Goal: Task Accomplishment & Management: Manage account settings

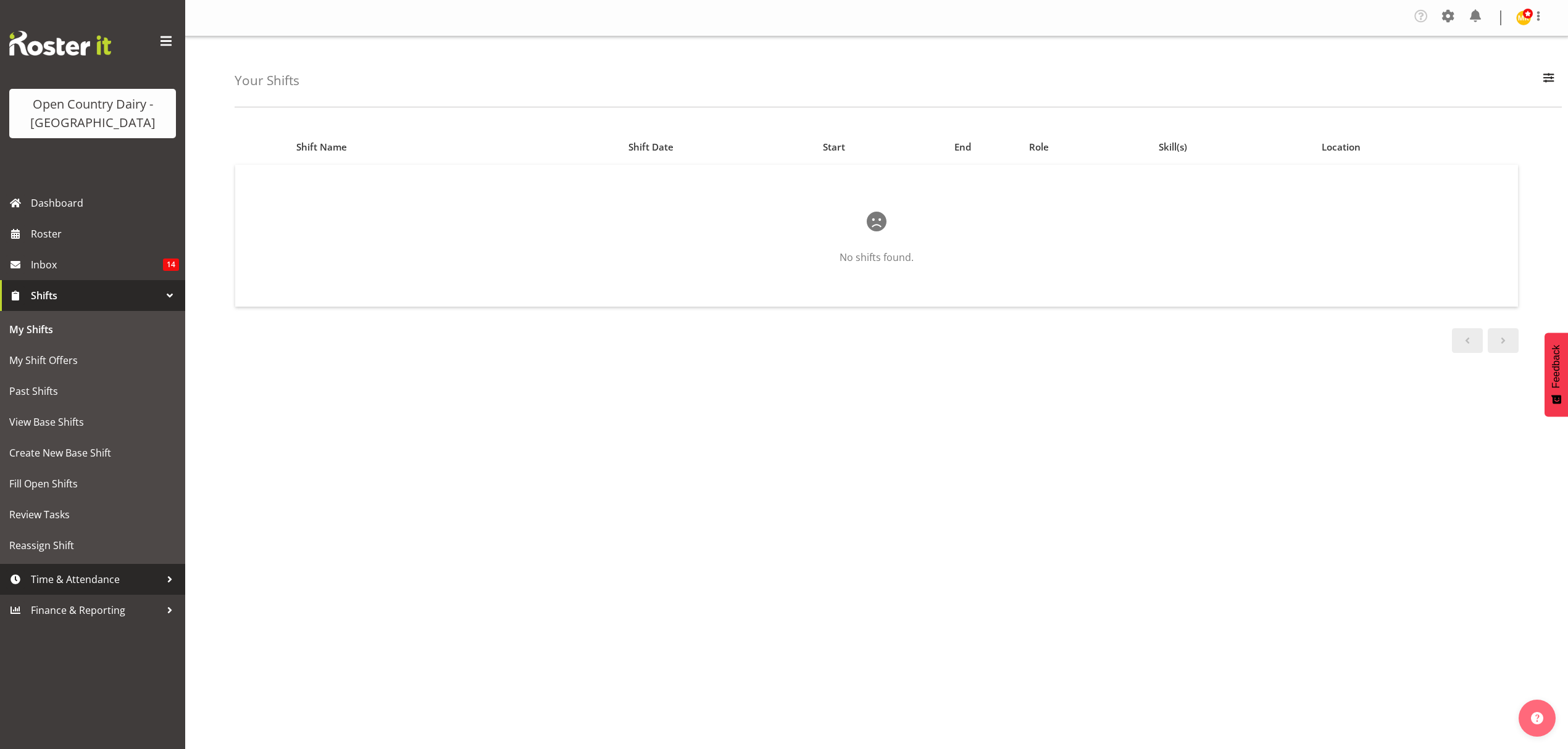
click at [92, 576] on span "Time & Attendance" at bounding box center [96, 579] width 130 height 19
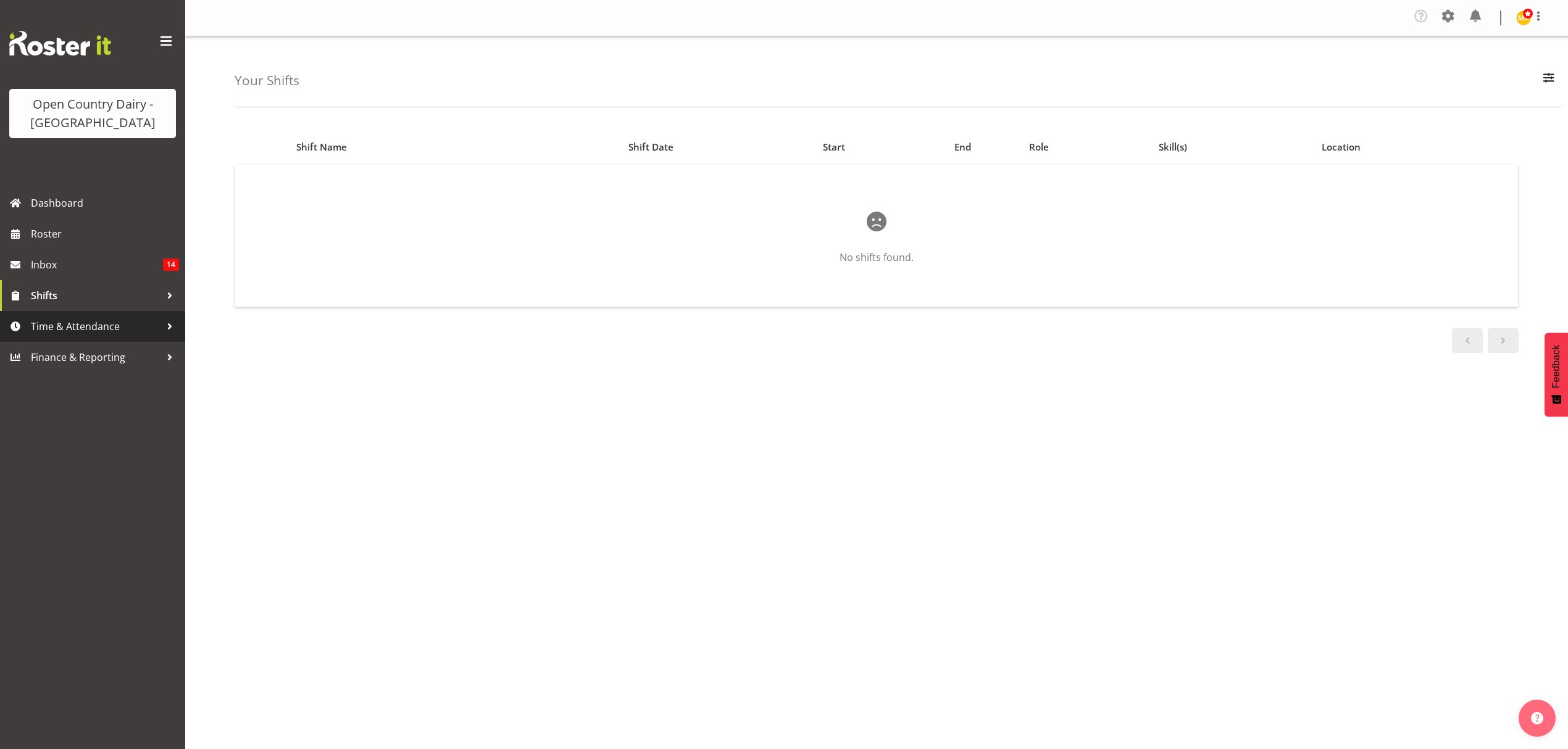
click at [110, 315] on link "Time & Attendance" at bounding box center [92, 326] width 185 height 31
click at [89, 331] on span "Time & Attendance" at bounding box center [96, 326] width 130 height 19
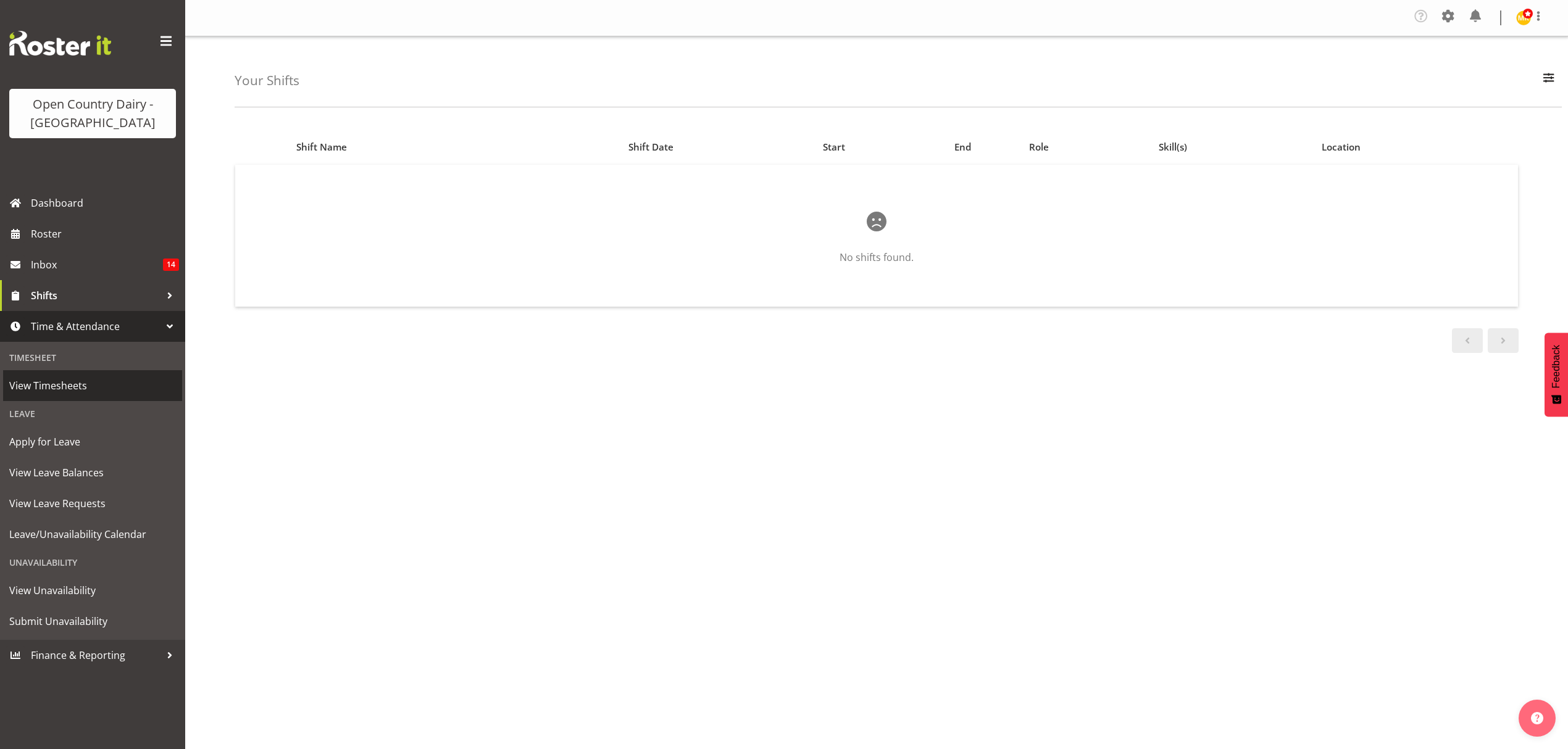
click at [85, 400] on link "View Timesheets" at bounding box center [92, 385] width 179 height 31
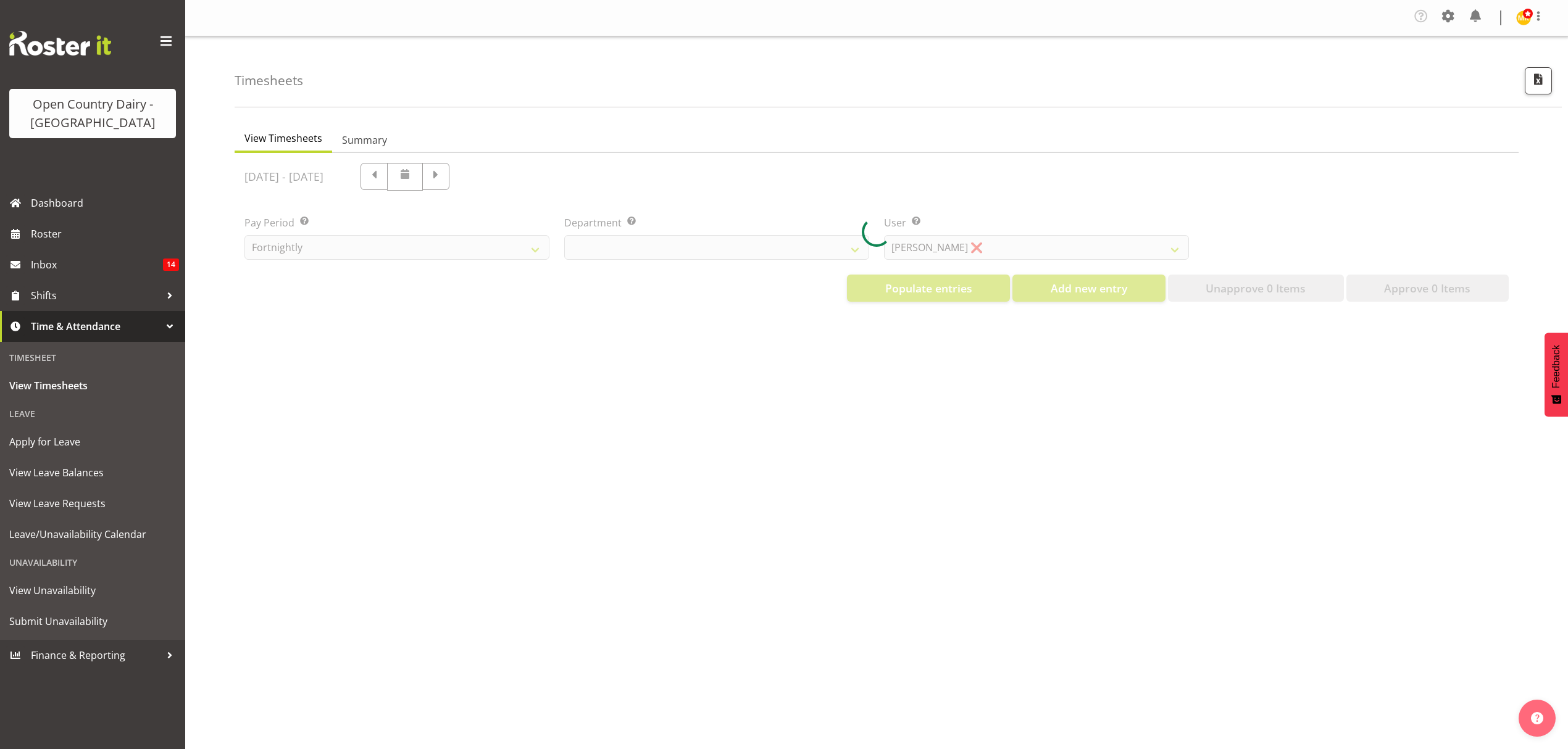
select select "699"
select select "8449"
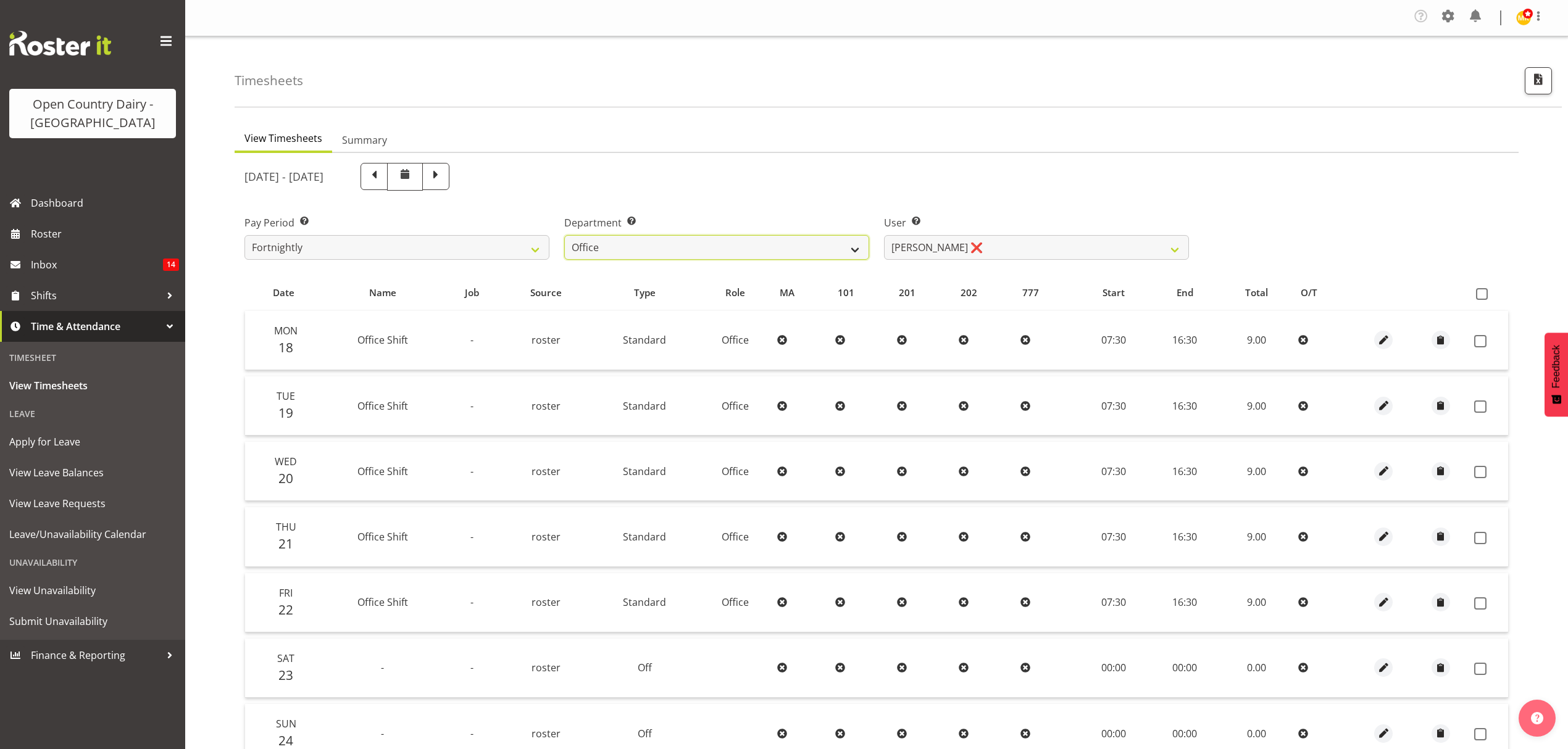
click at [739, 252] on select "734 735 736 737 738 739 851 852 853 854 855 856 858 861 862 865 868 869 870 873" at bounding box center [716, 248] width 305 height 25
select select "687"
click at [564, 236] on select "734 735 736 737 738 739 851 852 853 854 855 856 858 861 862 865 868 869 870 873" at bounding box center [716, 248] width 305 height 25
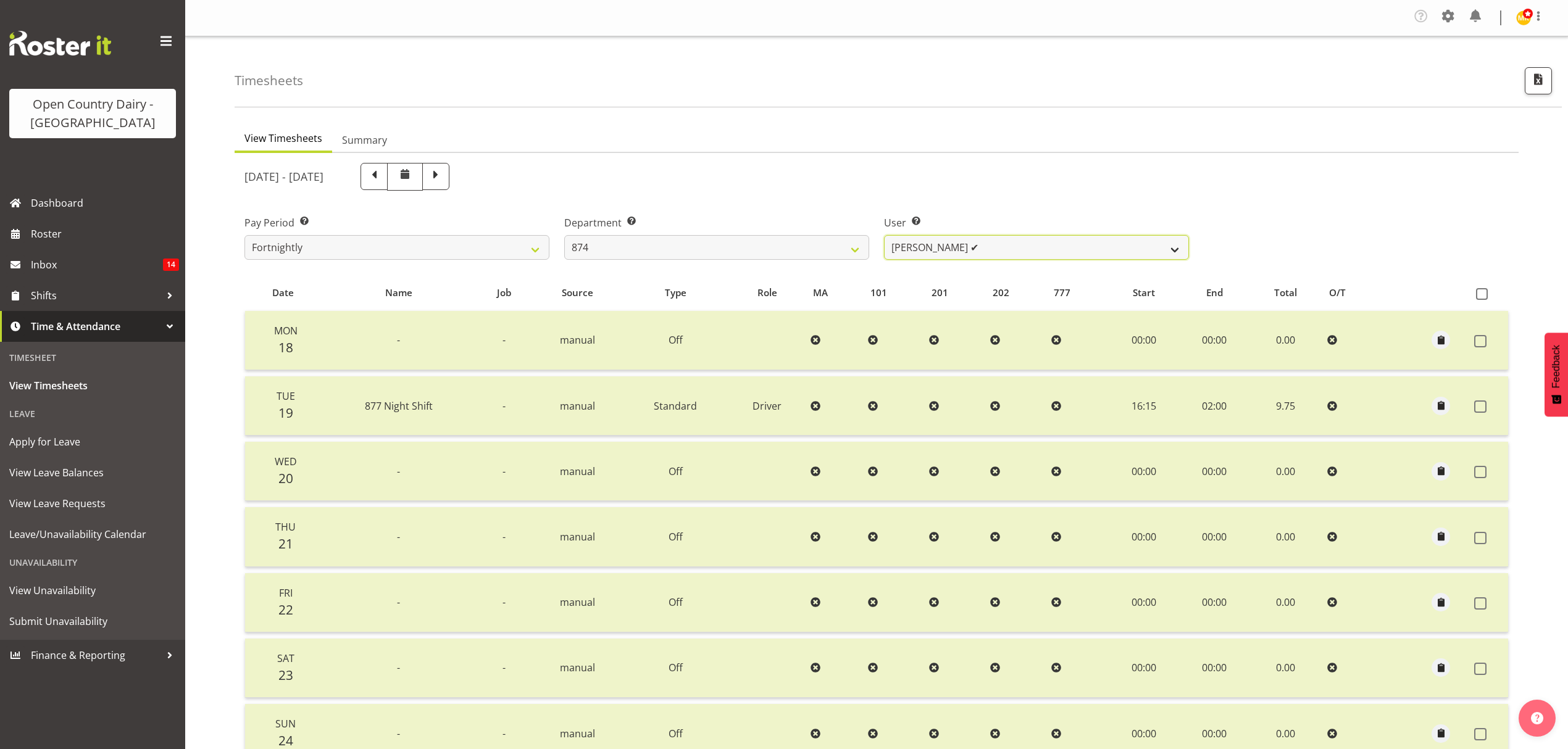
click at [923, 256] on select "Annette Parker ✔ Christopher McRae ✔ Patrick Stenton ✔ Rachel Carpenter ✔" at bounding box center [1036, 248] width 305 height 25
select select "10920"
click at [884, 236] on select "Annette Parker ✔ Christopher McRae ✔ Patrick Stenton ✔ Rachel Carpenter ✔" at bounding box center [1036, 248] width 305 height 25
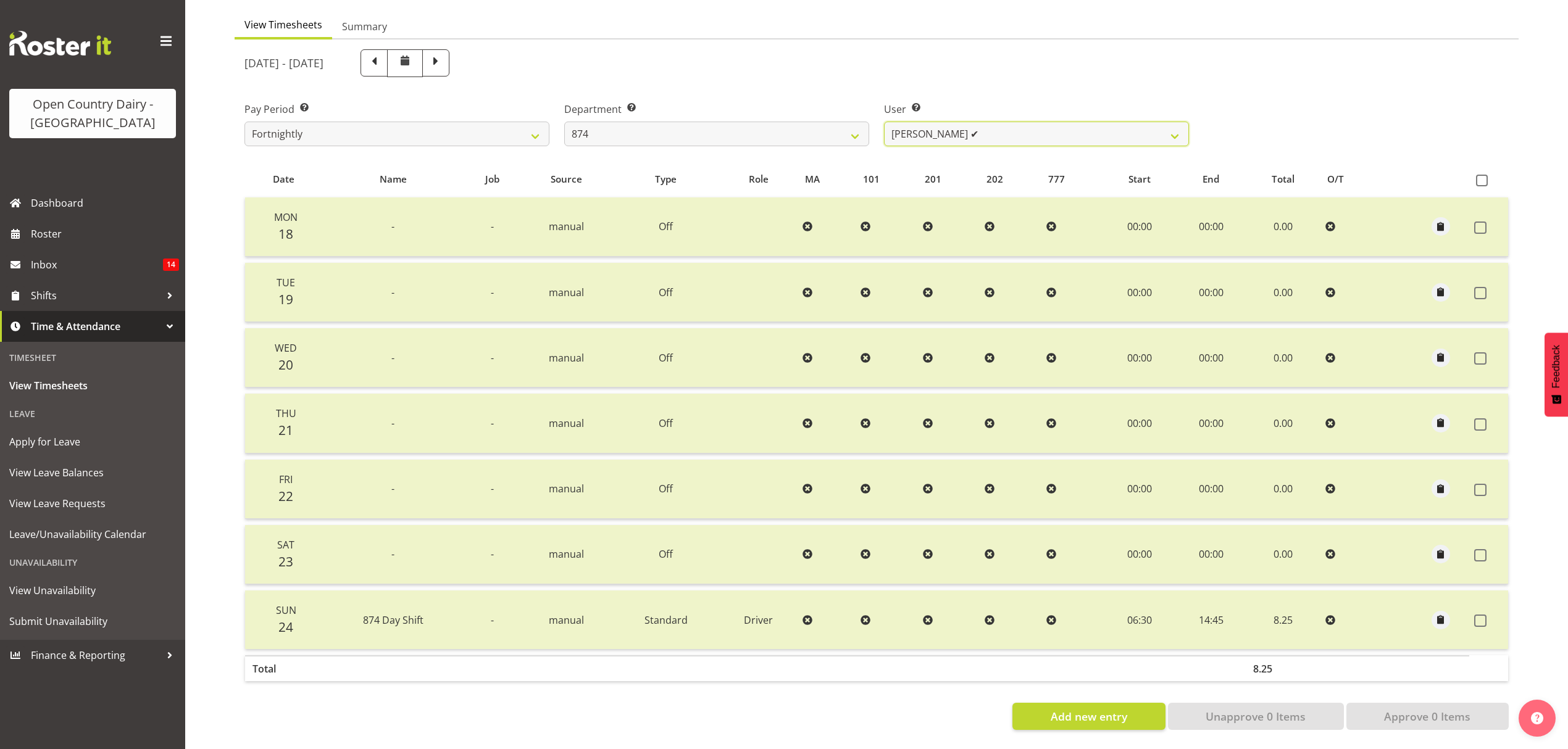
scroll to position [123, 0]
click at [450, 49] on span at bounding box center [435, 63] width 27 height 27
click at [521, 49] on div "August 18th - August 24th 2025" at bounding box center [716, 63] width 945 height 28
select select
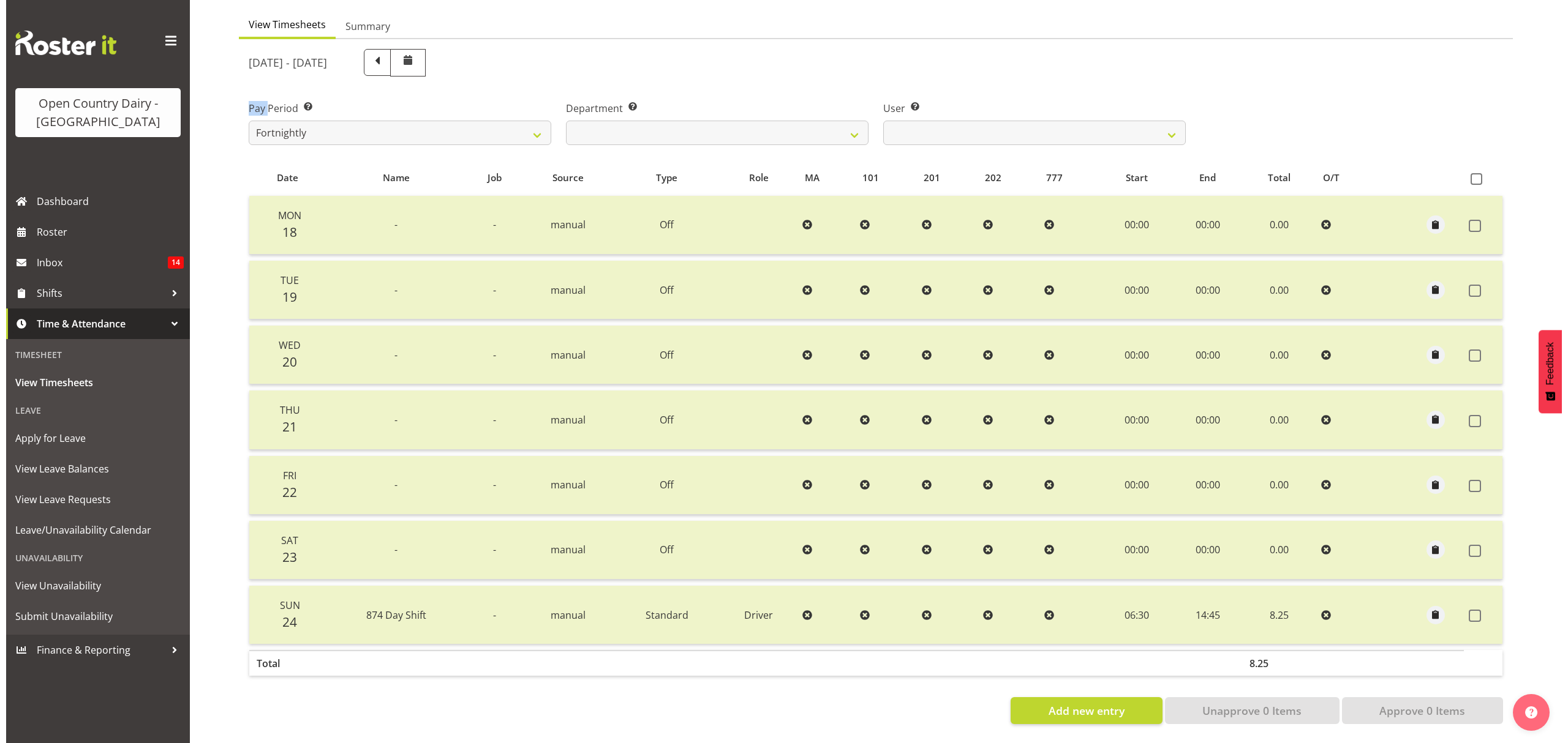
scroll to position [0, 0]
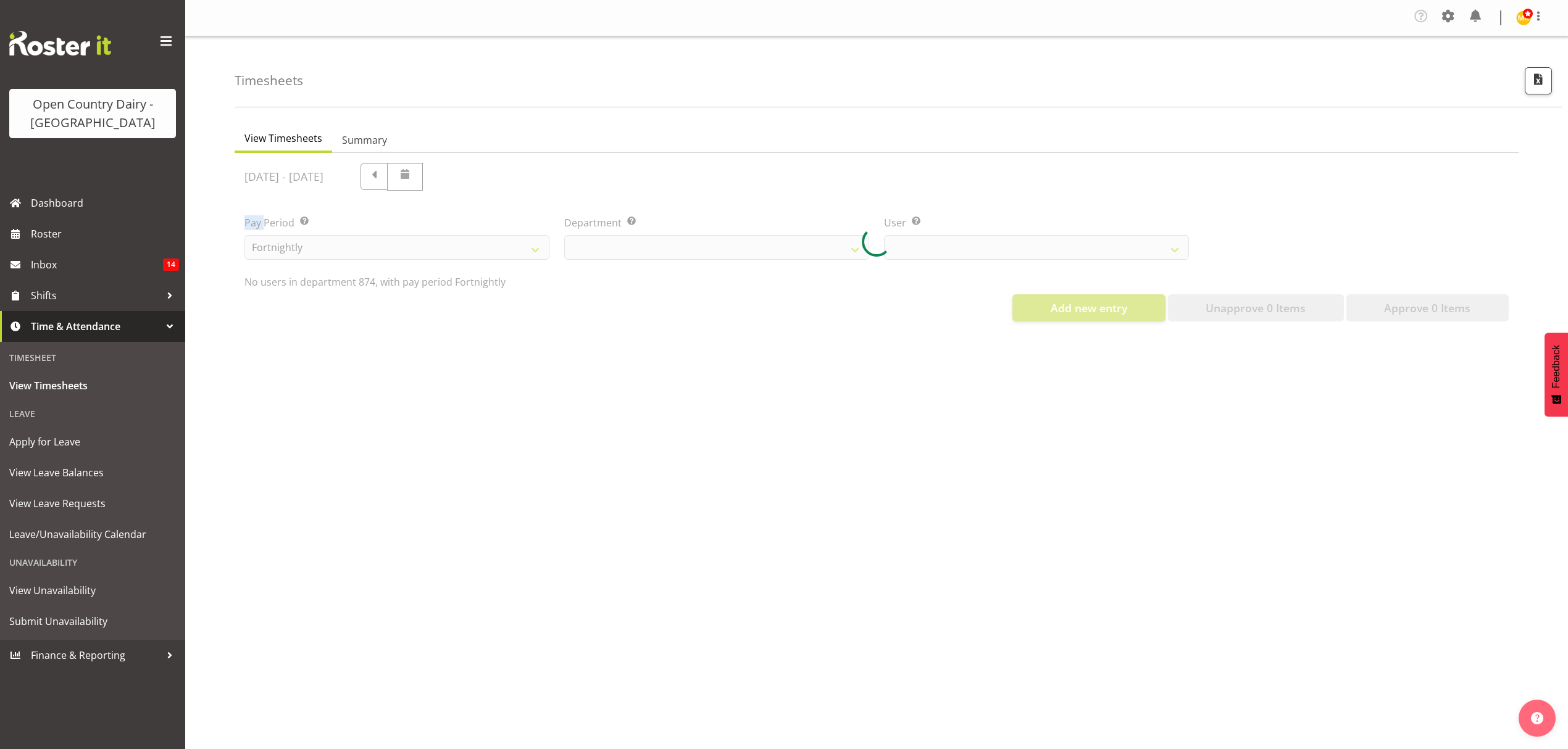
select select "687"
select select "10920"
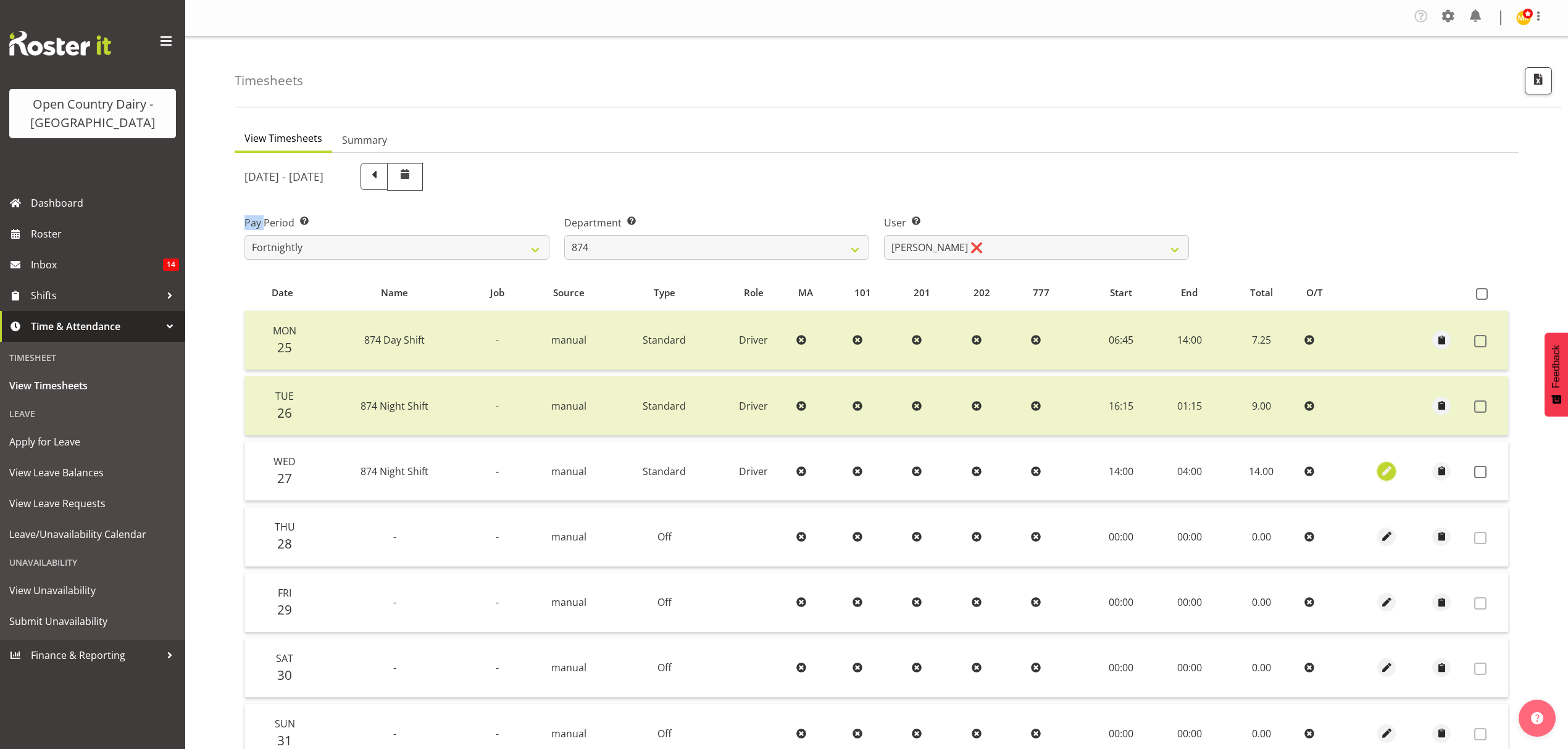
click at [1387, 470] on span "button" at bounding box center [1387, 471] width 14 height 14
select select "Standard"
click at [1387, 467] on span "button" at bounding box center [1387, 471] width 14 height 14
select select "Standard"
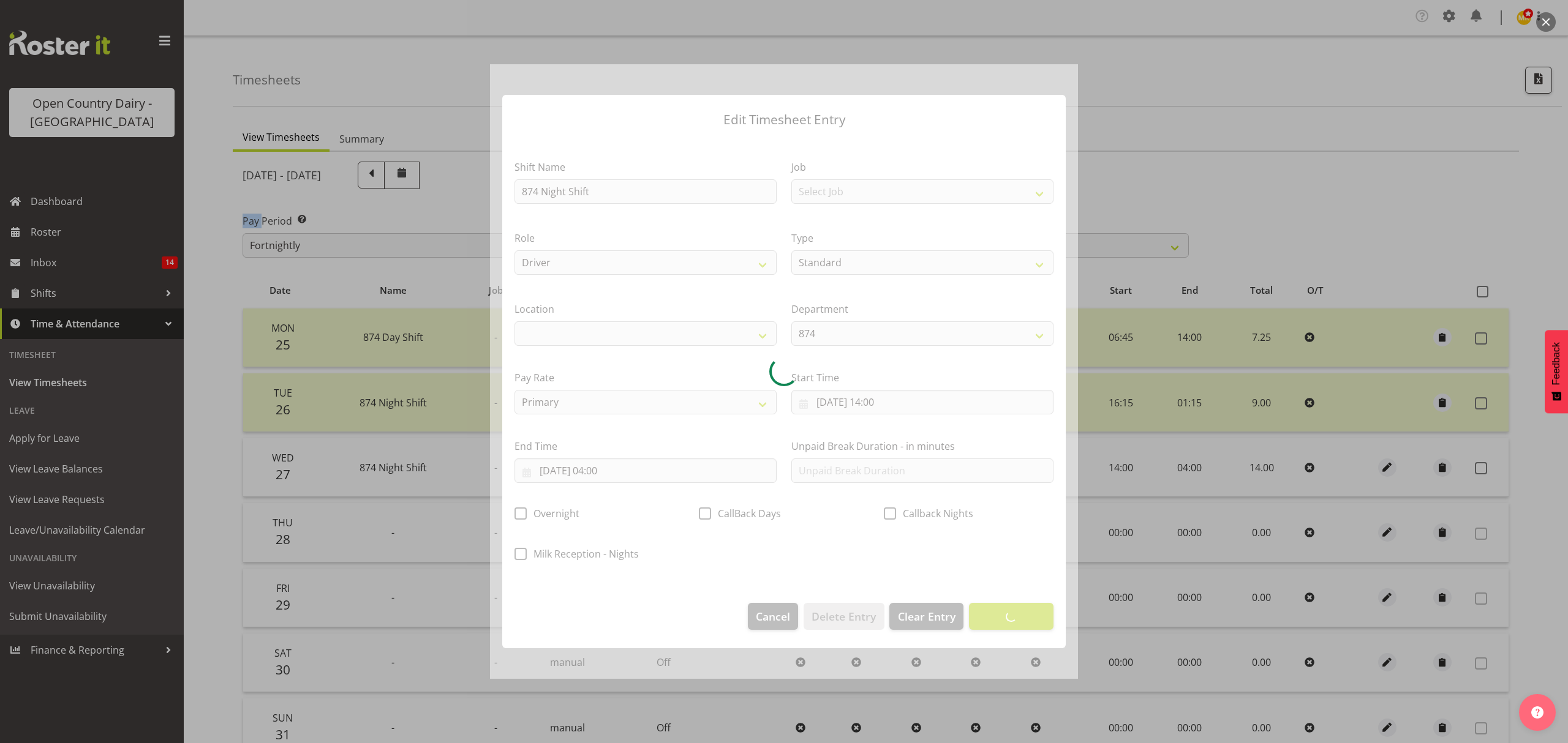
select select
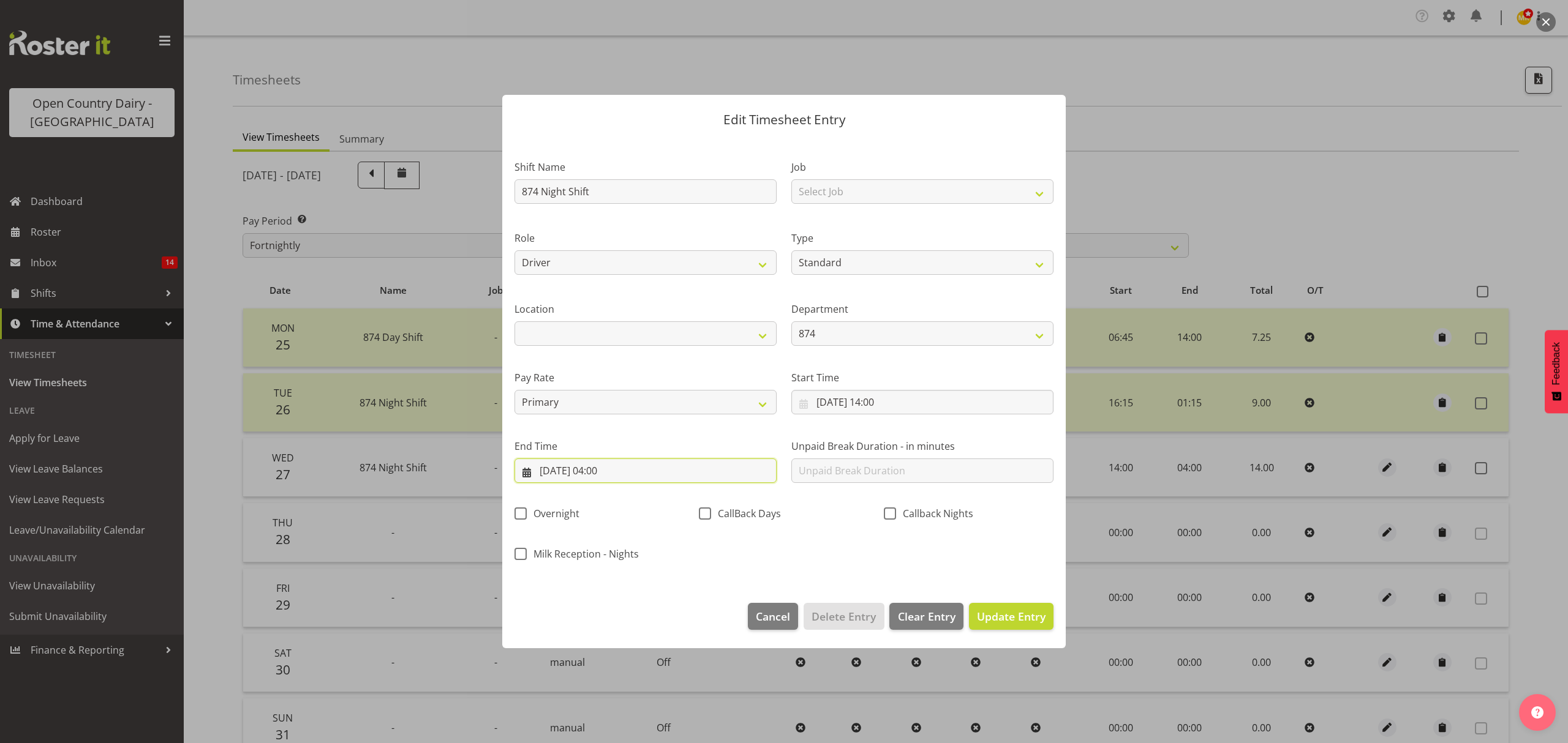
click at [706, 474] on input "28/08/2025, 04:00" at bounding box center [646, 471] width 263 height 25
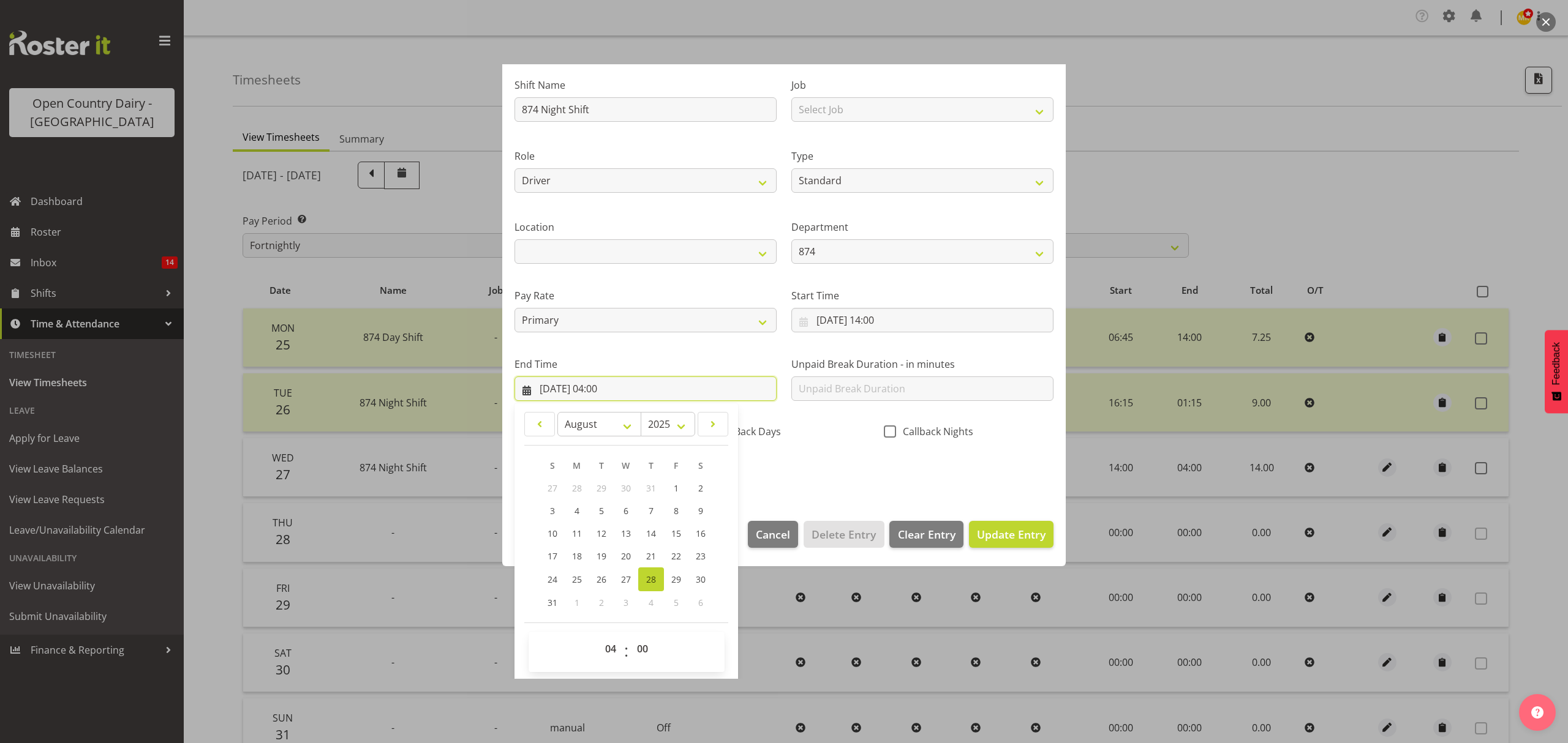
scroll to position [83, 0]
click at [608, 652] on select "00 01 02 03 04 05 06 07 08 09 10 11 12 13 14 15 16 17 18 19 20 21 22 23" at bounding box center [612, 648] width 27 height 25
select select "2"
click at [599, 637] on select "00 01 02 03 04 05 06 07 08 09 10 11 12 13 14 15 16 17 18 19 20 21 22 23" at bounding box center [612, 648] width 27 height 25
type input "28/08/2025, 02:00"
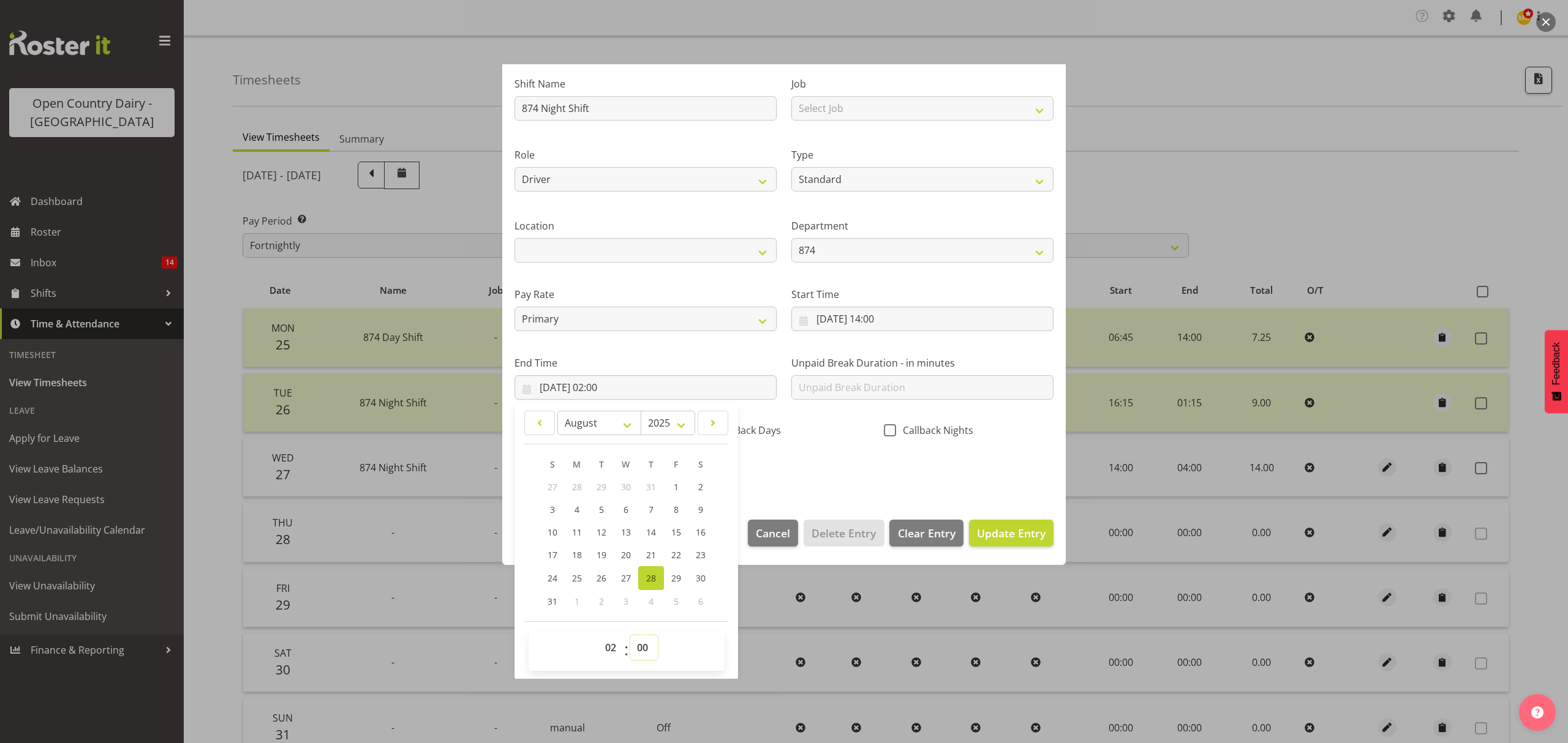
click at [640, 639] on select "00 01 02 03 04 05 06 07 08 09 10 11 12 13 14 15 16 17 18 19 20 21 22 23 24 25 2…" at bounding box center [644, 648] width 27 height 25
select select "15"
click at [631, 637] on select "00 01 02 03 04 05 06 07 08 09 10 11 12 13 14 15 16 17 18 19 20 21 22 23 24 25 2…" at bounding box center [644, 648] width 27 height 25
type input "28/08/2025, 02:15"
click at [843, 478] on div "Shift Name 874 Night Shift Job Select Job Connecting /unconnecting Trailers Rol…" at bounding box center [784, 273] width 553 height 428
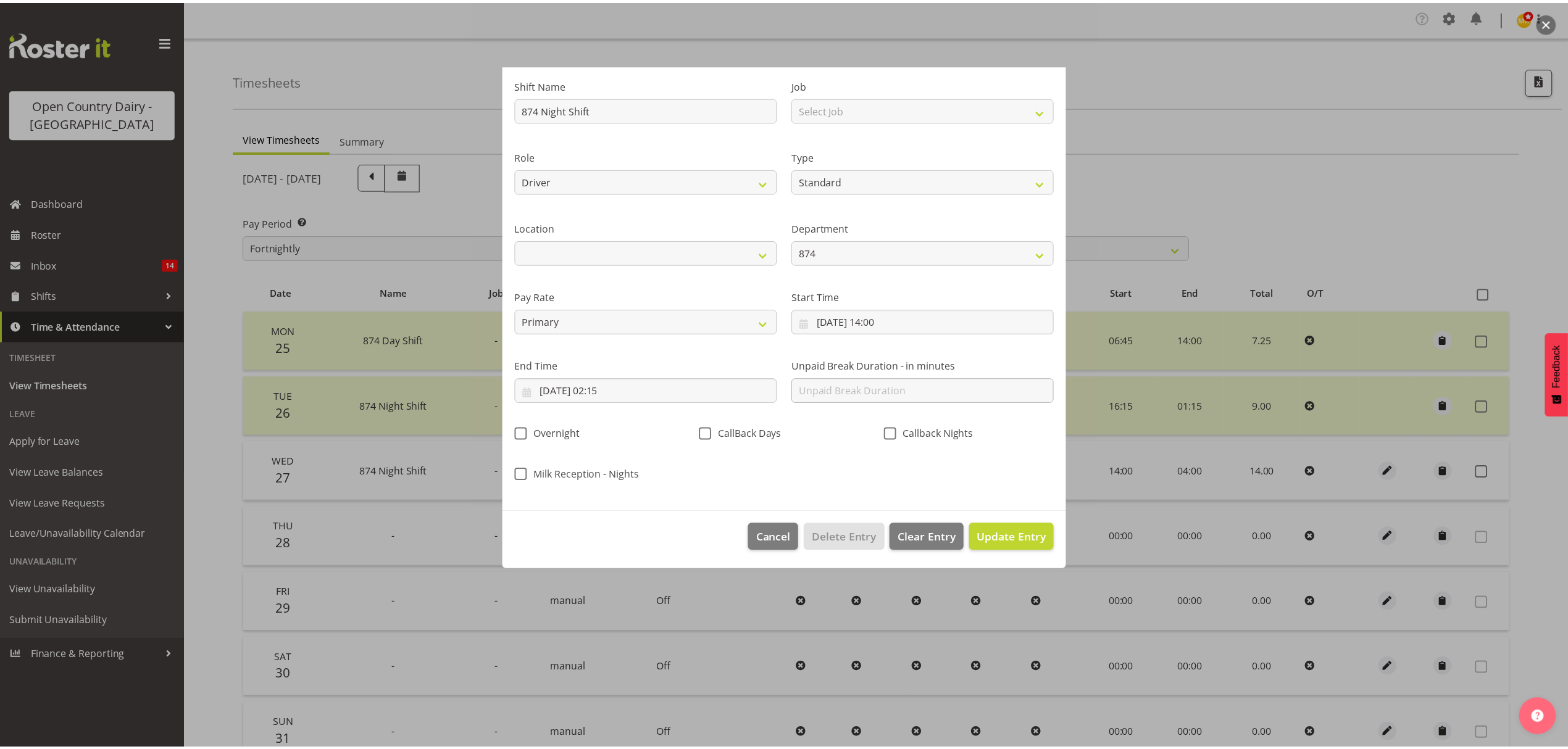
scroll to position [0, 0]
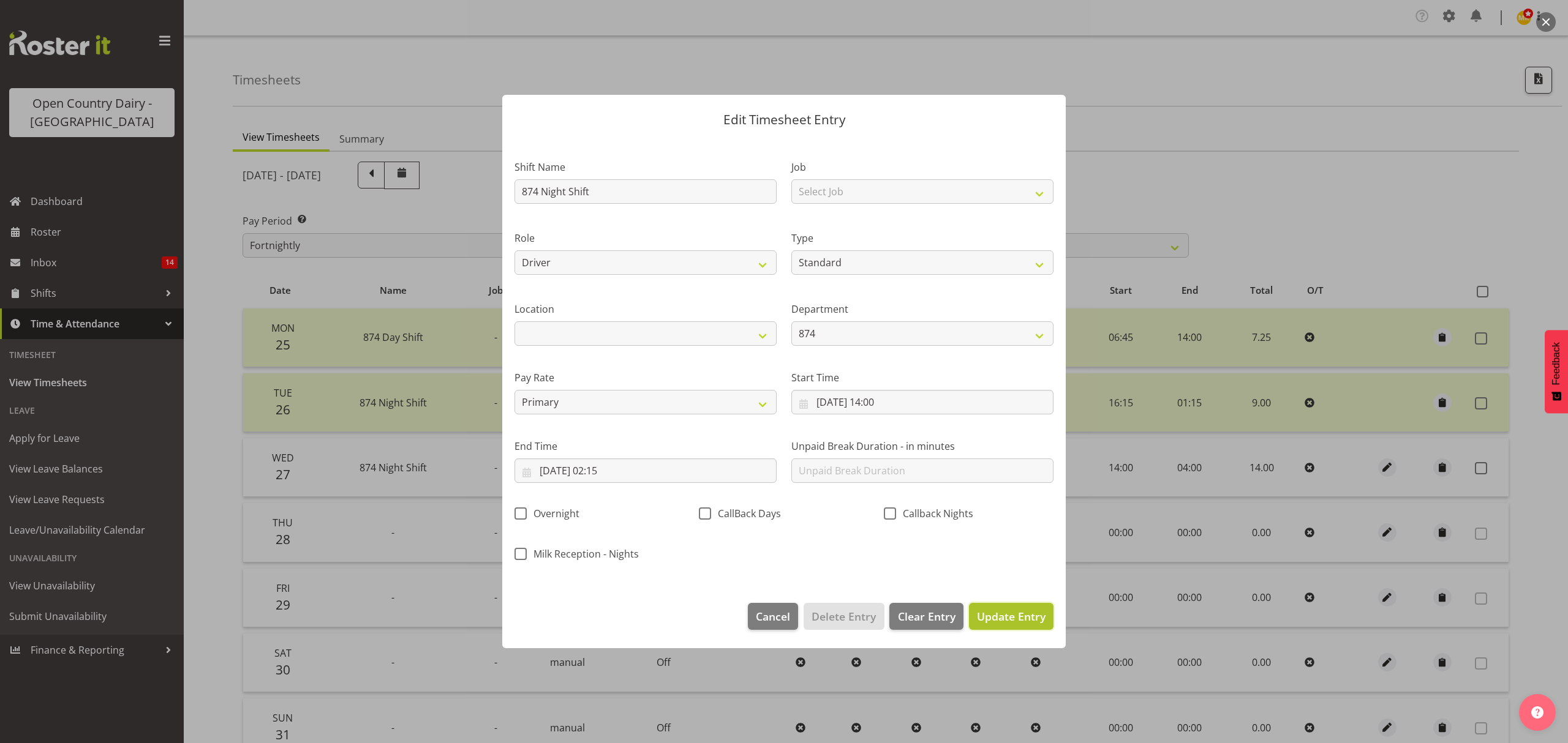
click at [1019, 613] on span "Update Entry" at bounding box center [1011, 616] width 68 height 15
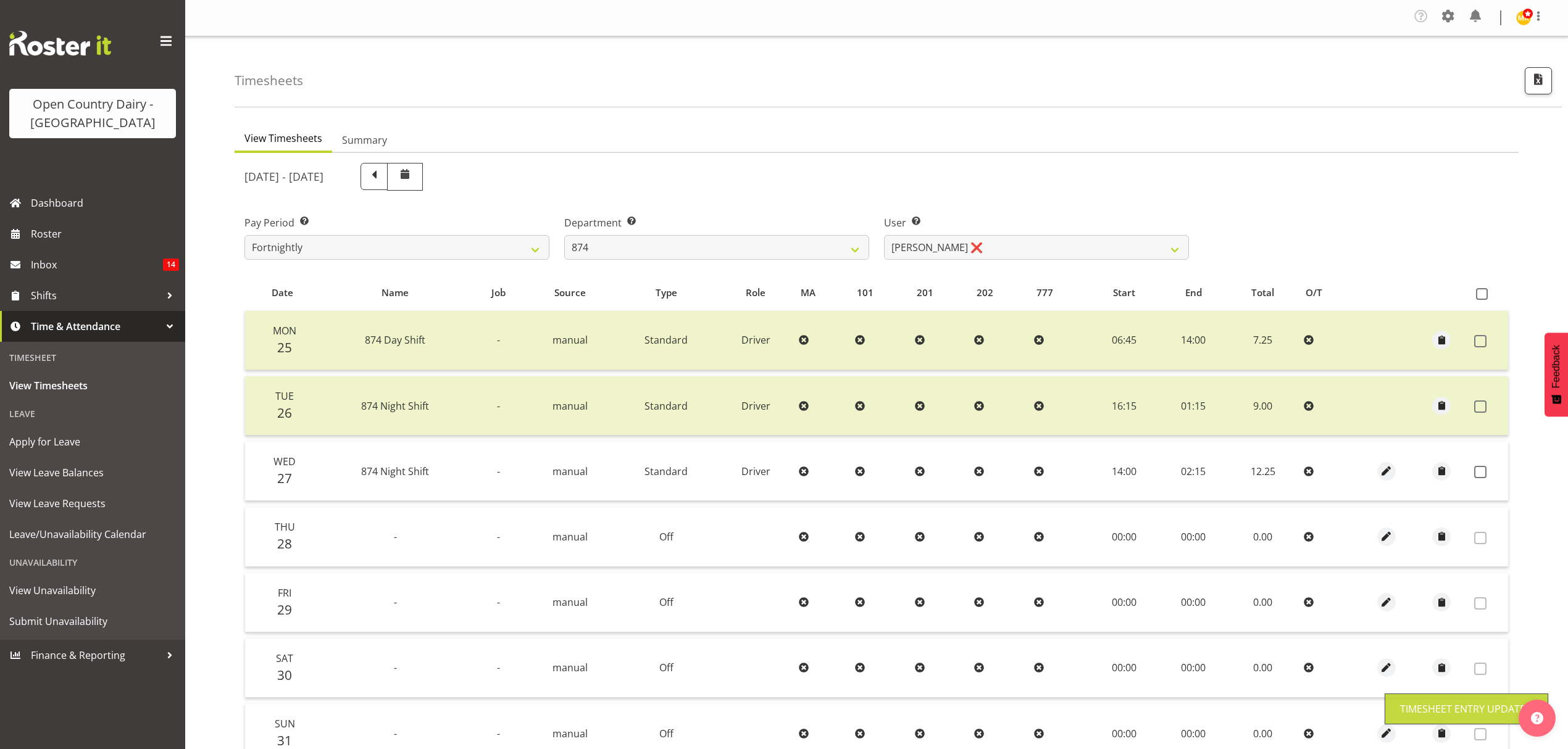
drag, startPoint x: 1478, startPoint y: 467, endPoint x: 1470, endPoint y: 475, distance: 11.3
click at [1478, 466] on span at bounding box center [1480, 472] width 13 height 13
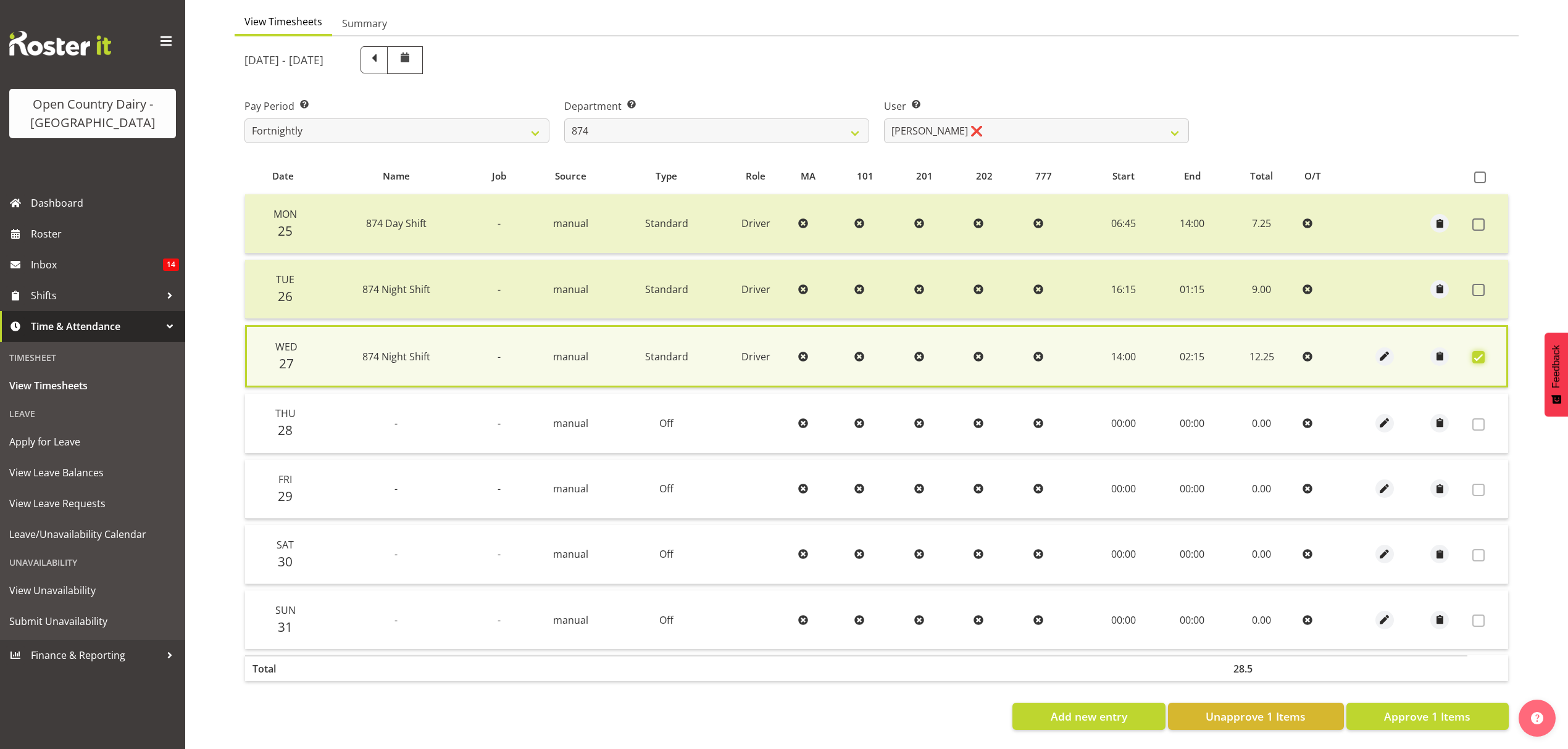
scroll to position [126, 0]
click at [1415, 709] on span "Approve 1 Items" at bounding box center [1427, 717] width 87 height 16
checkbox input "false"
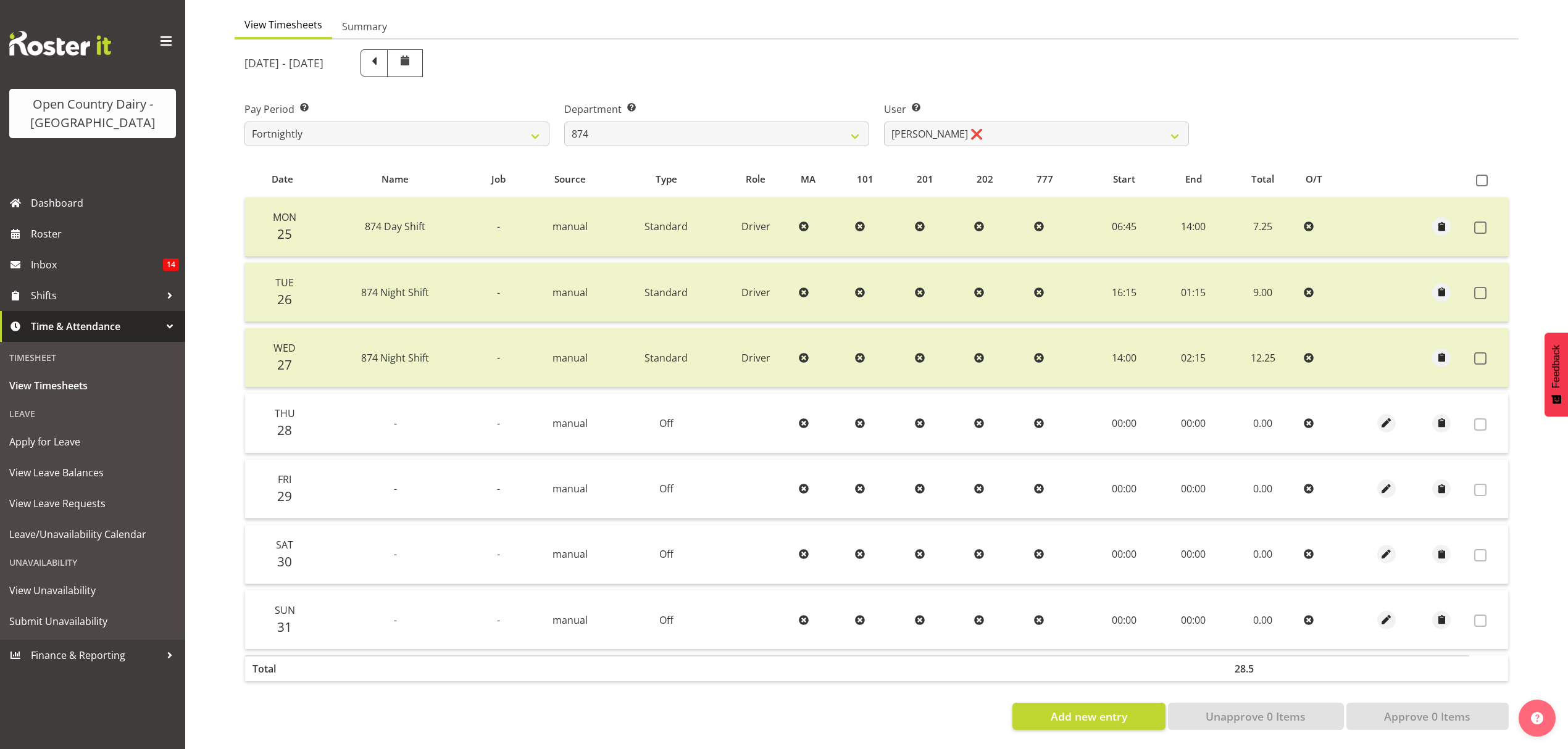
click at [759, 109] on div "Department Select which department you would like to view. 734 735 736 737 738 …" at bounding box center [716, 124] width 305 height 45
click at [762, 122] on select "734 735 736 737 738 739 851 852 853 854 855 856 858 861 862 865 868 869 870 873" at bounding box center [716, 134] width 305 height 25
select select "690"
click at [564, 122] on select "734 735 736 737 738 739 851 852 853 854 855 856 858 861 862 865 868 869 870 873" at bounding box center [716, 134] width 305 height 25
select select "9759"
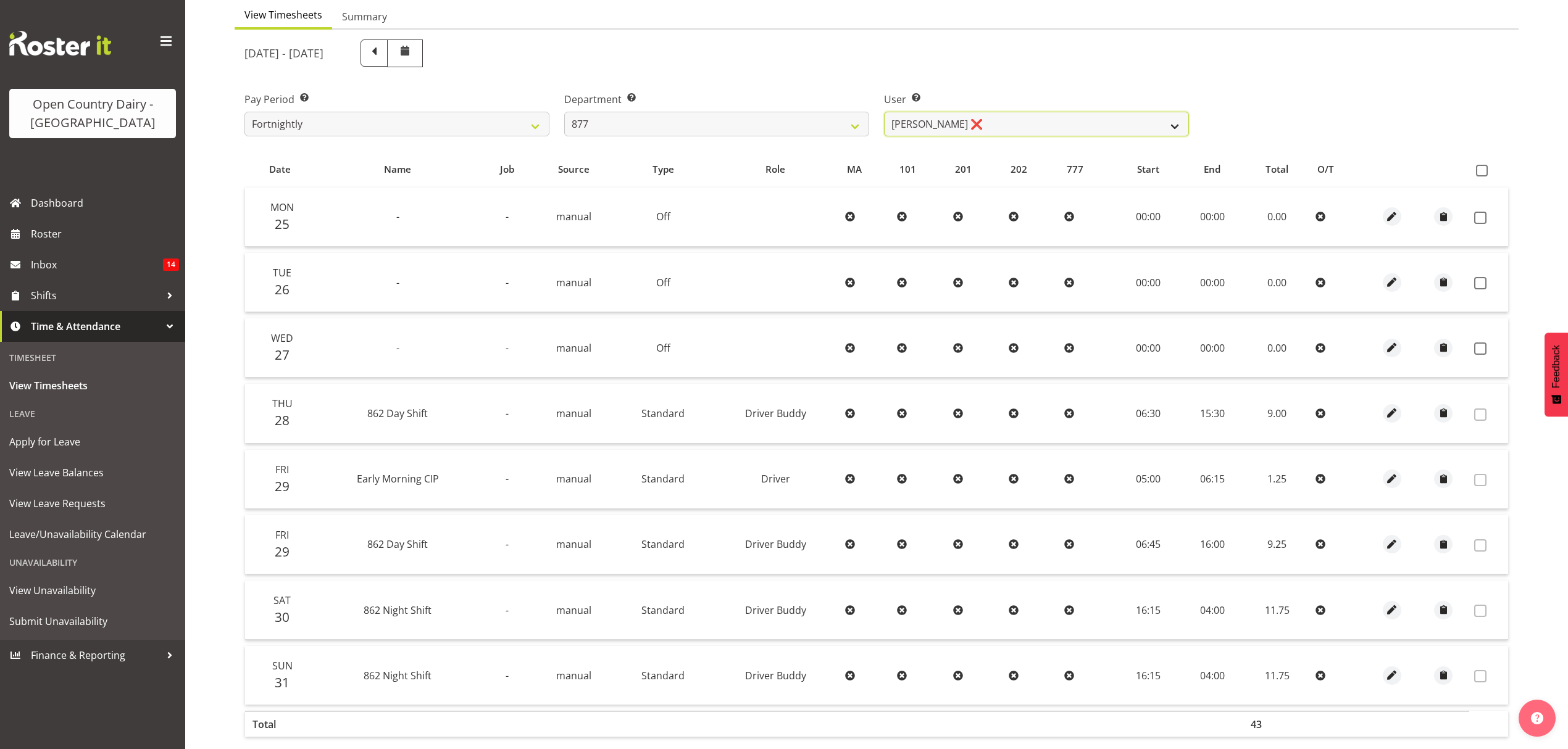
click at [977, 112] on select "Barry Shields ❌ Callum Wells ❌ Helen Bull ❌ Jase Preston ❌" at bounding box center [1036, 124] width 305 height 25
click at [1030, 80] on div "User Select user. Note: This is filtered down by the previous two drop-down ite…" at bounding box center [1037, 109] width 320 height 69
click at [1100, 187] on table "Date Name Job Source Type Role MA 101 201 202 777 Start End Total O/T Mon 25 - …" at bounding box center [876, 447] width 1264 height 593
click at [1092, 134] on select "Barry Shields ❌ Callum Wells ❌ Helen Bull ❌ Jase Preston ❌" at bounding box center [1036, 124] width 305 height 25
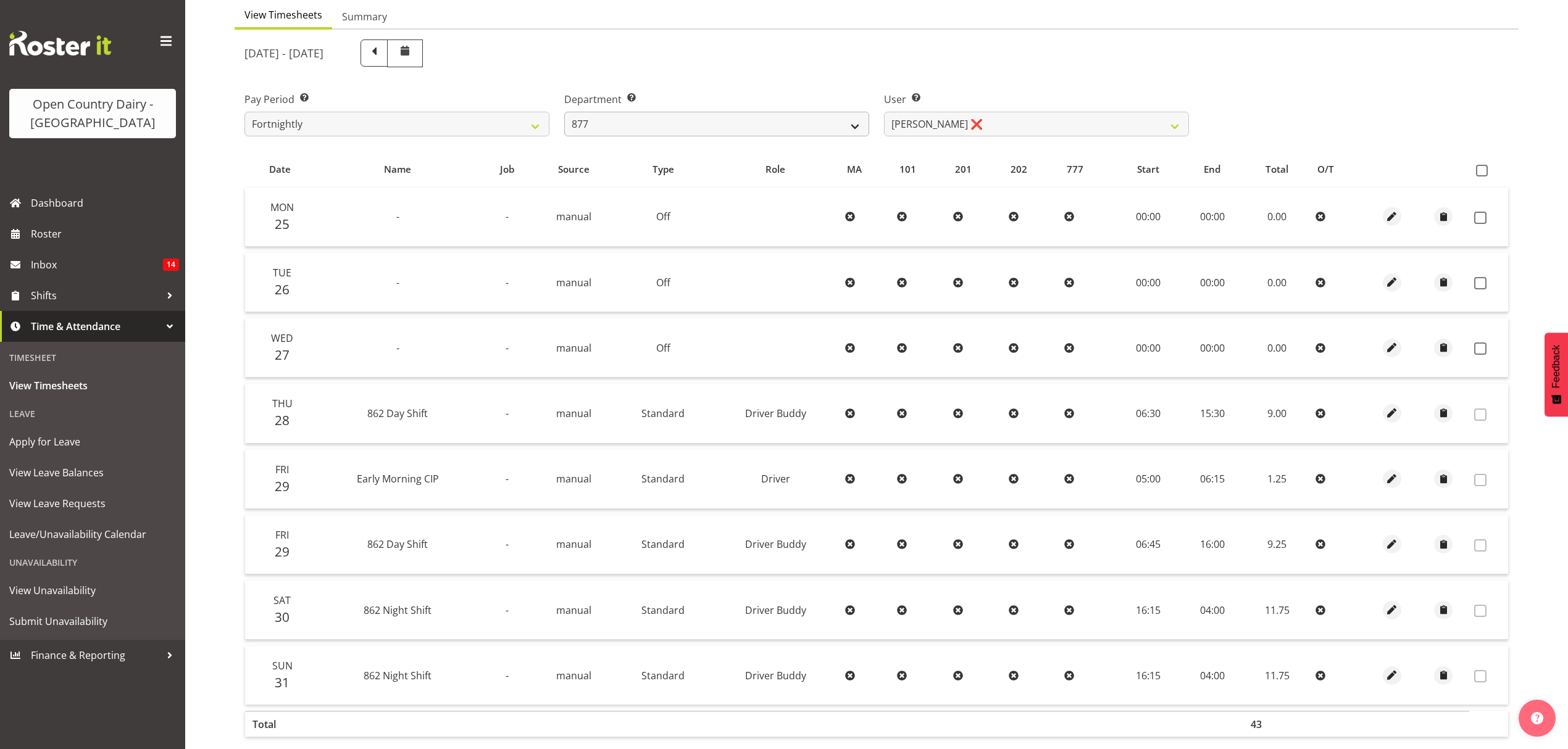
drag, startPoint x: 991, startPoint y: 80, endPoint x: 842, endPoint y: 116, distance: 153.3
click at [991, 80] on div "User Select user. Note: This is filtered down by the previous two drop-down ite…" at bounding box center [1037, 109] width 320 height 69
click at [825, 126] on select "734 735 736 737 738 739 851 852 853 854 855 856 858 861 862 865 868 869 870 873" at bounding box center [716, 124] width 305 height 25
select select "782"
click at [564, 113] on select "734 735 736 737 738 739 851 852 853 854 855 856 858 861 862 865 868 869 870 873" at bounding box center [716, 124] width 305 height 25
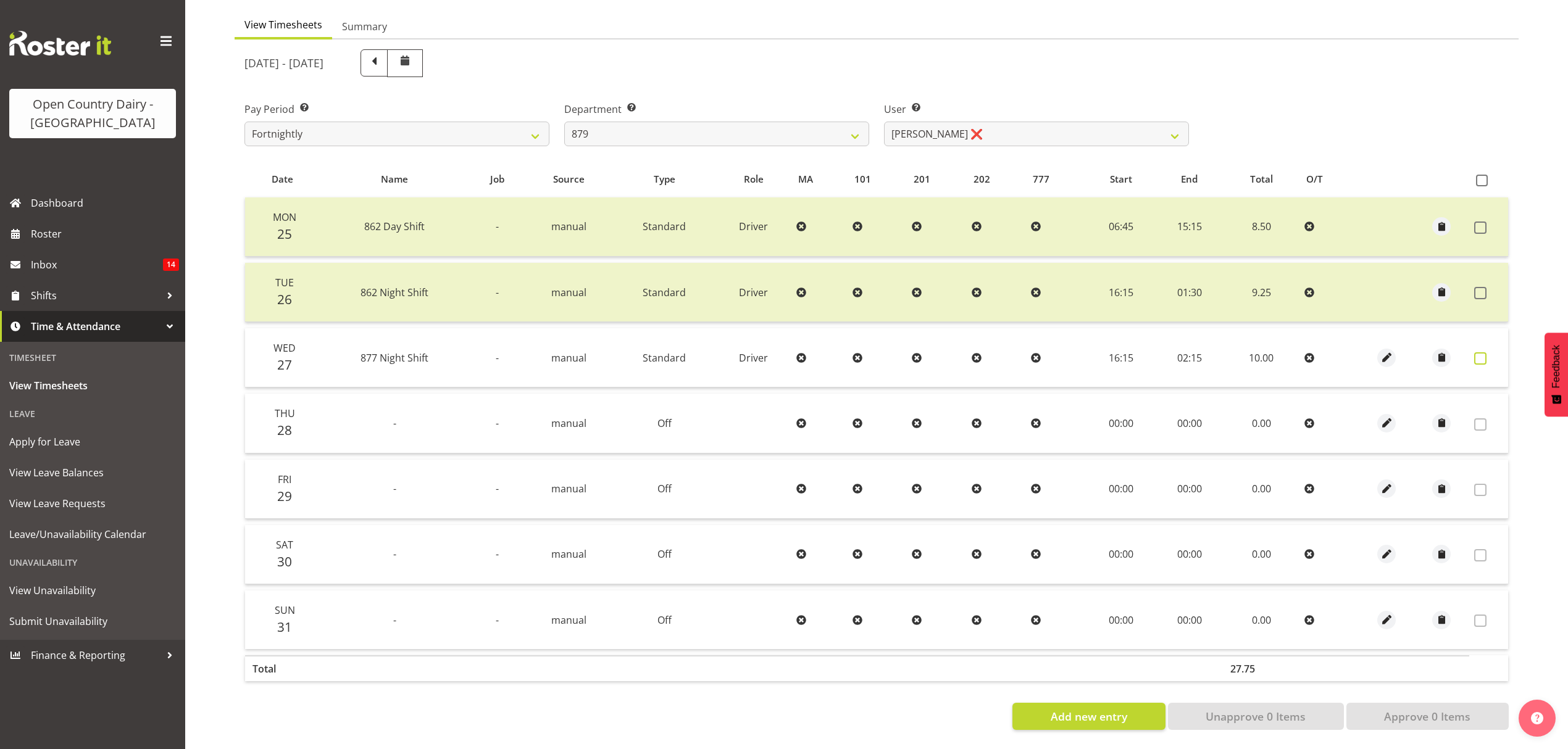
click at [1479, 352] on span at bounding box center [1480, 358] width 13 height 13
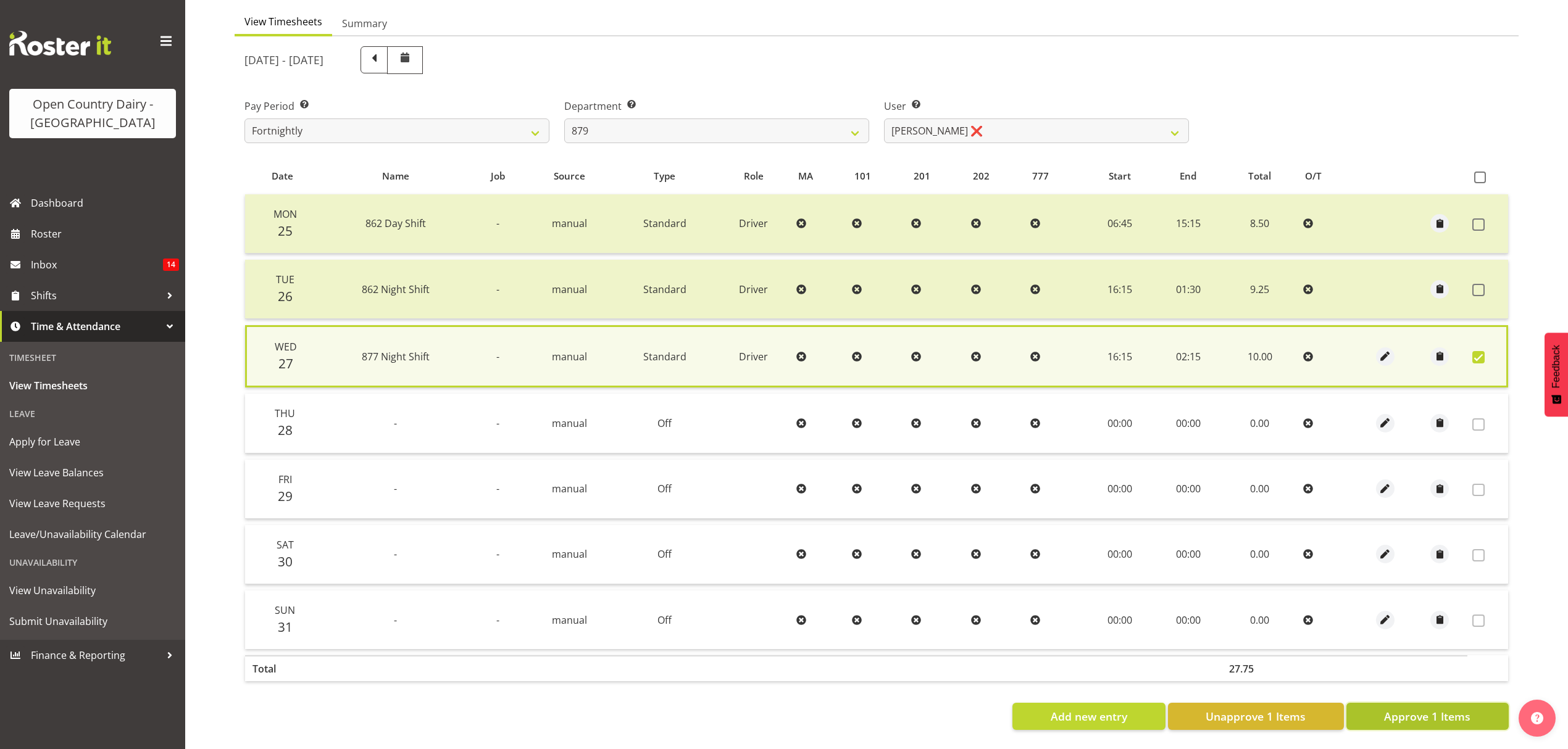
click at [1418, 710] on span "Approve 1 Items" at bounding box center [1427, 717] width 87 height 16
checkbox input "false"
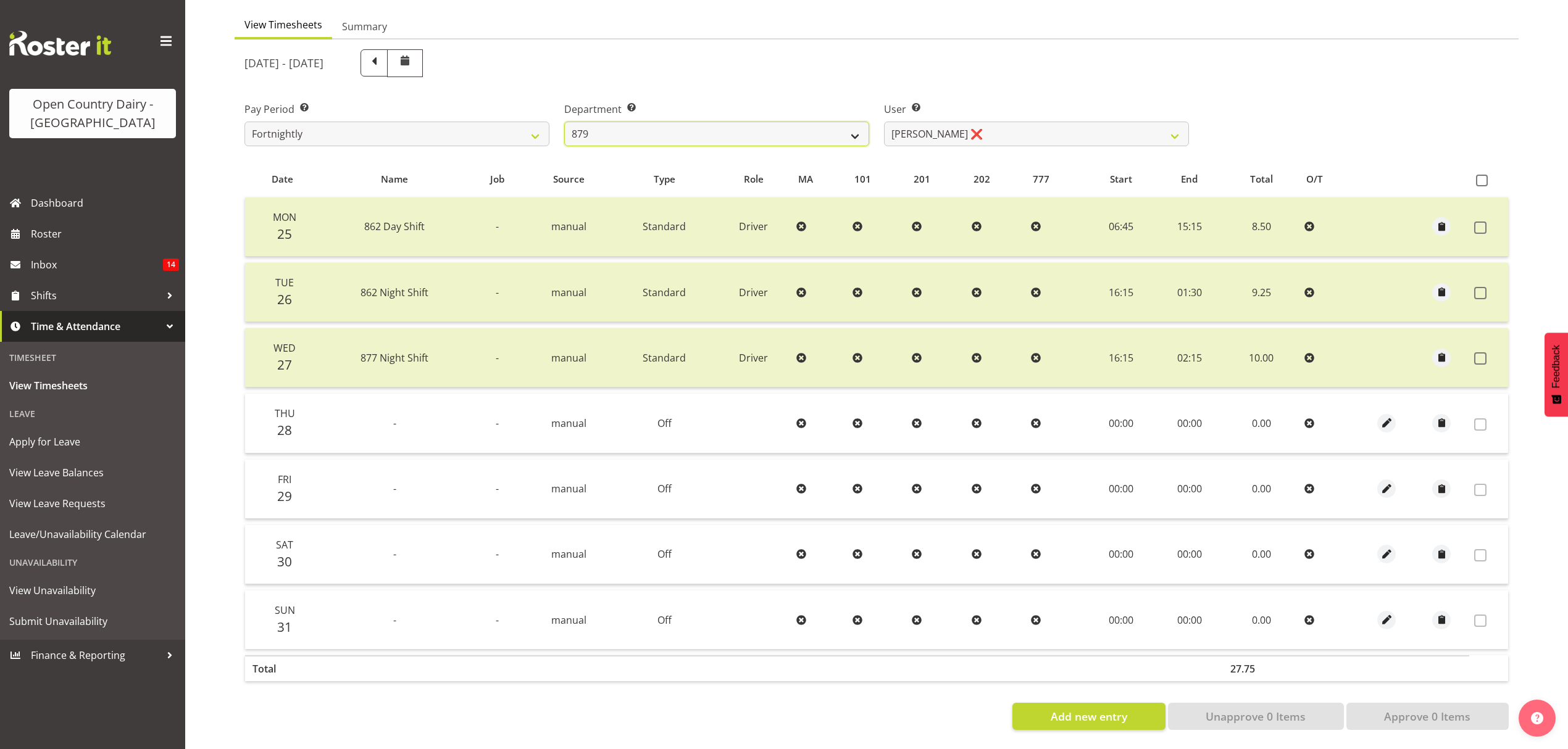
click at [751, 122] on select "734 735 736 737 738 739 851 852 853 854 855 856 858 861 862 865 868 869 870 873" at bounding box center [716, 134] width 305 height 25
select select "682"
click at [564, 122] on select "734 735 736 737 738 739 851 852 853 854 855 856 858 861 862 865 868 869 870 873" at bounding box center [716, 134] width 305 height 25
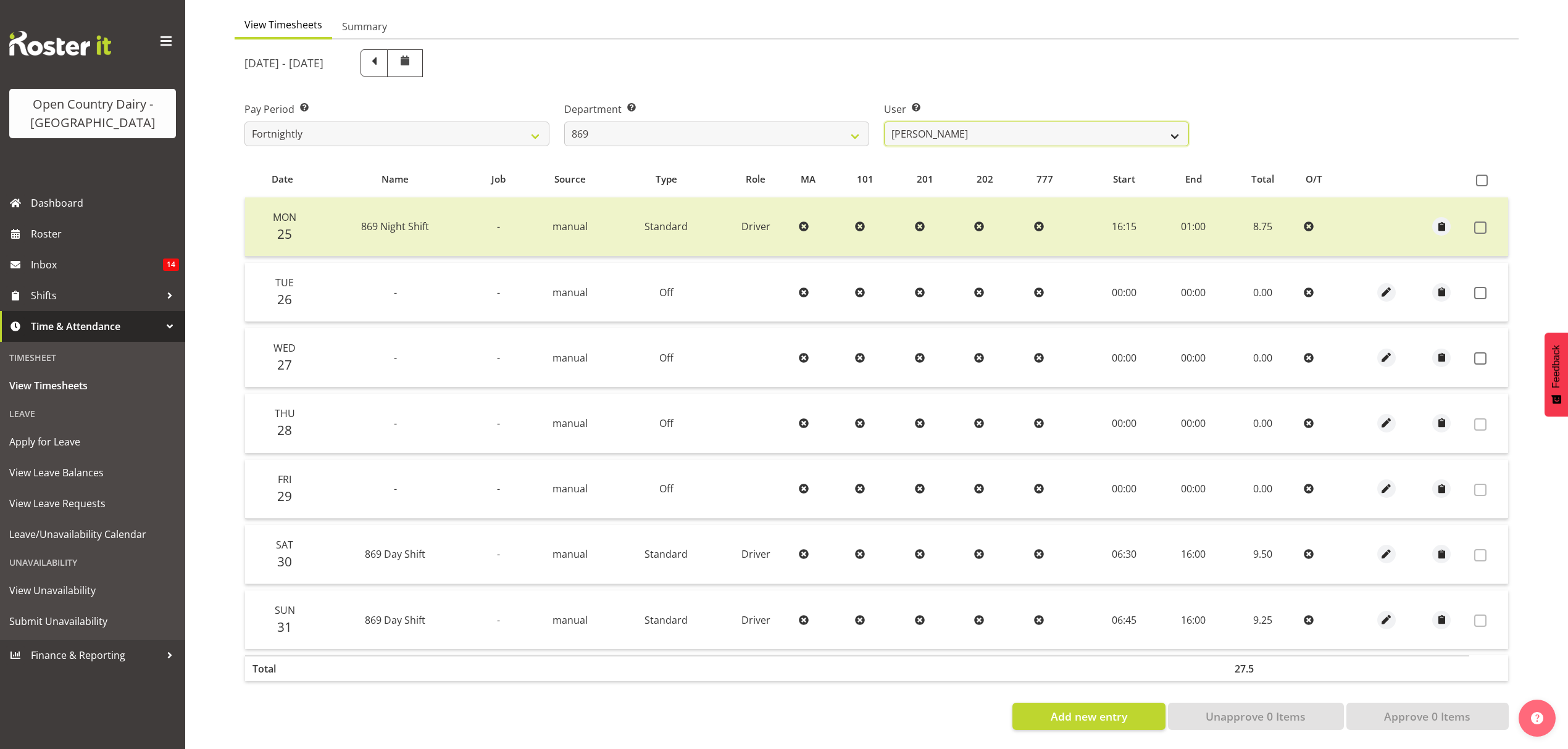
click at [985, 122] on select "Barry O'Donnell ❌ Barry Johnston ❌ Jason Soper ❌ Peter Wieczorek ❌" at bounding box center [1036, 134] width 305 height 25
select select "10302"
click at [884, 122] on select "Barry O'Donnell ❌ Barry Johnston ❌ Jason Soper ❌ Peter Wieczorek ❌" at bounding box center [1036, 134] width 305 height 25
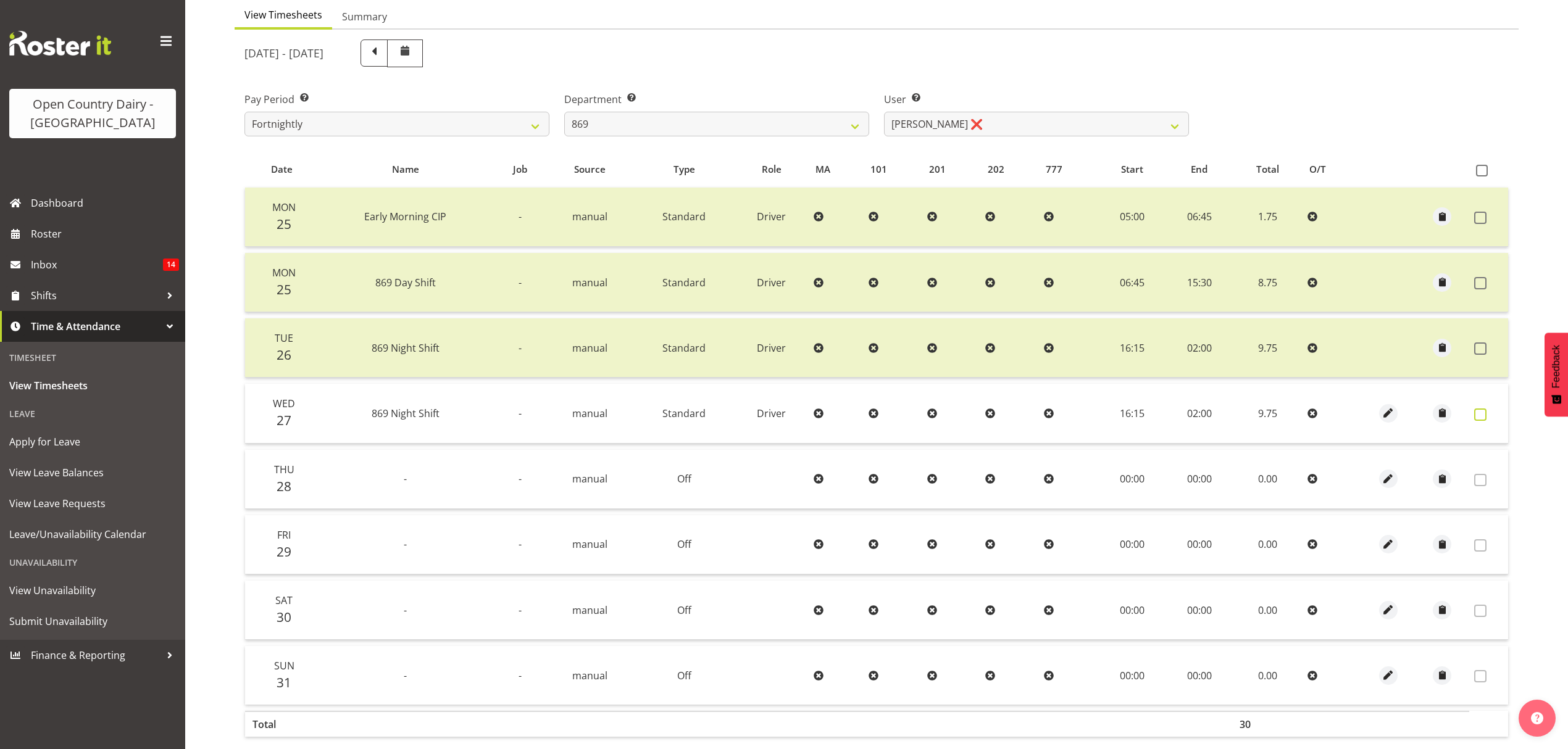
click at [1480, 412] on span at bounding box center [1480, 415] width 13 height 13
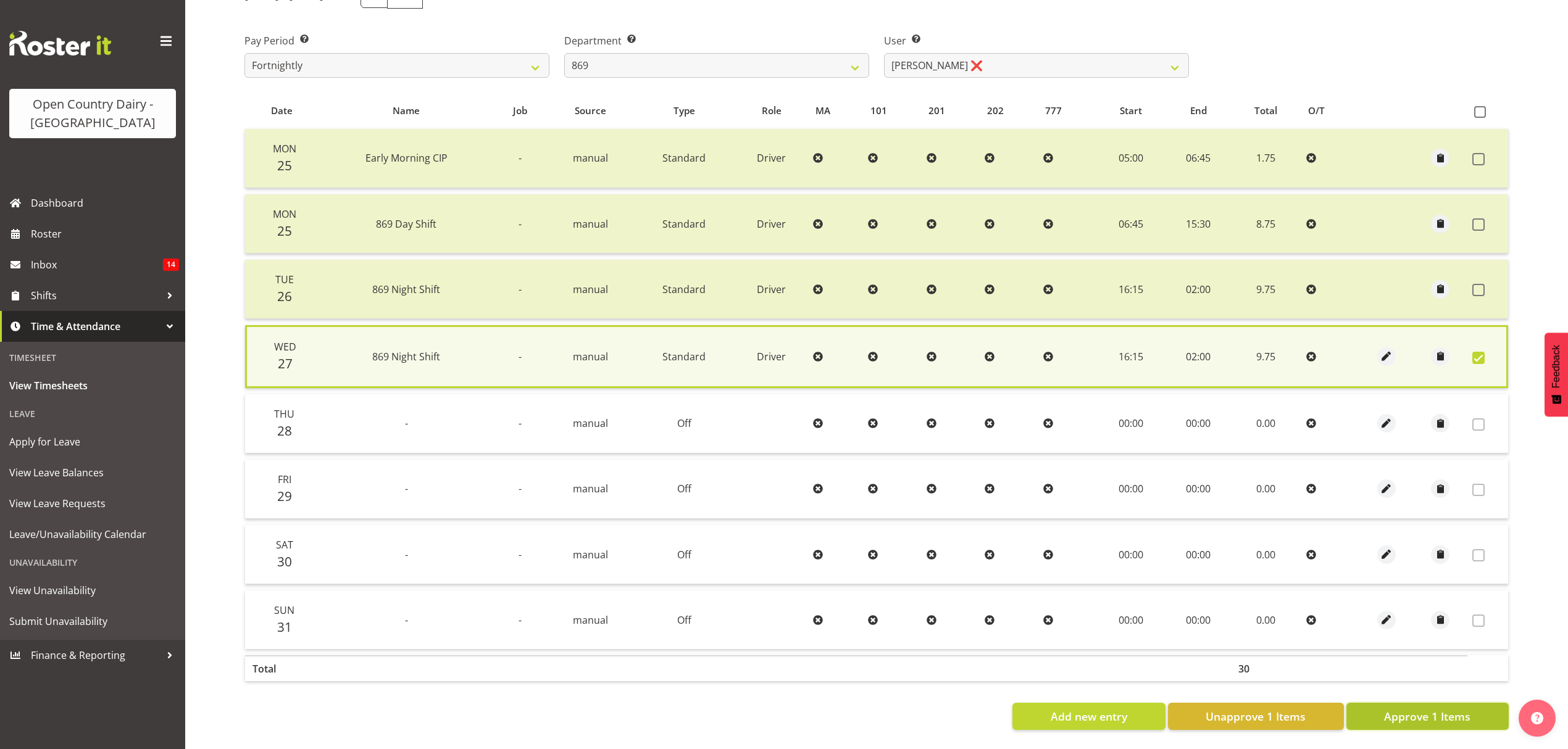
click at [1411, 709] on span "Approve 1 Items" at bounding box center [1427, 717] width 87 height 16
checkbox input "false"
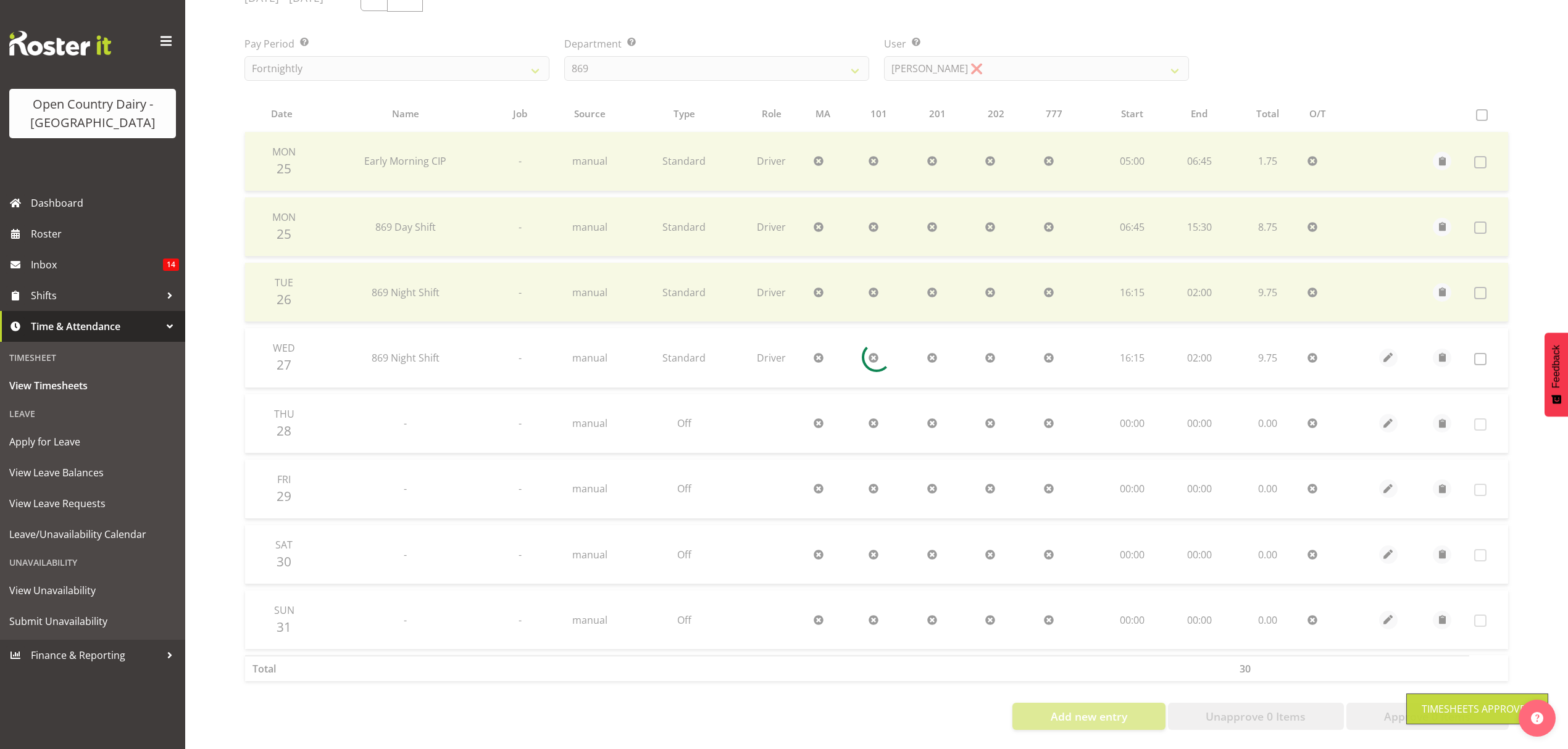
scroll to position [189, 0]
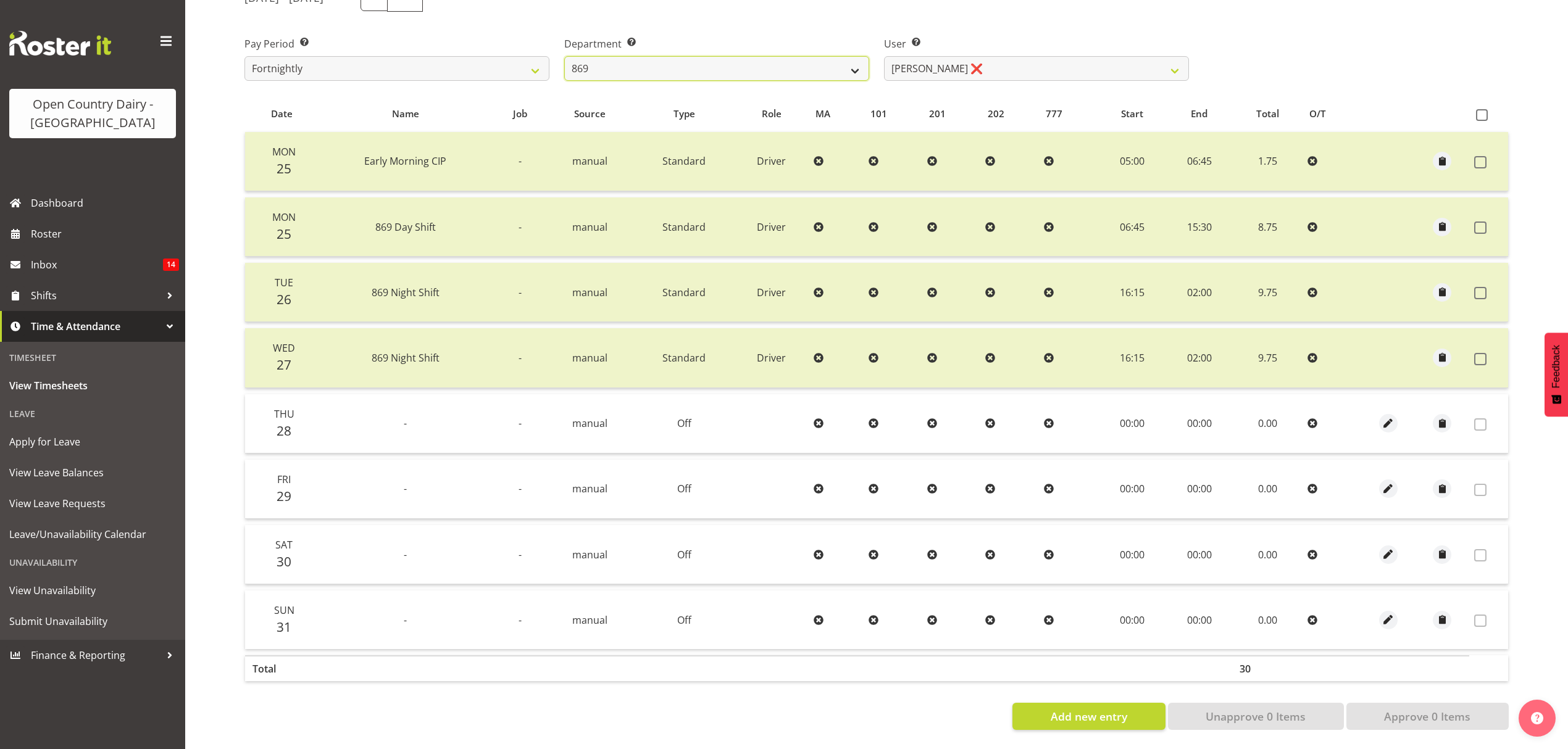
click at [692, 69] on select "734 735 736 737 738 739 851 852 853 854 855 856 858 861 862 865 868 869 870 873" at bounding box center [716, 69] width 305 height 25
select select "902"
click at [564, 56] on select "734 735 736 737 738 739 851 852 853 854 855 856 858 861 862 865 868 869 870 873" at bounding box center [716, 69] width 305 height 25
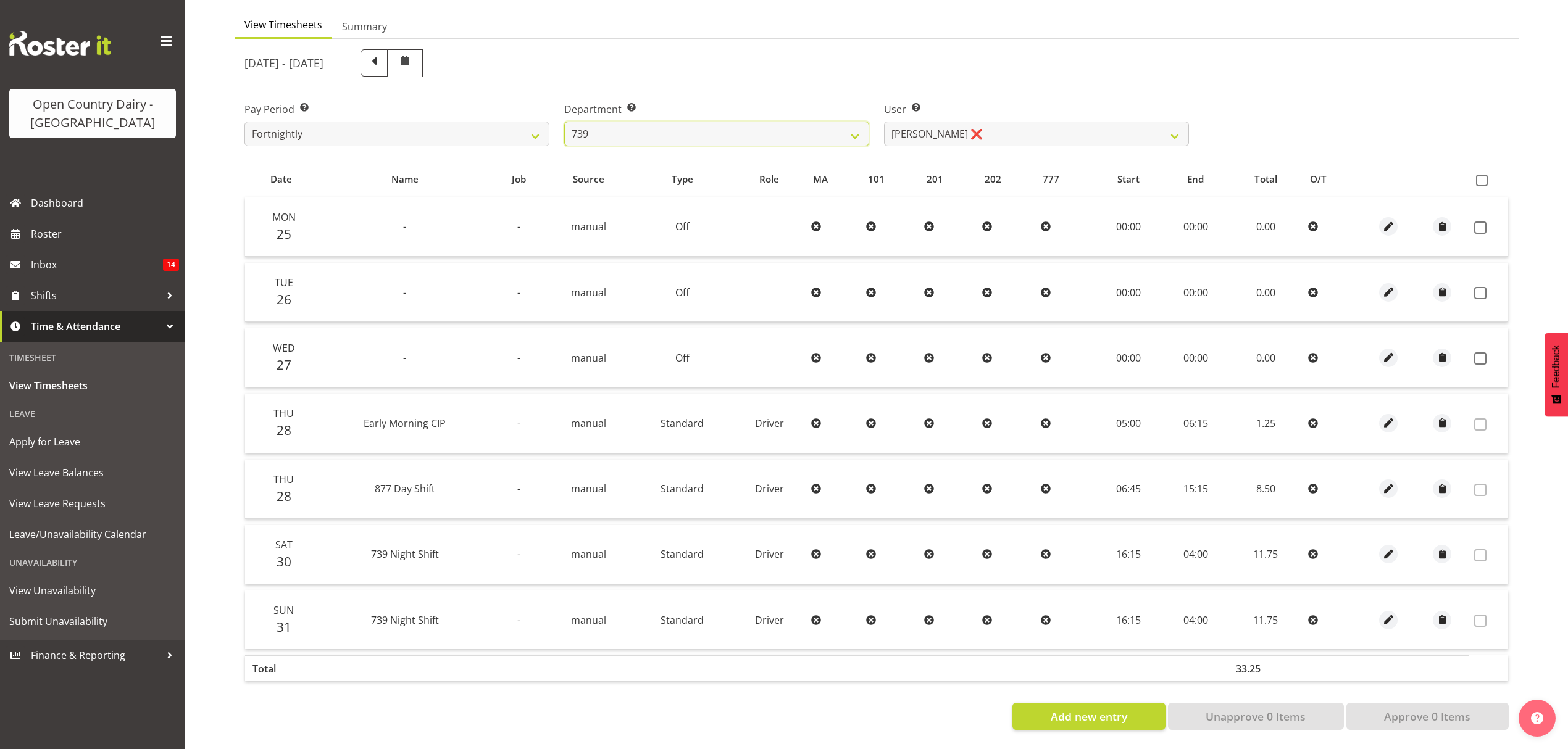
scroll to position [123, 0]
click at [983, 111] on div "User Select user. Note: This is filtered down by the previous two drop-down ite…" at bounding box center [1036, 124] width 305 height 45
click at [982, 133] on select "Erika McNaught ❌ Rachel Fletcher ❌ Rick Murphy ❌ Tish Veint ❌" at bounding box center [1036, 134] width 305 height 25
select select "9757"
click at [884, 122] on select "Erika McNaught ❌ Rachel Fletcher ❌ Rick Murphy ❌ Tish Veint ❌" at bounding box center [1036, 134] width 305 height 25
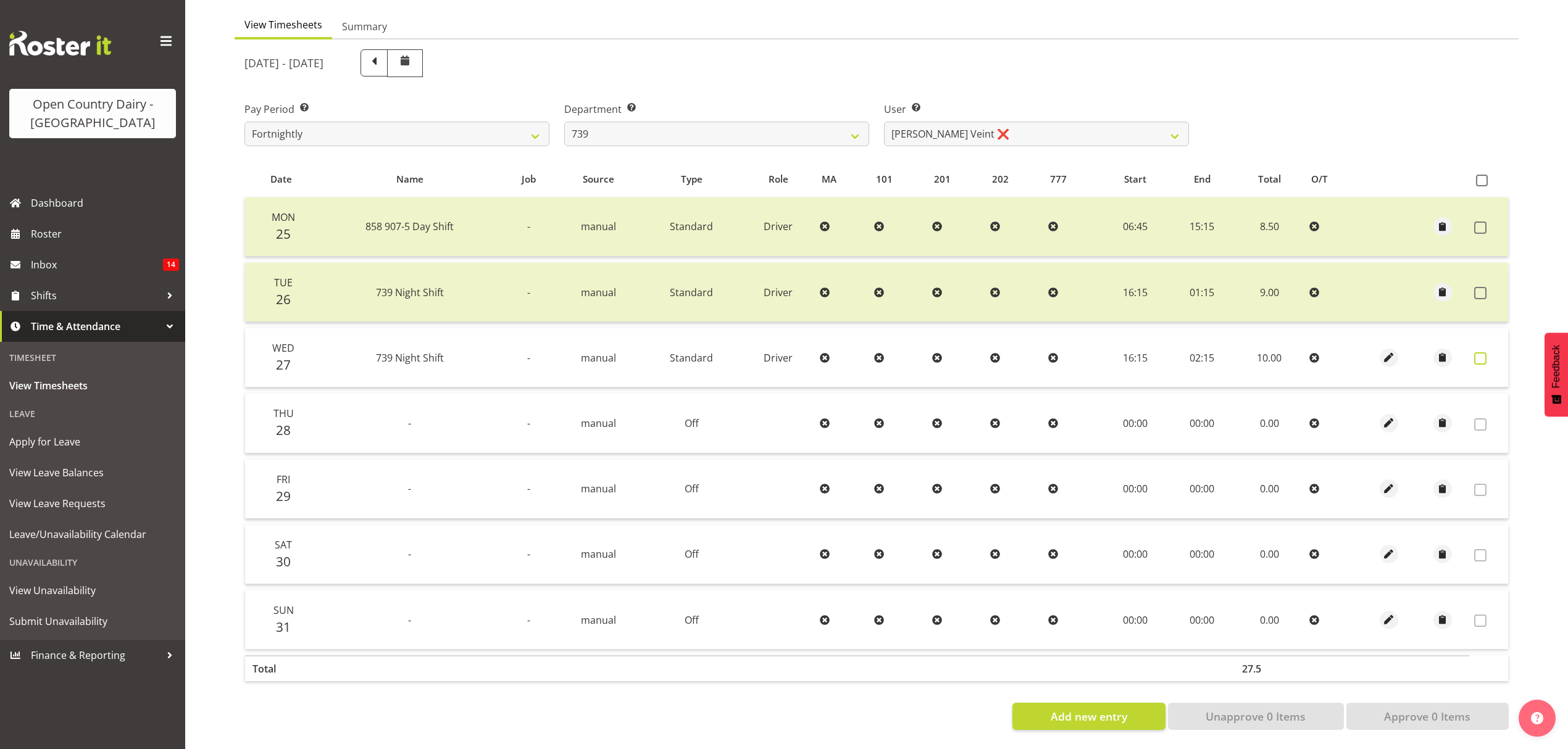
click at [1482, 352] on span at bounding box center [1480, 358] width 13 height 13
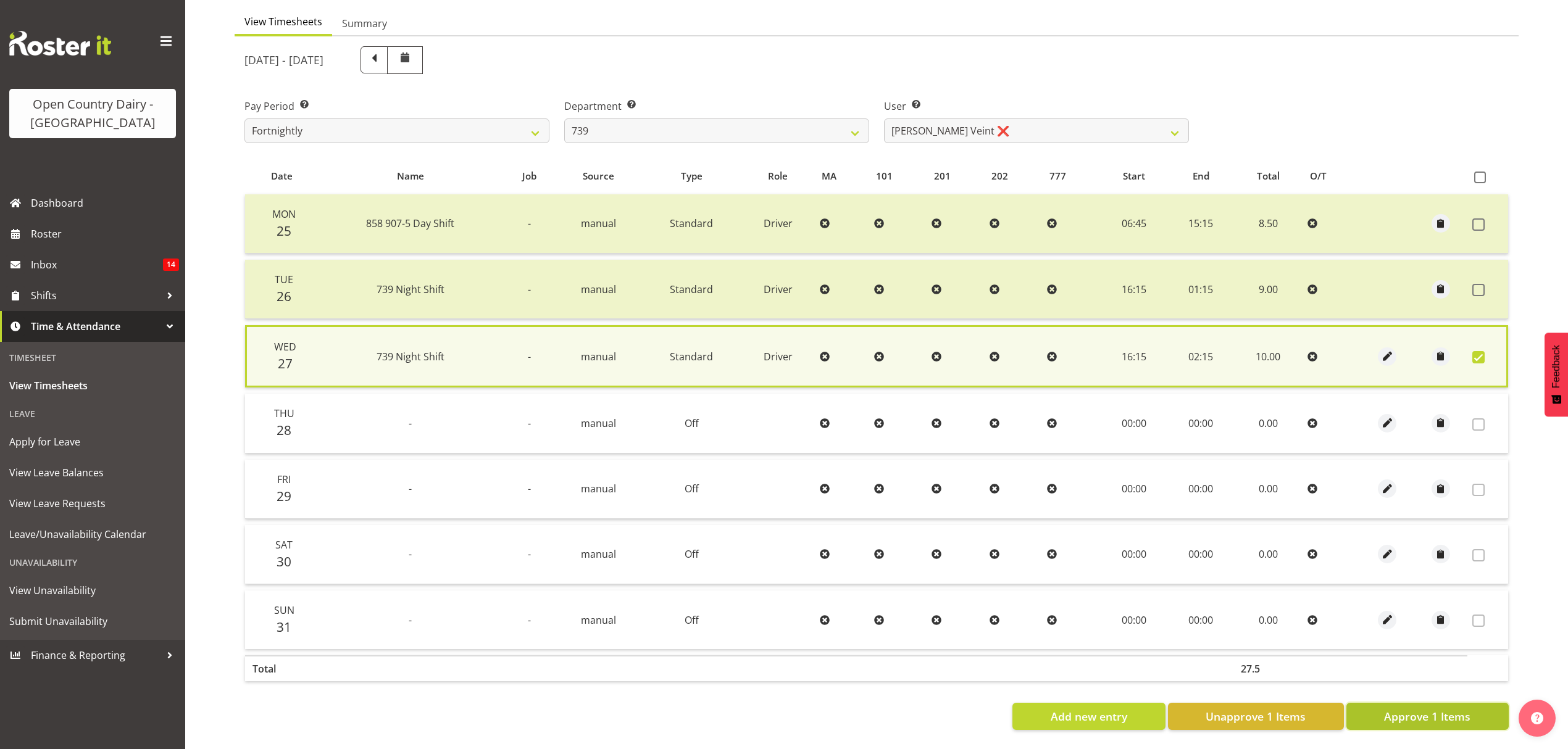
click at [1424, 709] on span "Approve 1 Items" at bounding box center [1427, 717] width 87 height 16
checkbox input "false"
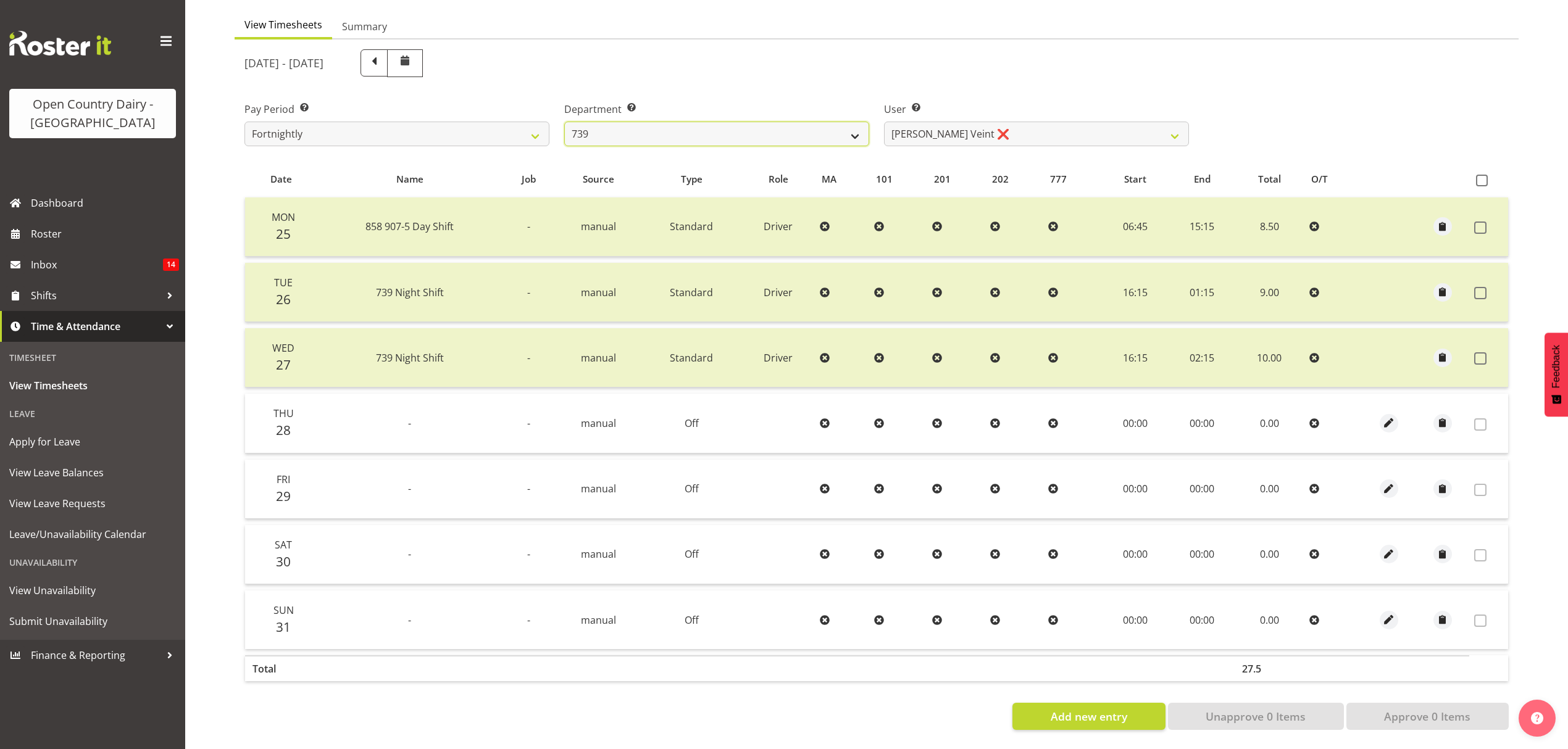
click at [637, 122] on select "734 735 736 737 738 739 851 852 853 854 855 856 858 861 862 865 868 869 870 873" at bounding box center [716, 134] width 305 height 25
select select "906"
click at [564, 122] on select "734 735 736 737 738 739 851 852 853 854 855 856 858 861 862 865 868 869 870 873" at bounding box center [716, 134] width 305 height 25
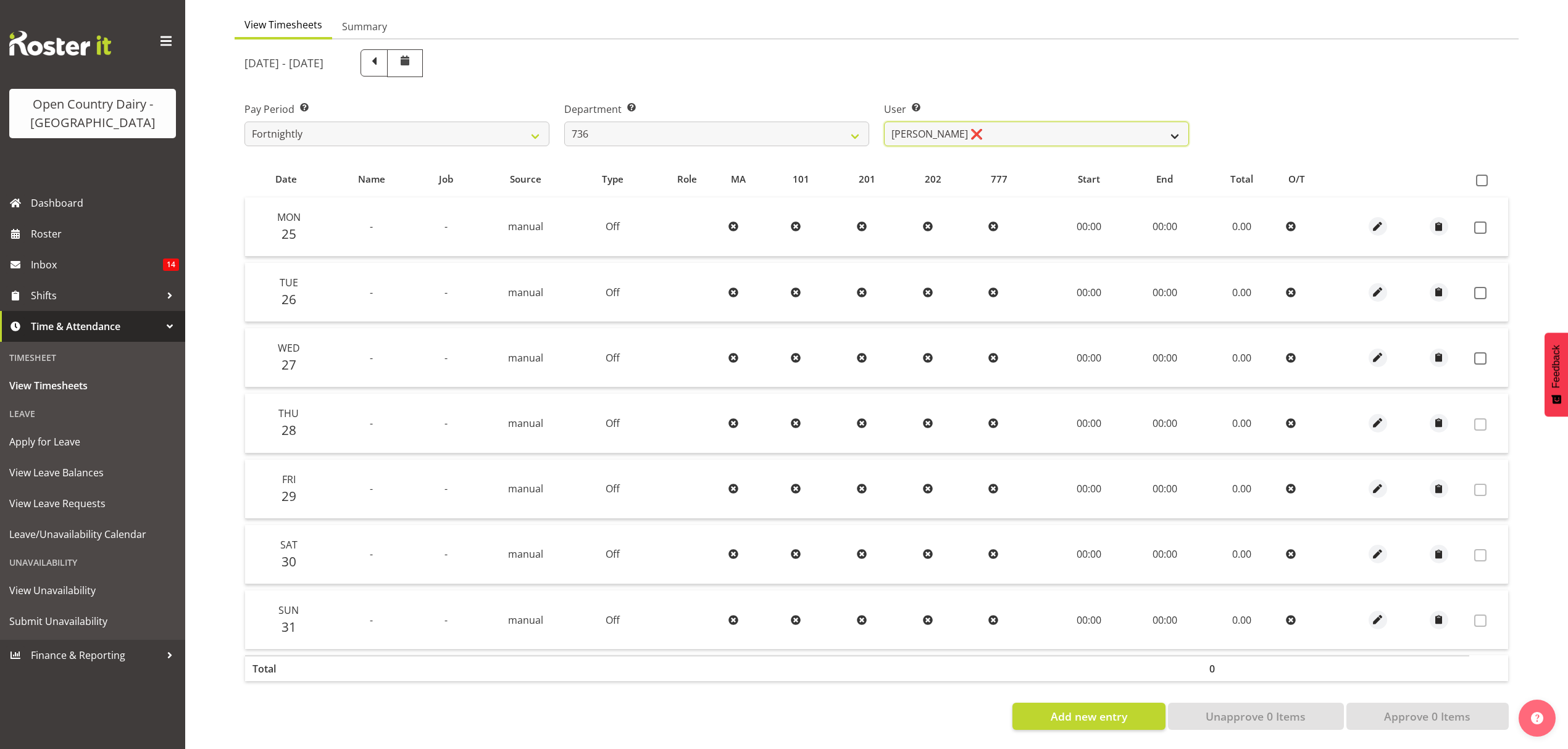
click at [1031, 127] on select "Andy Van Brecht ❌ Gavin Hamilton ❌ Jamie Seaton ❌ Kerrod Ward ❌" at bounding box center [1036, 134] width 305 height 25
select select "7434"
click at [884, 122] on select "Andy Van Brecht ❌ Gavin Hamilton ❌ Jamie Seaton ❌ Kerrod Ward ❌" at bounding box center [1036, 134] width 305 height 25
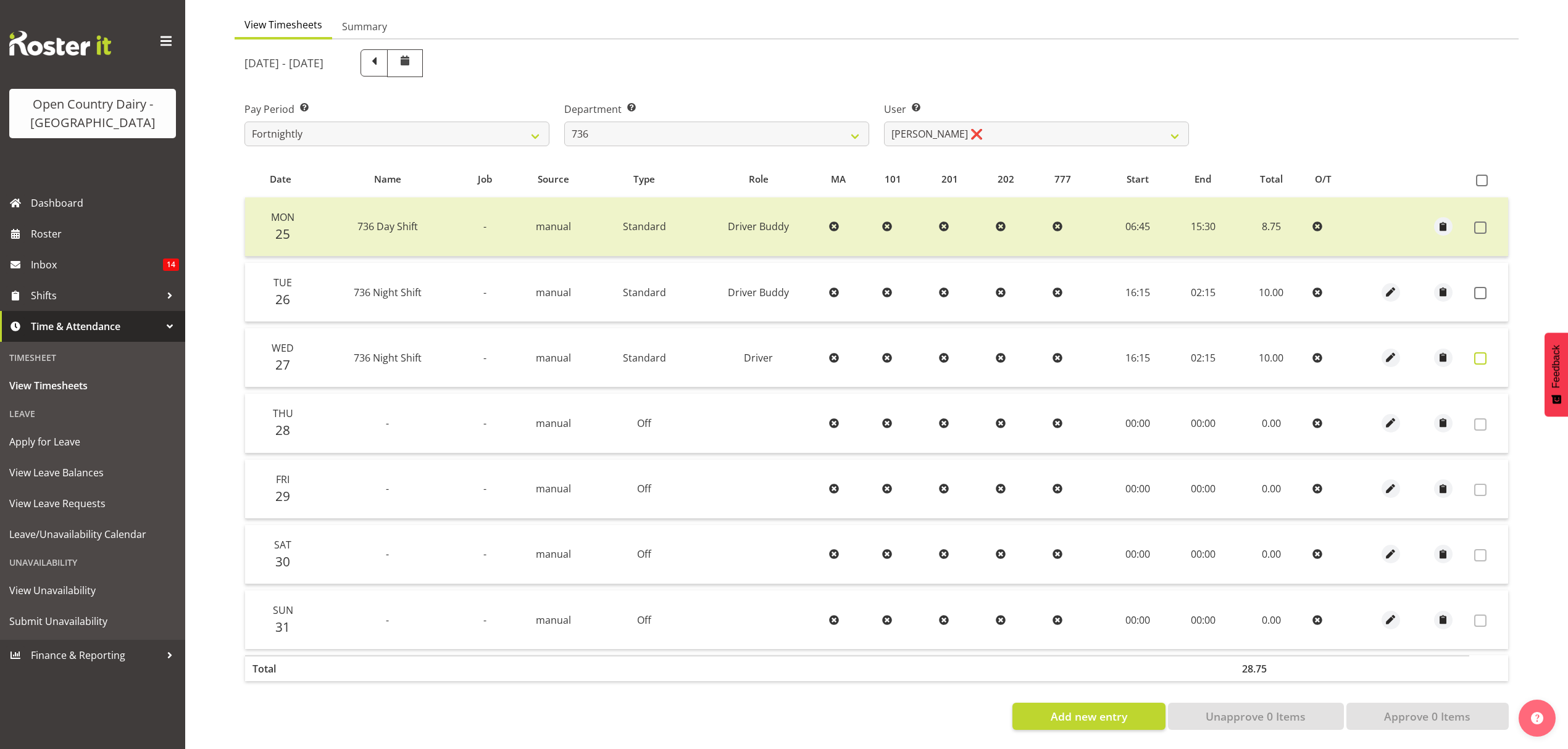
click at [1478, 352] on span at bounding box center [1480, 358] width 13 height 13
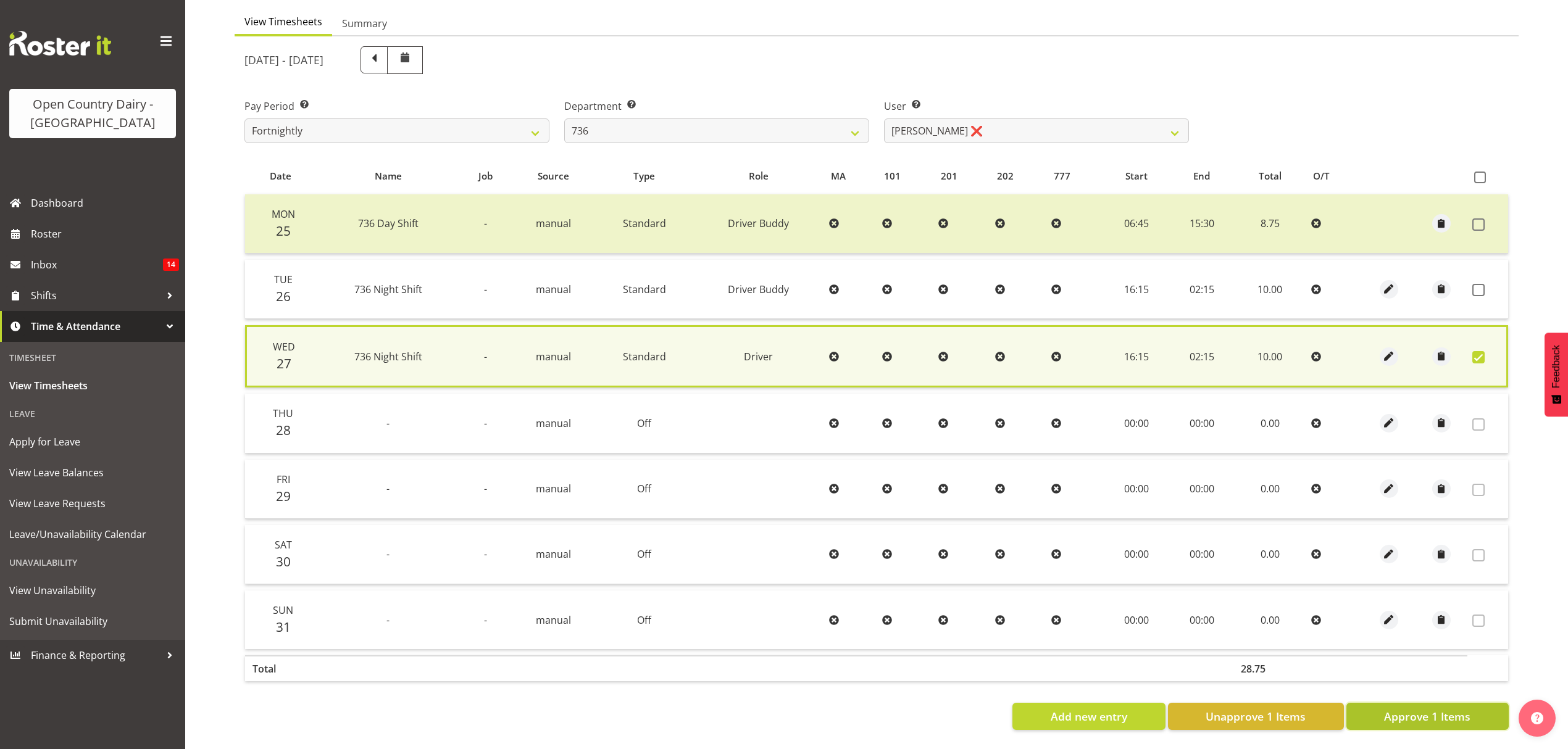
click at [1386, 710] on span "Approve 1 Items" at bounding box center [1427, 717] width 87 height 16
checkbox input "false"
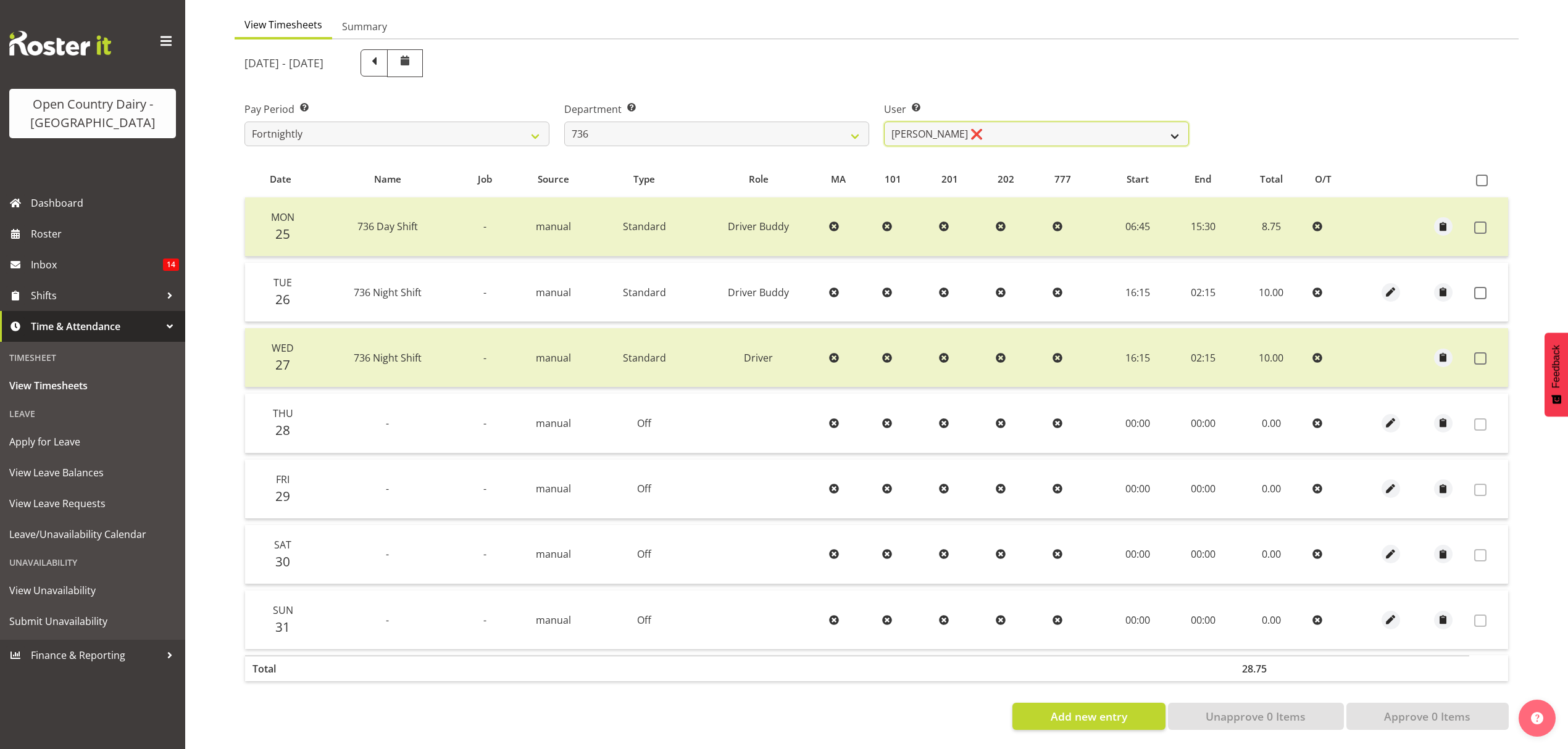
click at [1005, 124] on select "Andy Van Brecht ❌ Gavin Hamilton ❌ Jamie Seaton ❌ Kerrod Ward ❌" at bounding box center [1036, 134] width 305 height 25
click at [1016, 72] on div "August 25th - August 31st 2025" at bounding box center [716, 63] width 959 height 43
click at [1016, 105] on label "User Select user. Note: This is filtered down by the previous two drop-down ite…" at bounding box center [1036, 109] width 305 height 15
click at [1016, 122] on select "Andy Van Brecht ❌ Gavin Hamilton ❌ Jamie Seaton ❌ Kerrod Ward ❌" at bounding box center [1036, 134] width 305 height 25
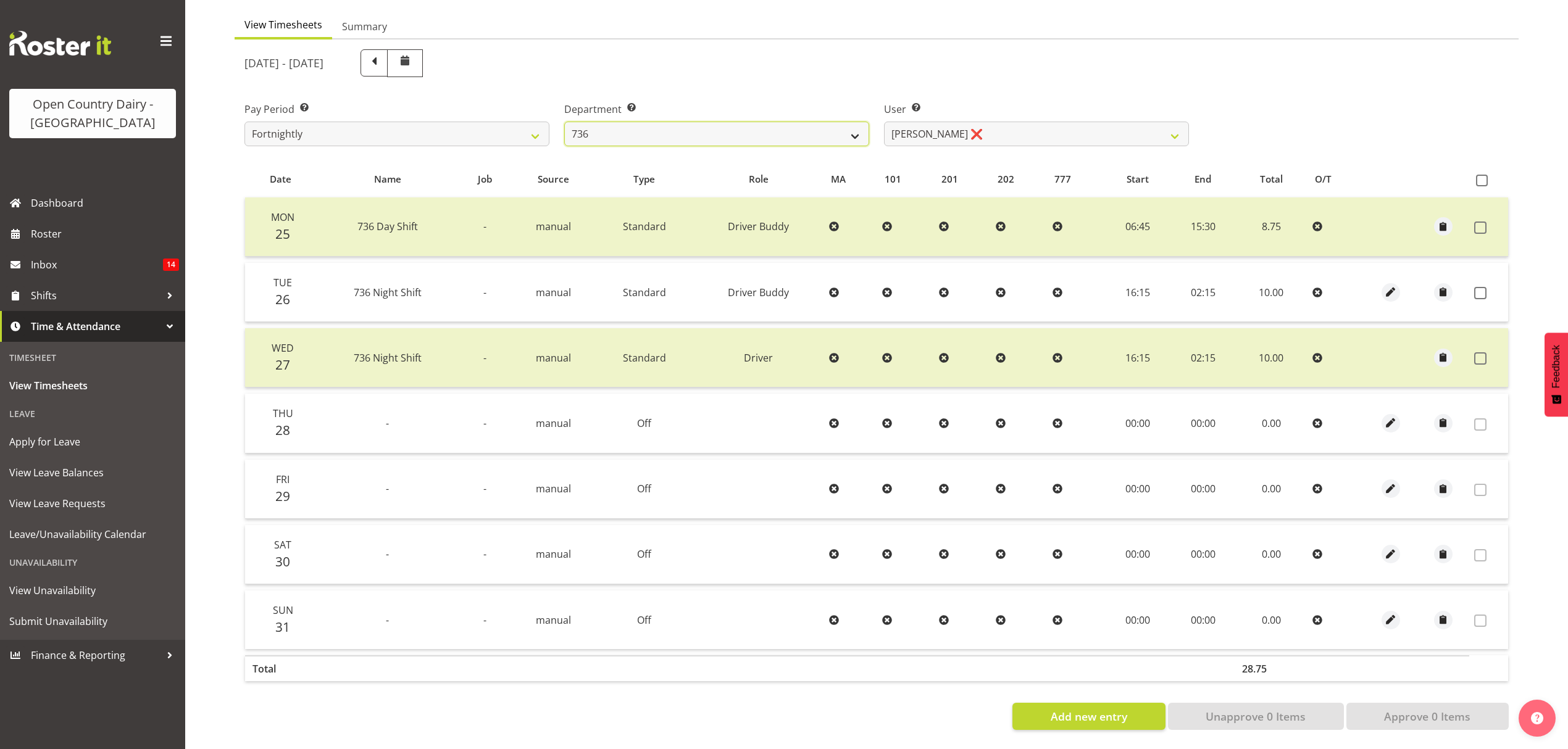
click at [741, 132] on select "734 735 736 737 738 739 851 852 853 854 855 856 858 861 862 865 868 869 870 873" at bounding box center [716, 134] width 305 height 25
select select "692"
click at [564, 122] on select "734 735 736 737 738 739 851 852 853 854 855 856 858 861 862 865 868 869 870 873" at bounding box center [716, 134] width 305 height 25
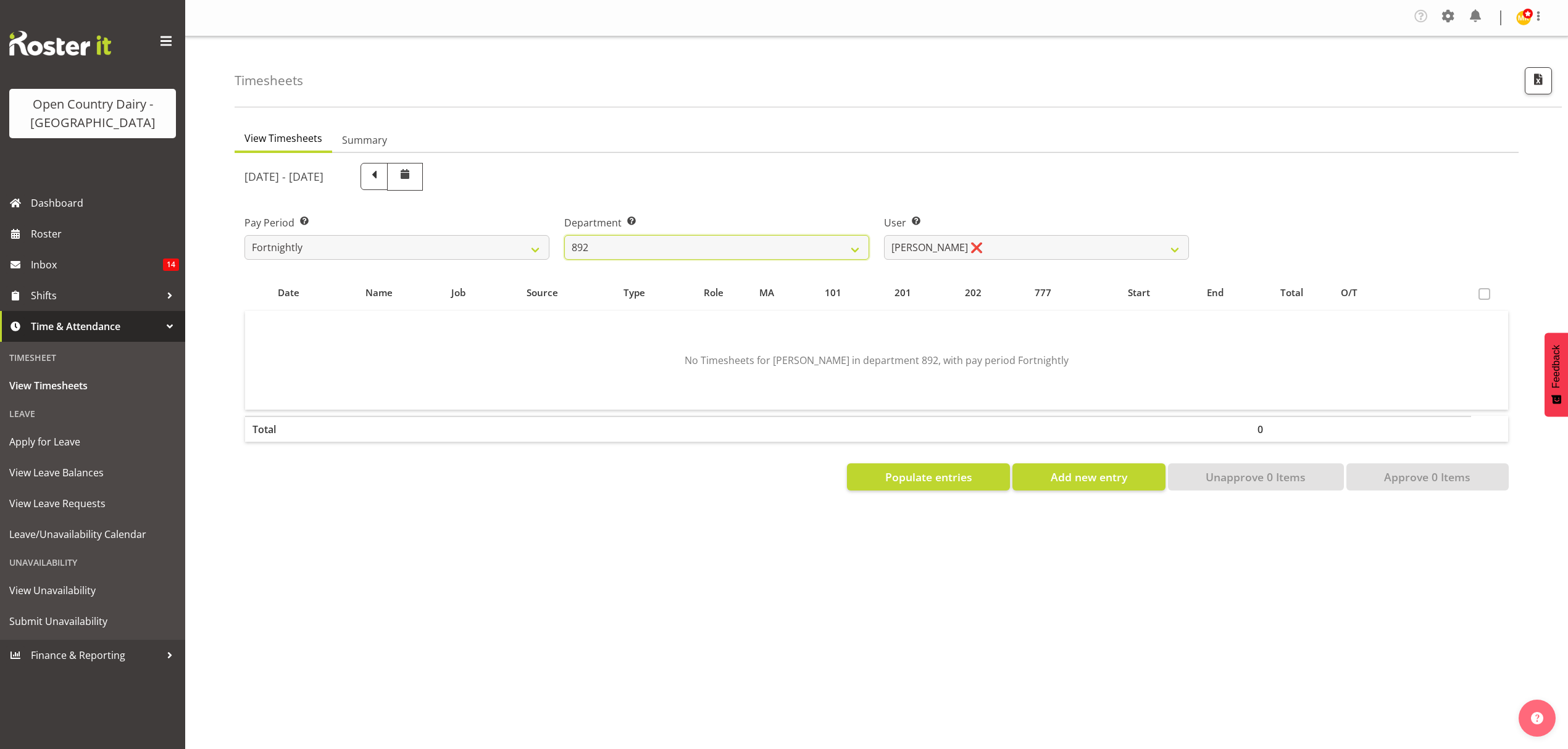
scroll to position [0, 0]
click at [959, 242] on select "Brittany Willis ❌ Danny Davies ❌ David McKenzie ❌ Josh Winship ❌ Reece Calvert ❌" at bounding box center [1036, 248] width 305 height 25
select select "11651"
click at [884, 236] on select "Brittany Willis ❌ Danny Davies ❌ David McKenzie ❌ Josh Winship ❌ Reece Calvert ❌" at bounding box center [1036, 248] width 305 height 25
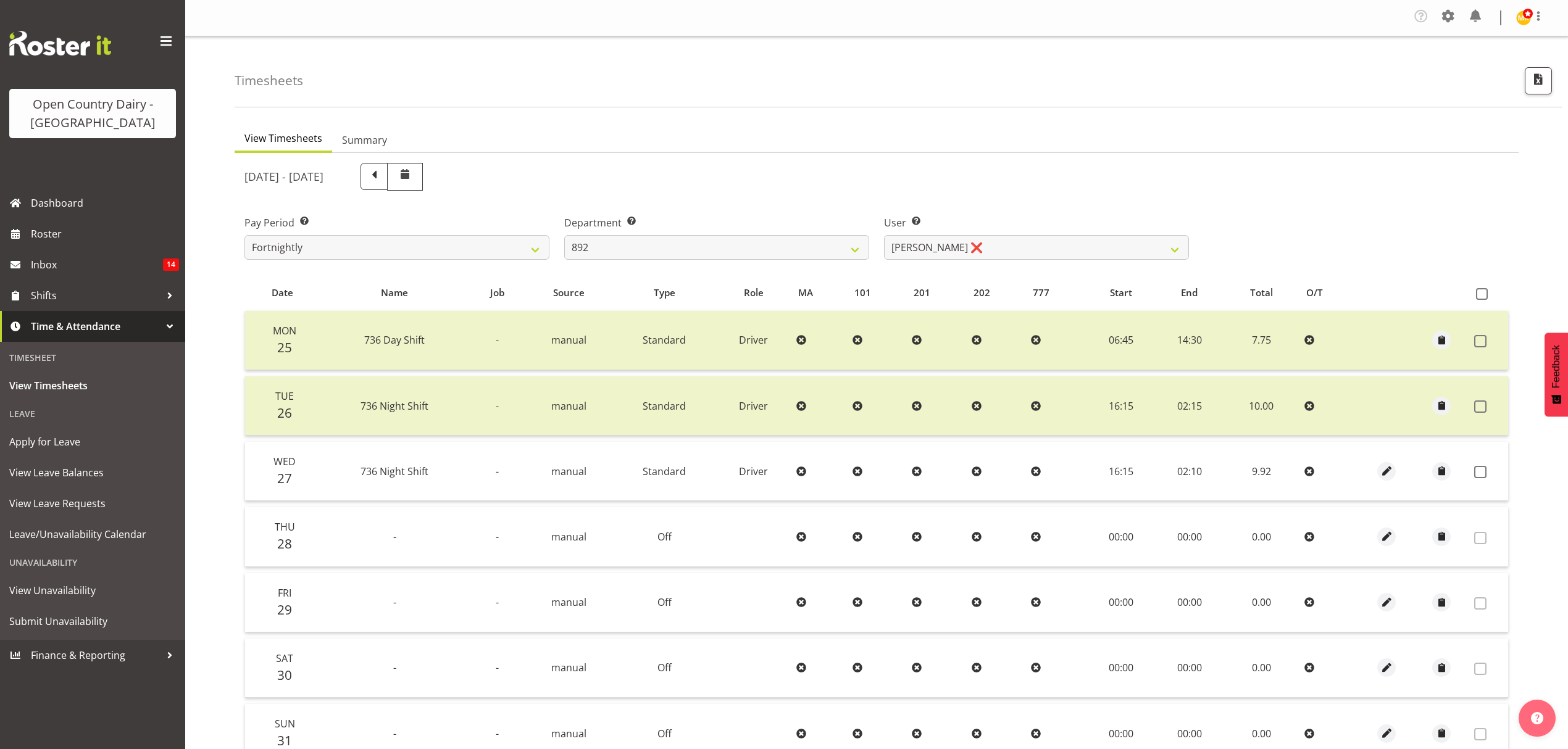
click at [1481, 465] on td at bounding box center [1489, 471] width 39 height 59
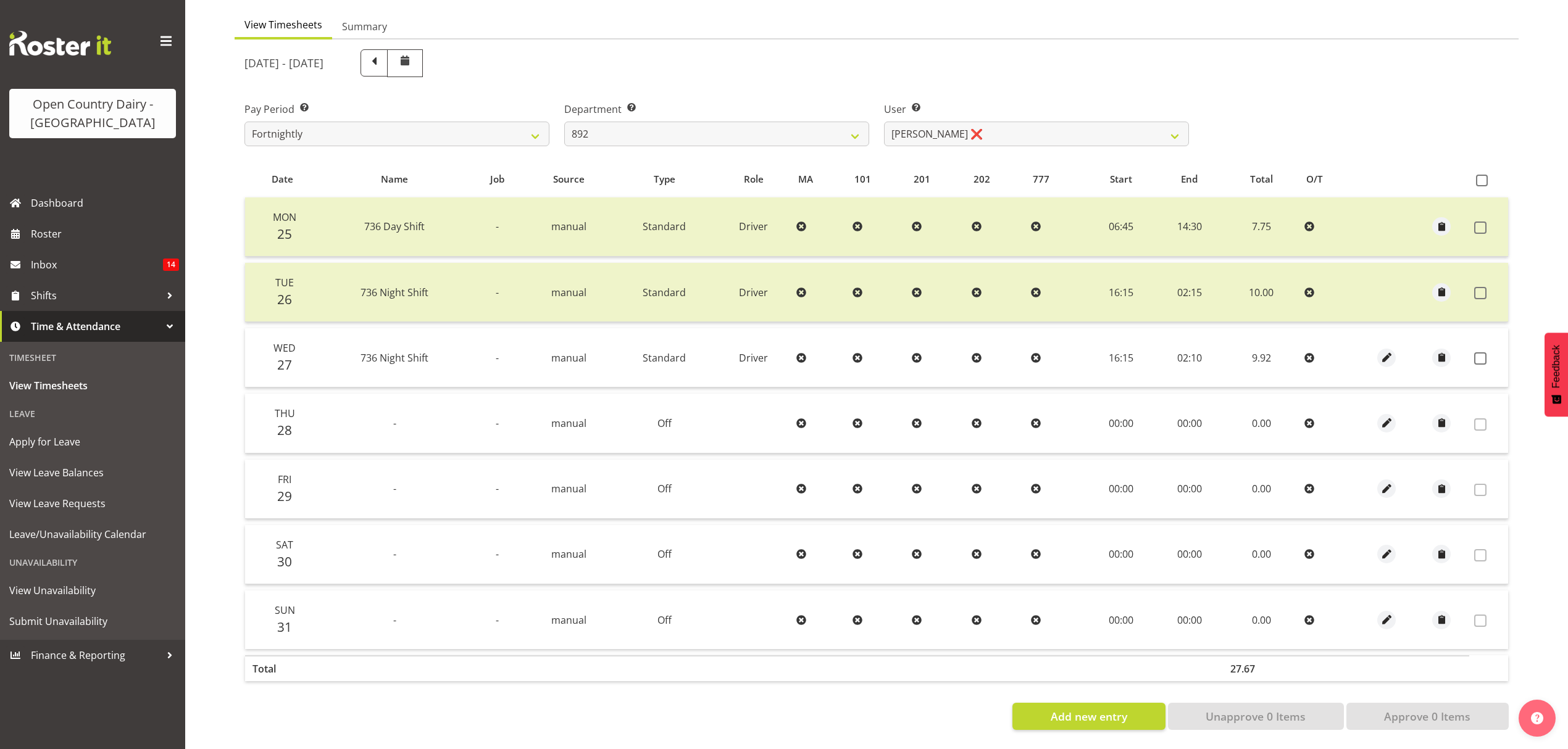
scroll to position [123, 0]
click at [1487, 352] on label at bounding box center [1483, 358] width 19 height 13
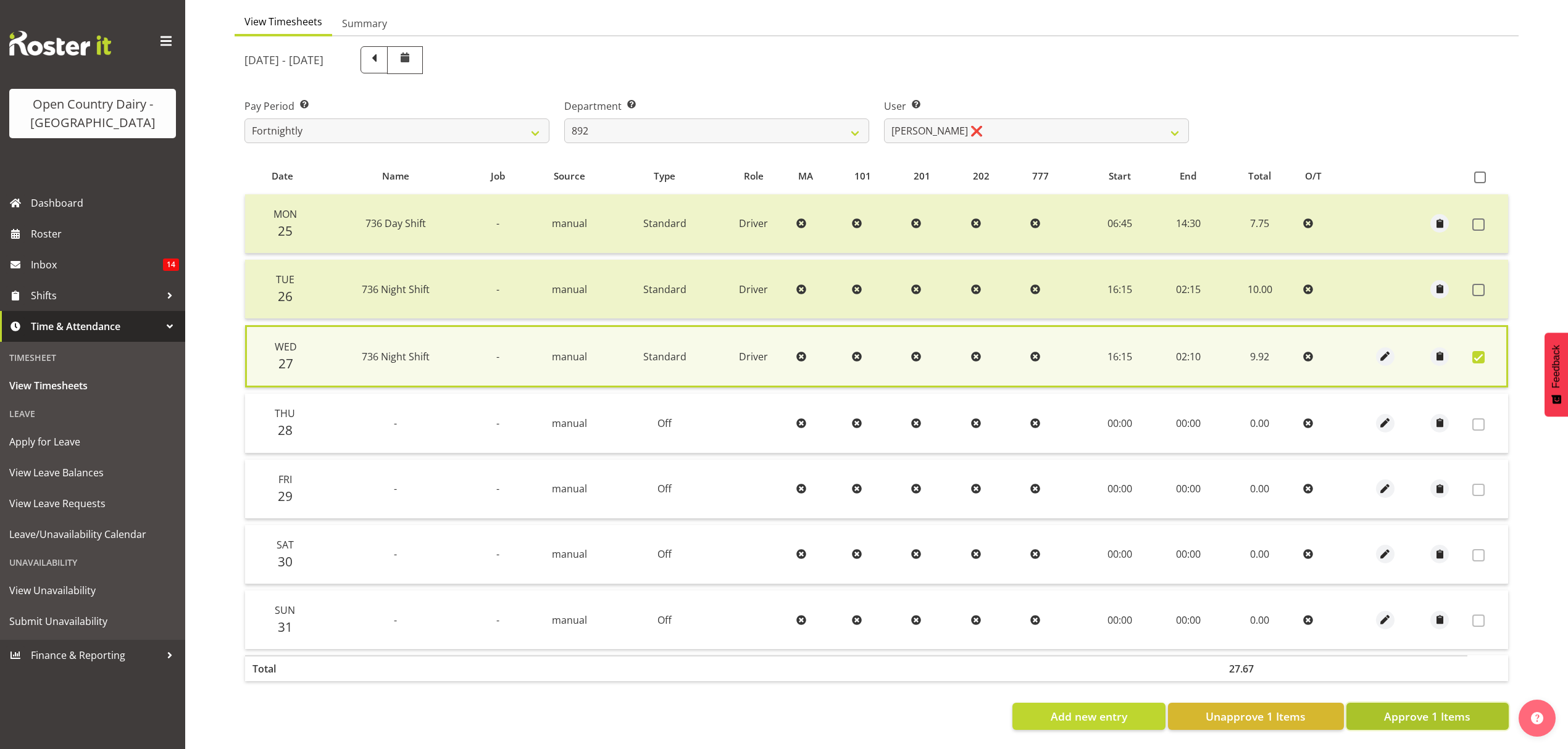
click at [1434, 709] on span "Approve 1 Items" at bounding box center [1427, 717] width 87 height 16
checkbox input "false"
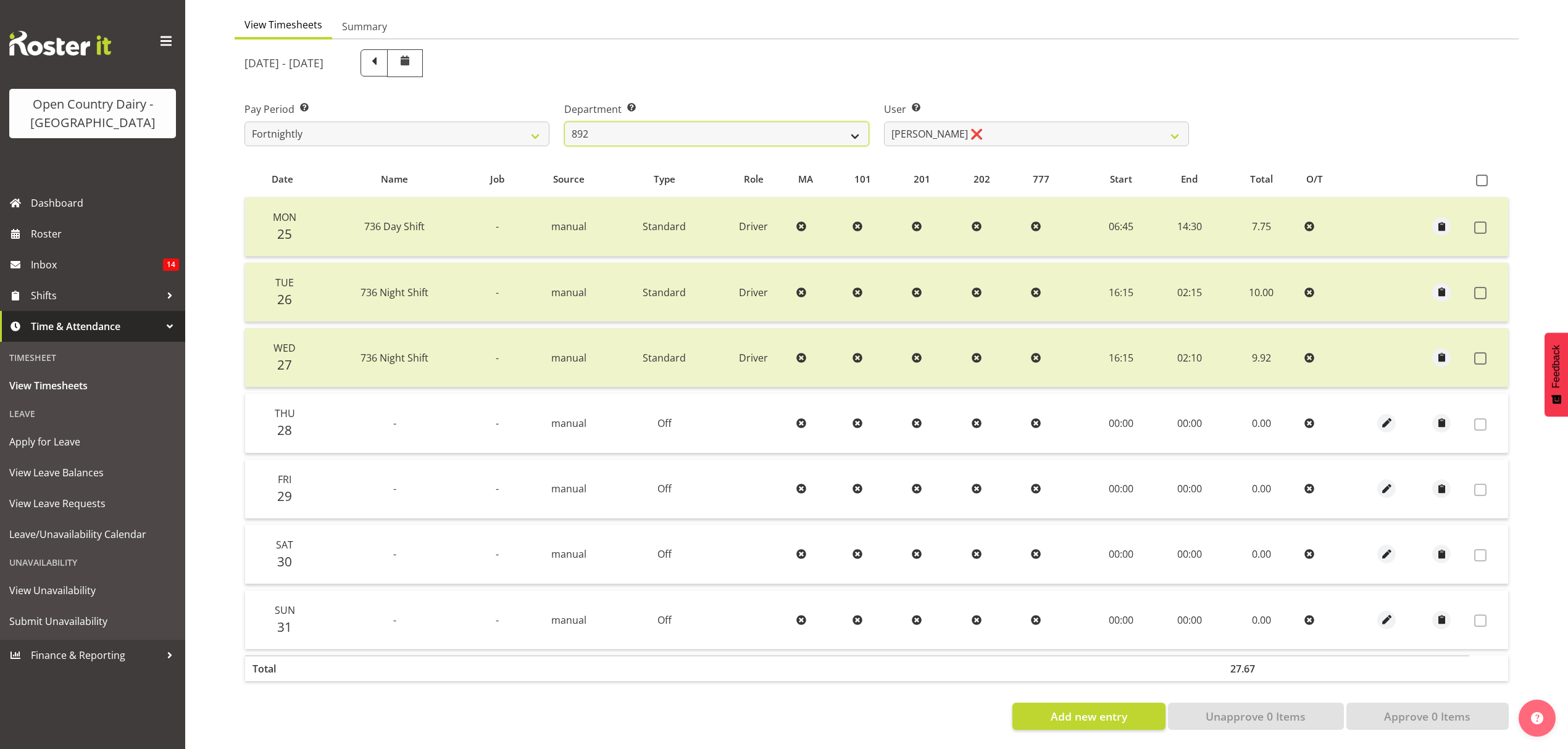
click at [721, 122] on select "734 735 736 737 738 739 851 852 853 854 855 856 858 861 862 865 868 869 870 873" at bounding box center [716, 134] width 305 height 25
select select "755"
click at [564, 122] on select "734 735 736 737 738 739 851 852 853 854 855 856 858 861 862 865 868 869 870 873" at bounding box center [716, 134] width 305 height 25
select select "10940"
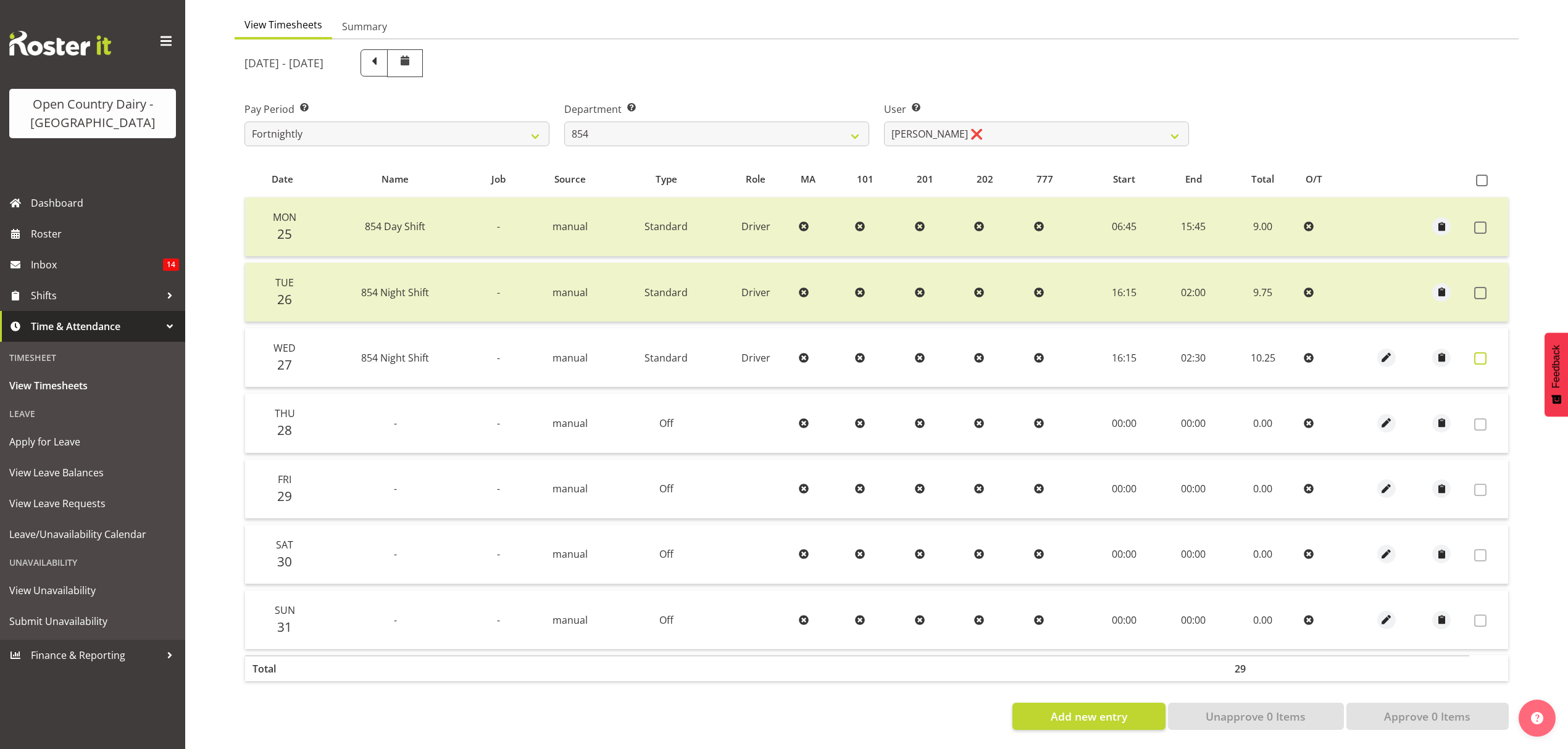
click at [1481, 352] on span at bounding box center [1480, 358] width 13 height 13
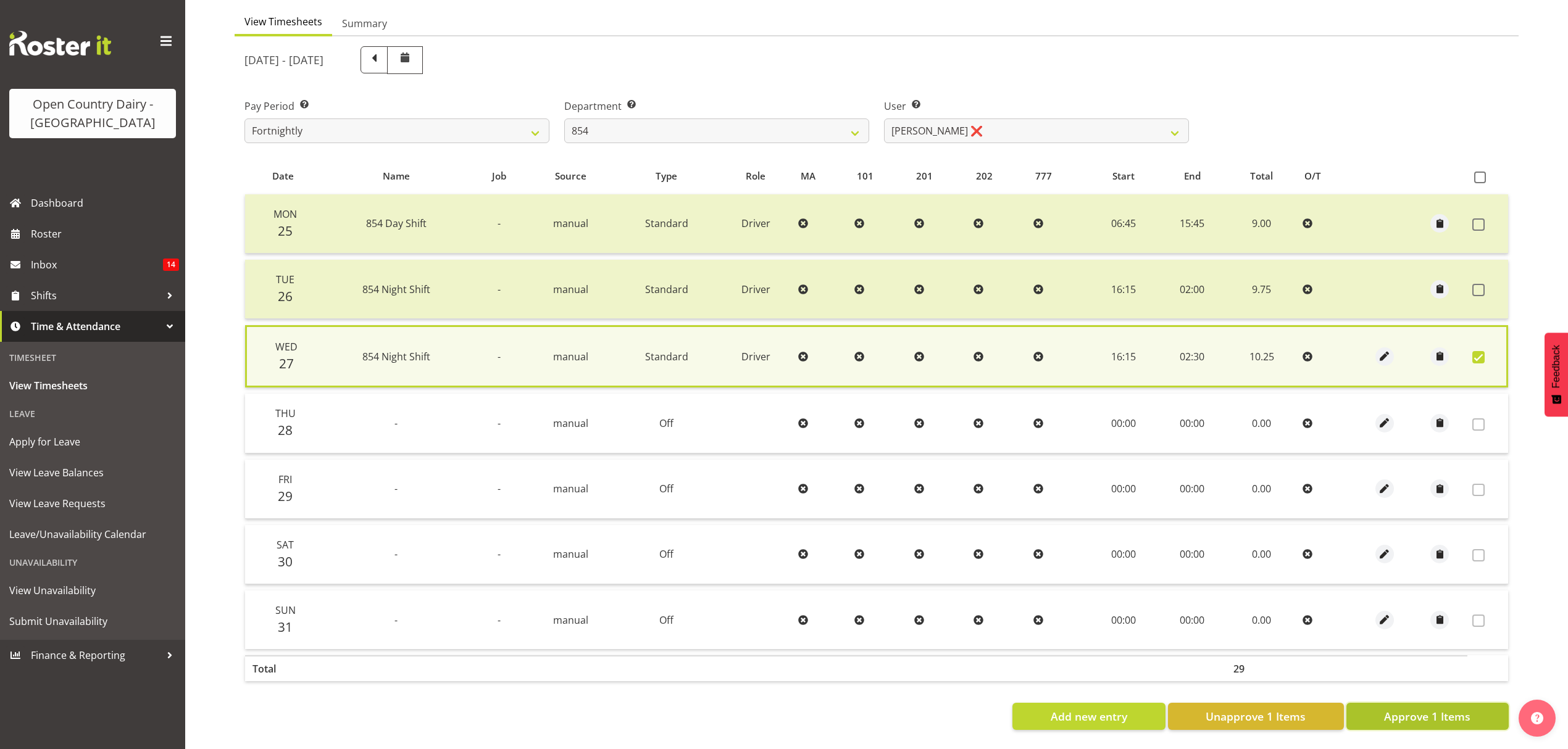
click at [1408, 709] on span "Approve 1 Items" at bounding box center [1427, 717] width 87 height 16
checkbox input "false"
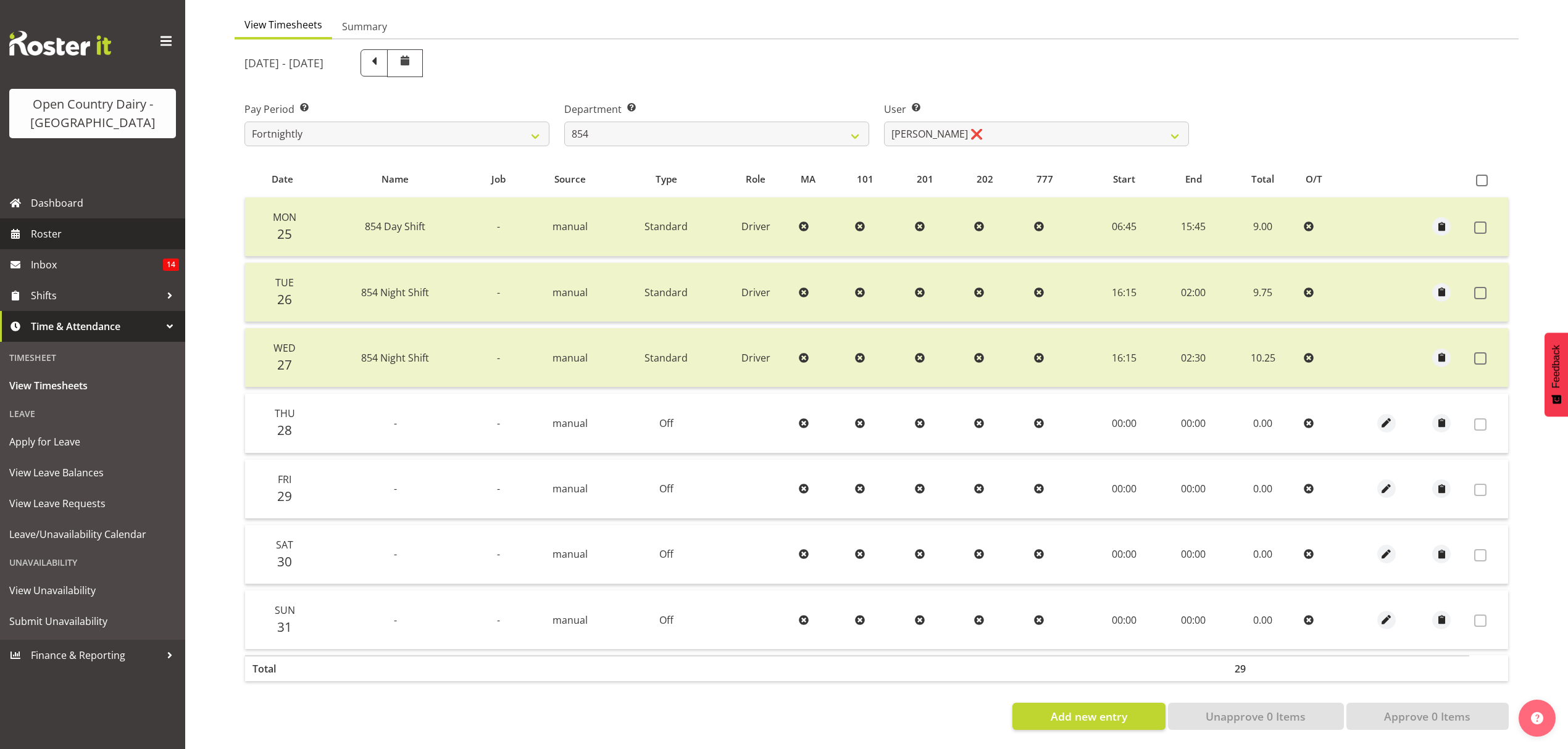
click at [51, 223] on link "Roster" at bounding box center [92, 233] width 185 height 31
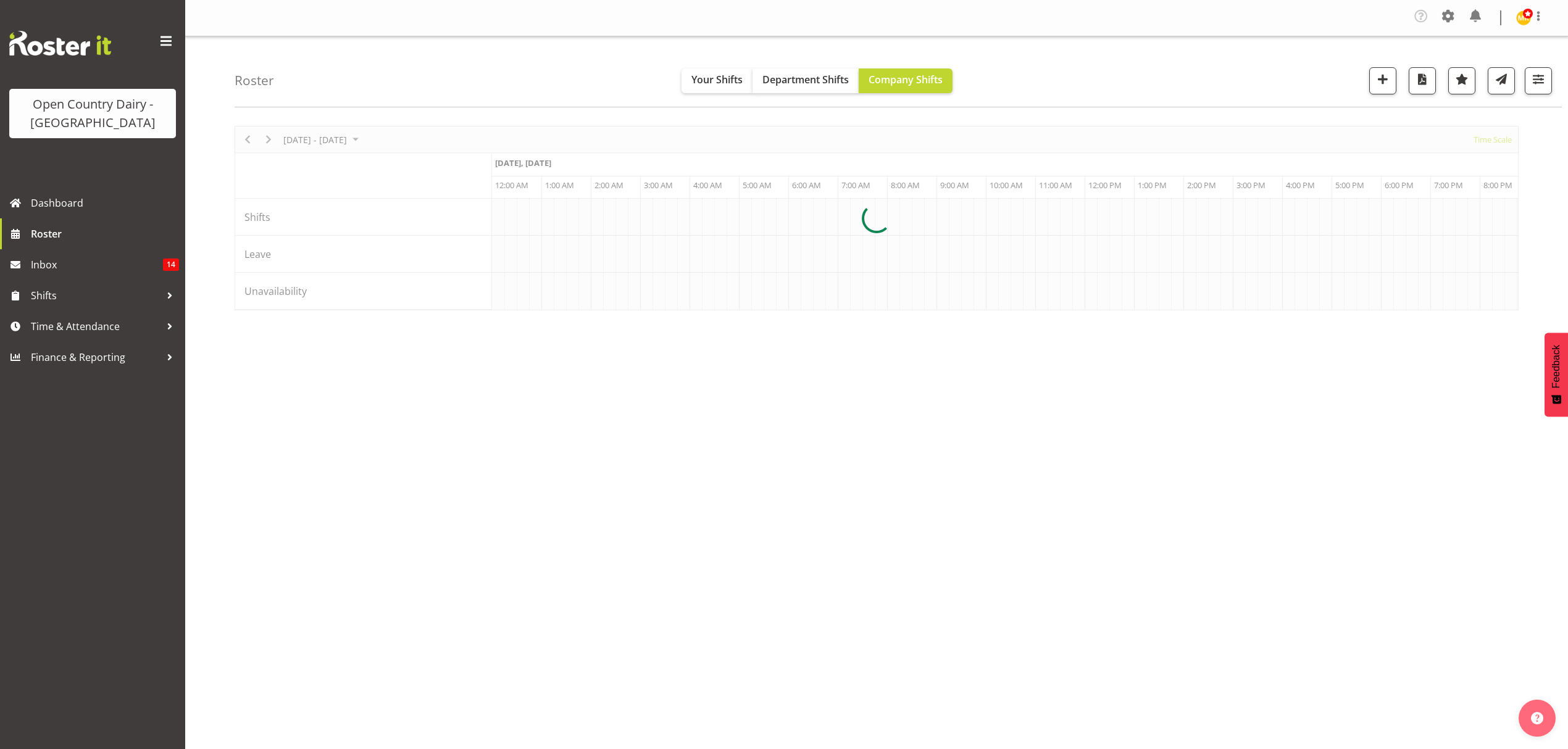
scroll to position [0, 3556]
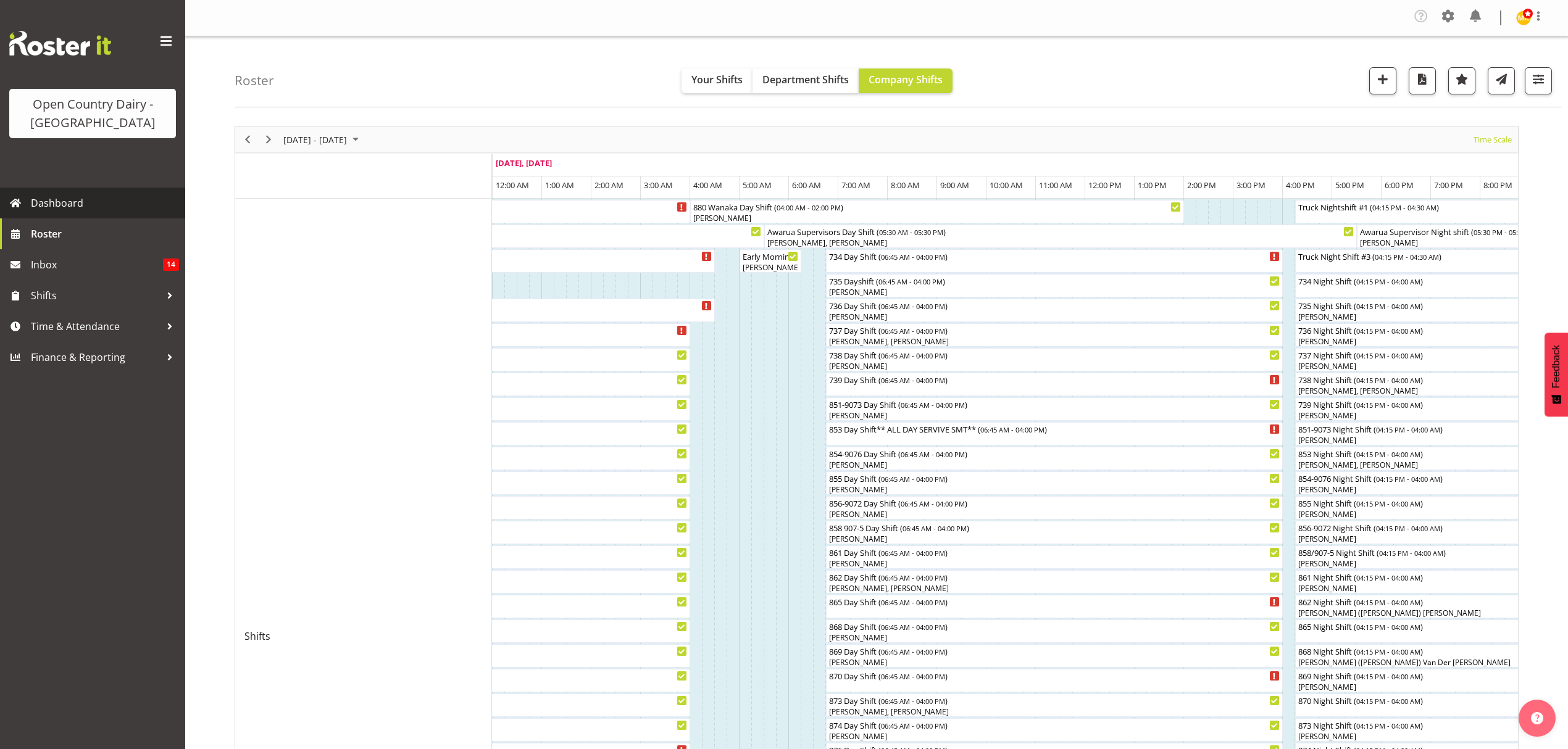
click at [43, 198] on span "Dashboard" at bounding box center [105, 203] width 148 height 19
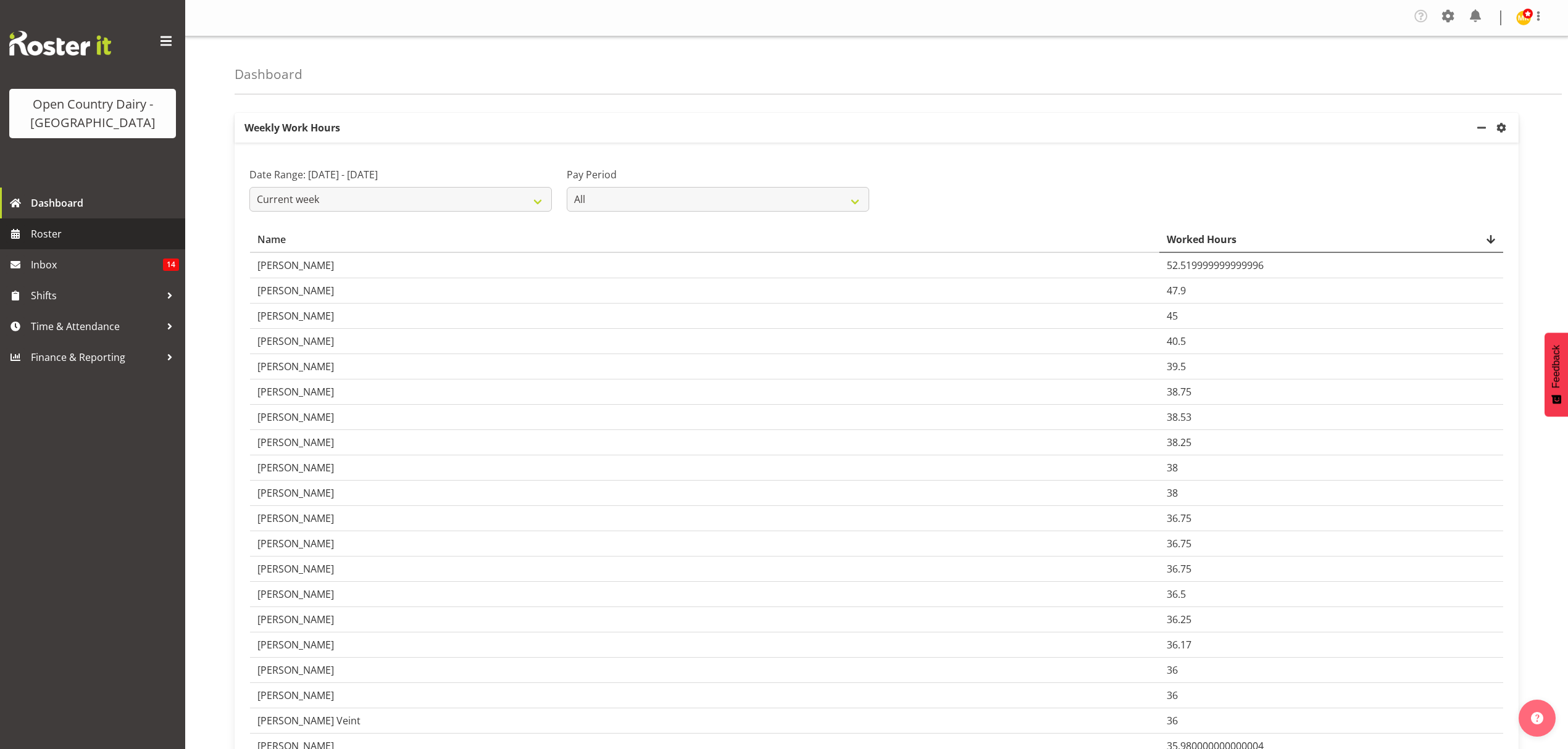
click at [95, 231] on span "Roster" at bounding box center [105, 233] width 148 height 19
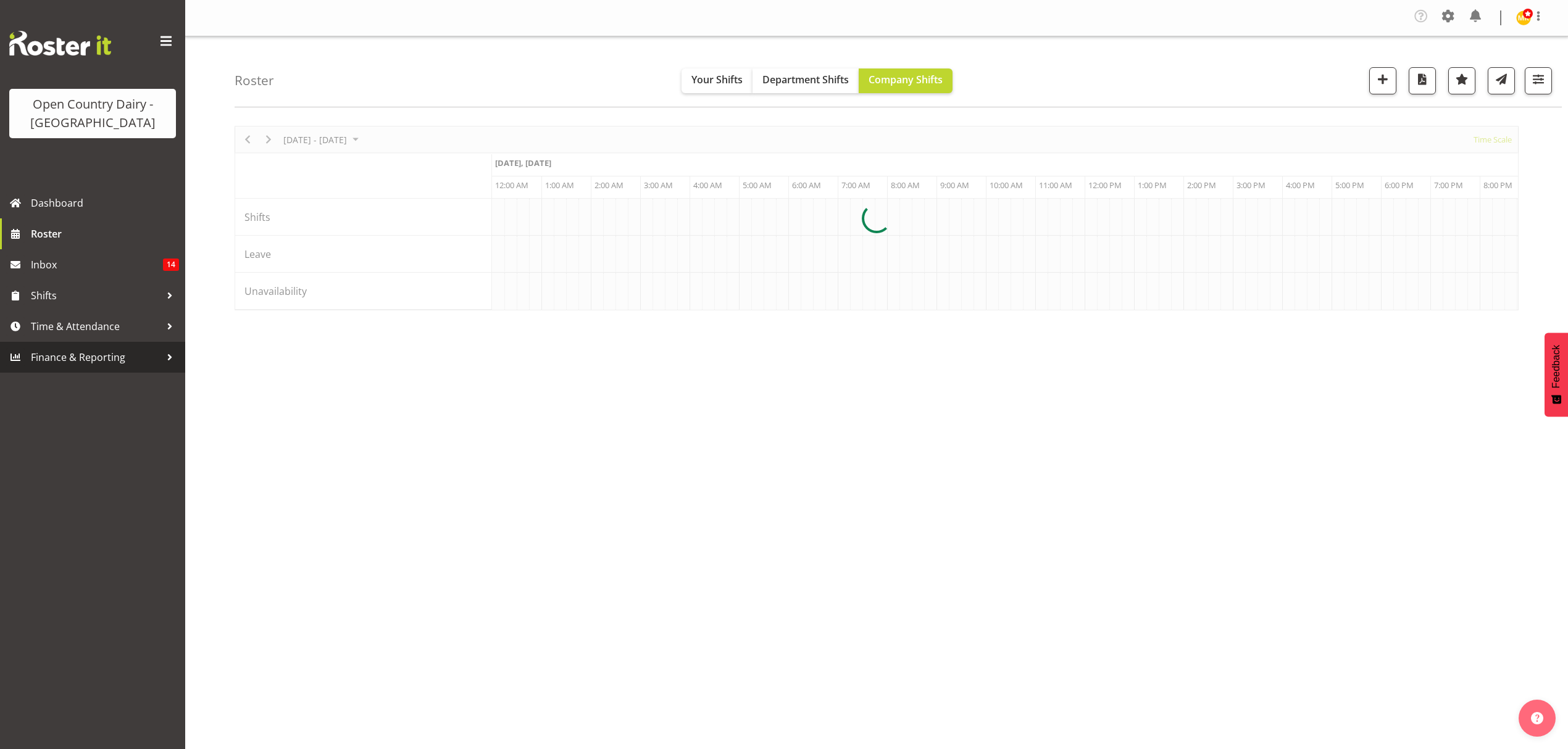
scroll to position [0, 3556]
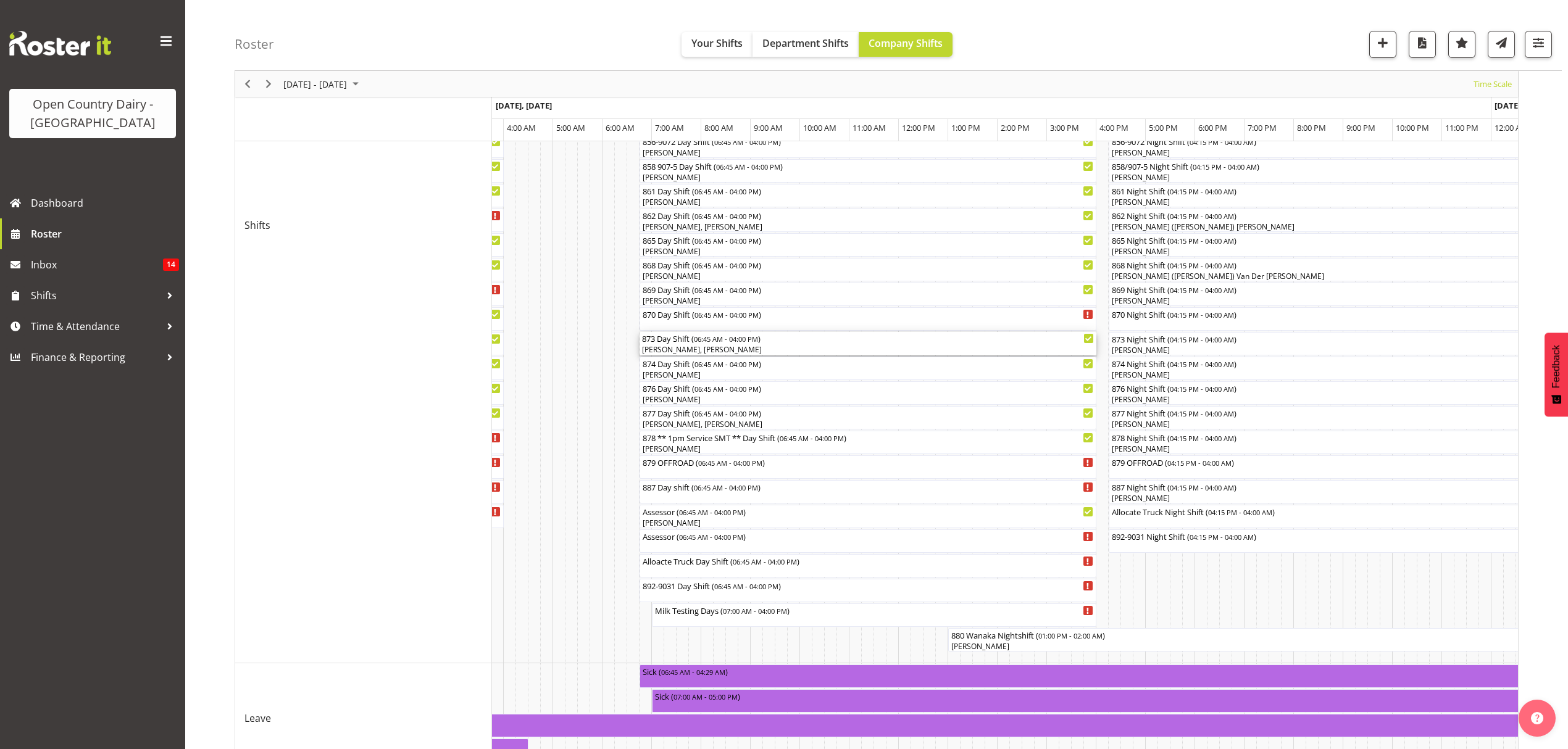
click at [704, 354] on div "[PERSON_NAME], [PERSON_NAME]" at bounding box center [868, 349] width 452 height 11
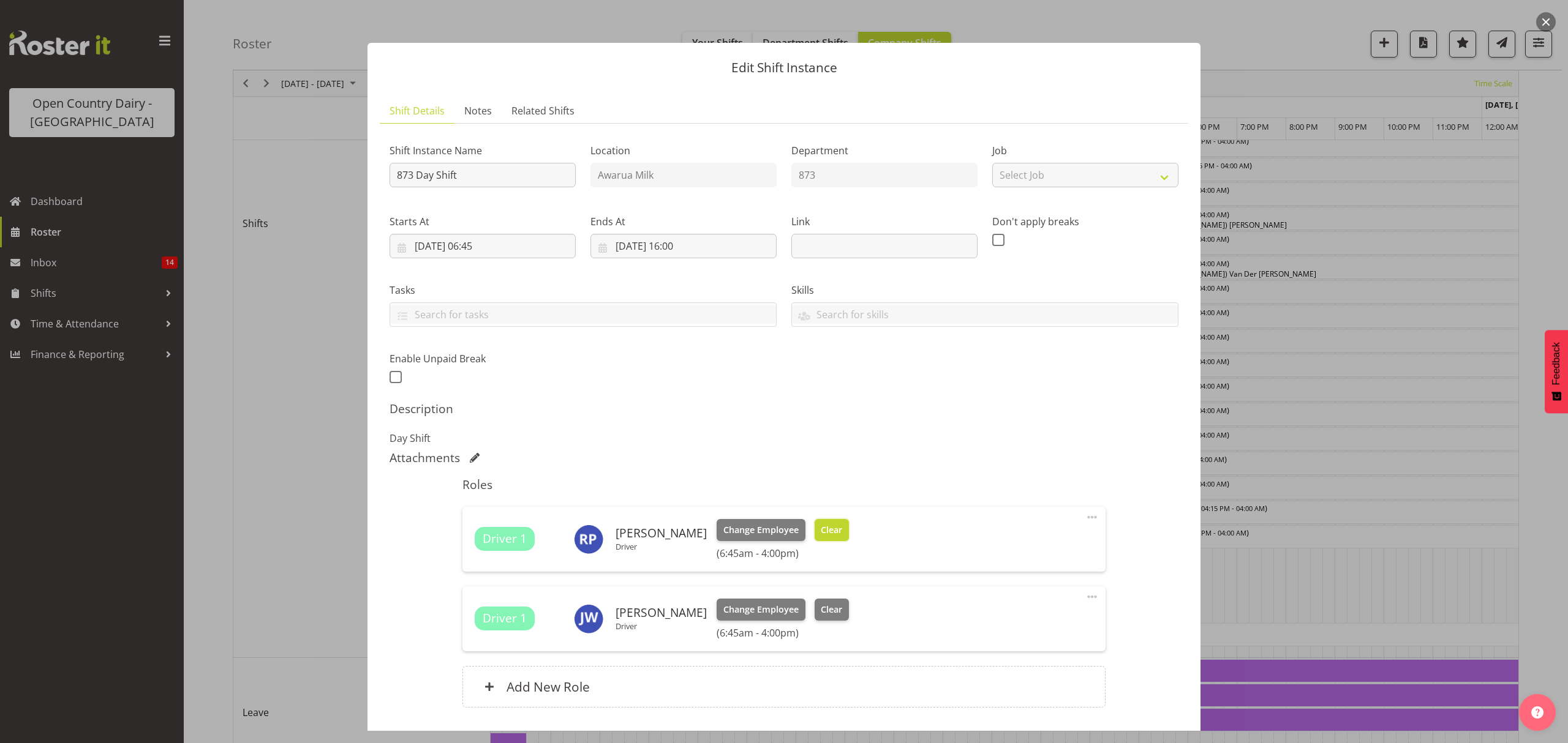
click at [831, 527] on button "Clear" at bounding box center [832, 530] width 35 height 22
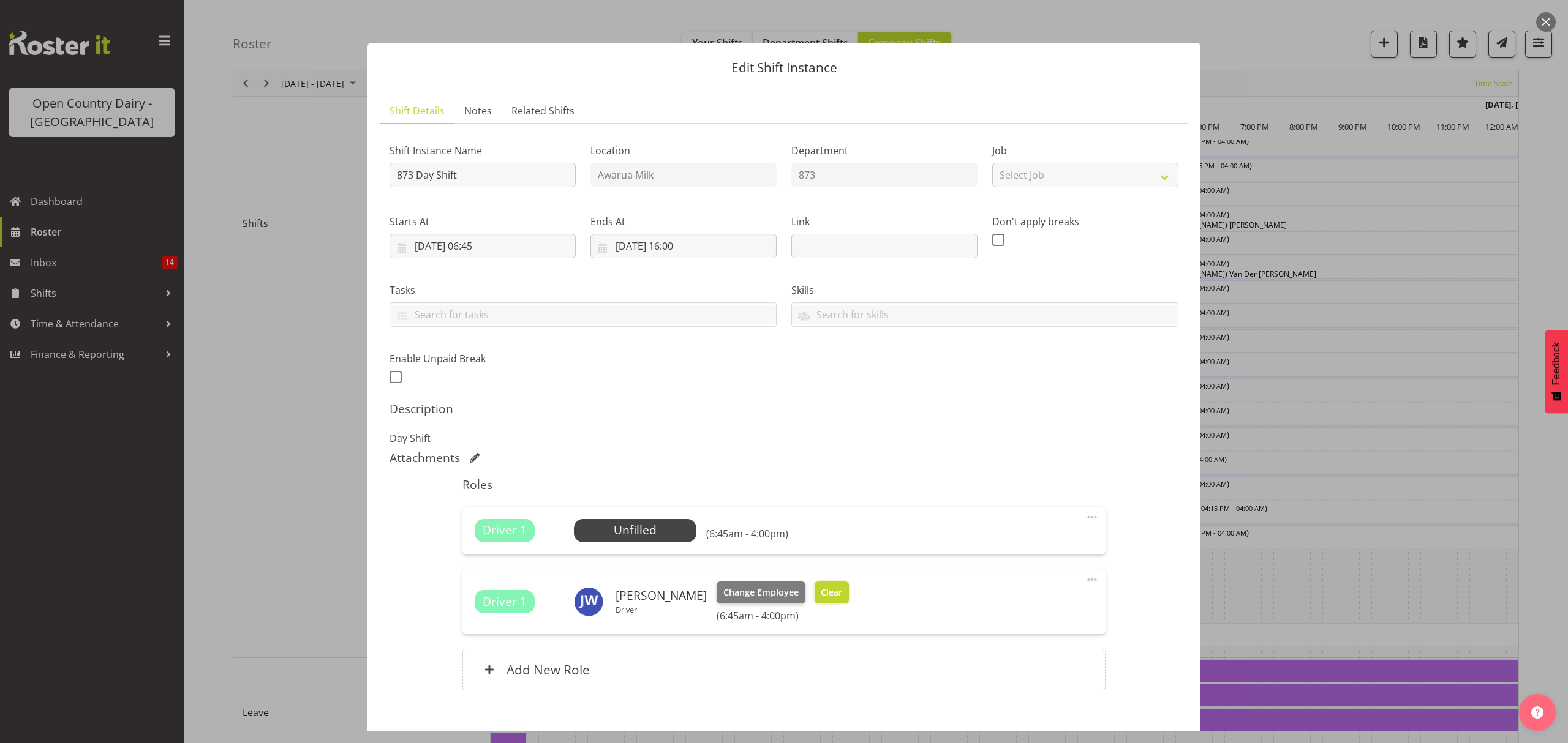
click at [826, 586] on button "Clear" at bounding box center [832, 592] width 35 height 22
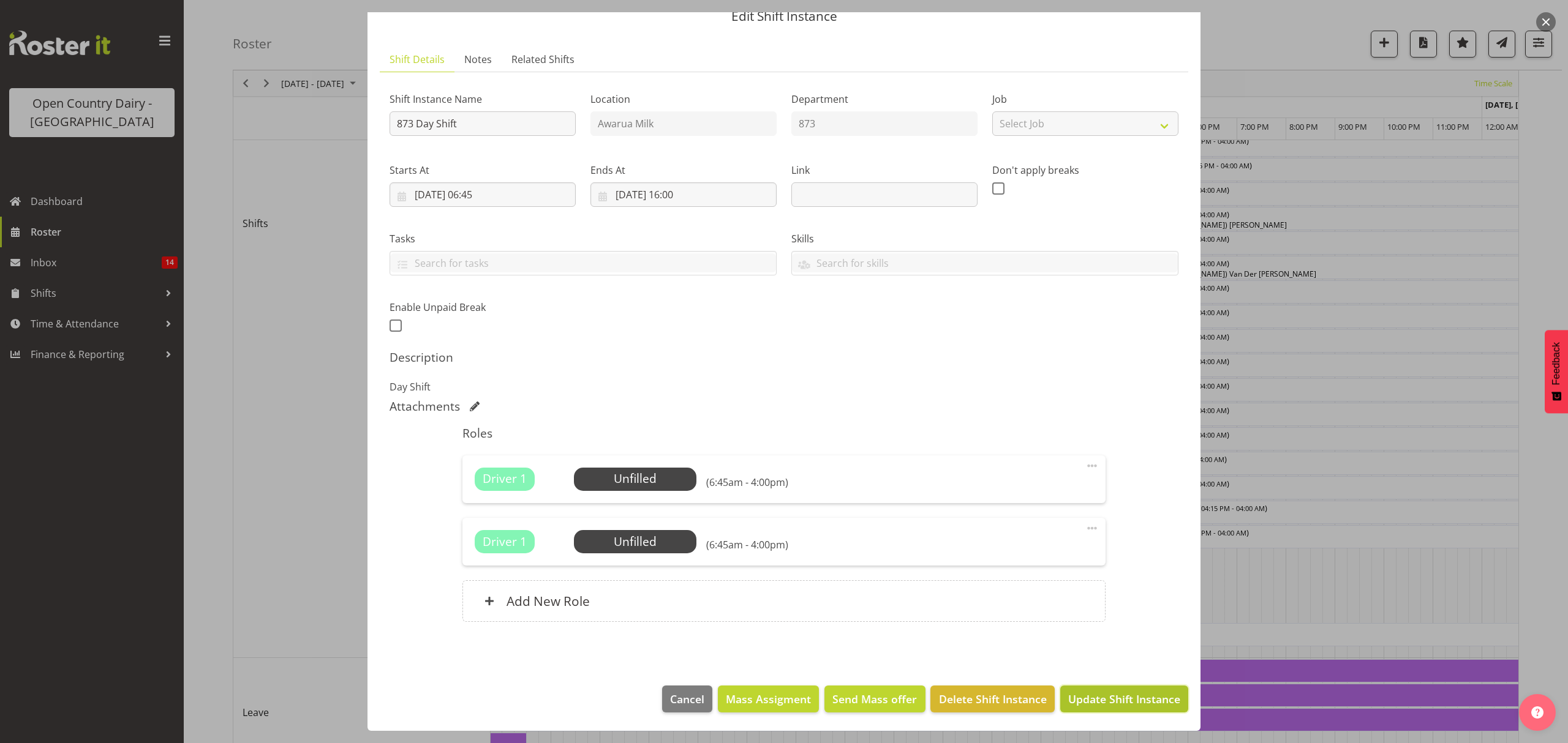
click at [1121, 698] on span "Update Shift Instance" at bounding box center [1124, 700] width 112 height 16
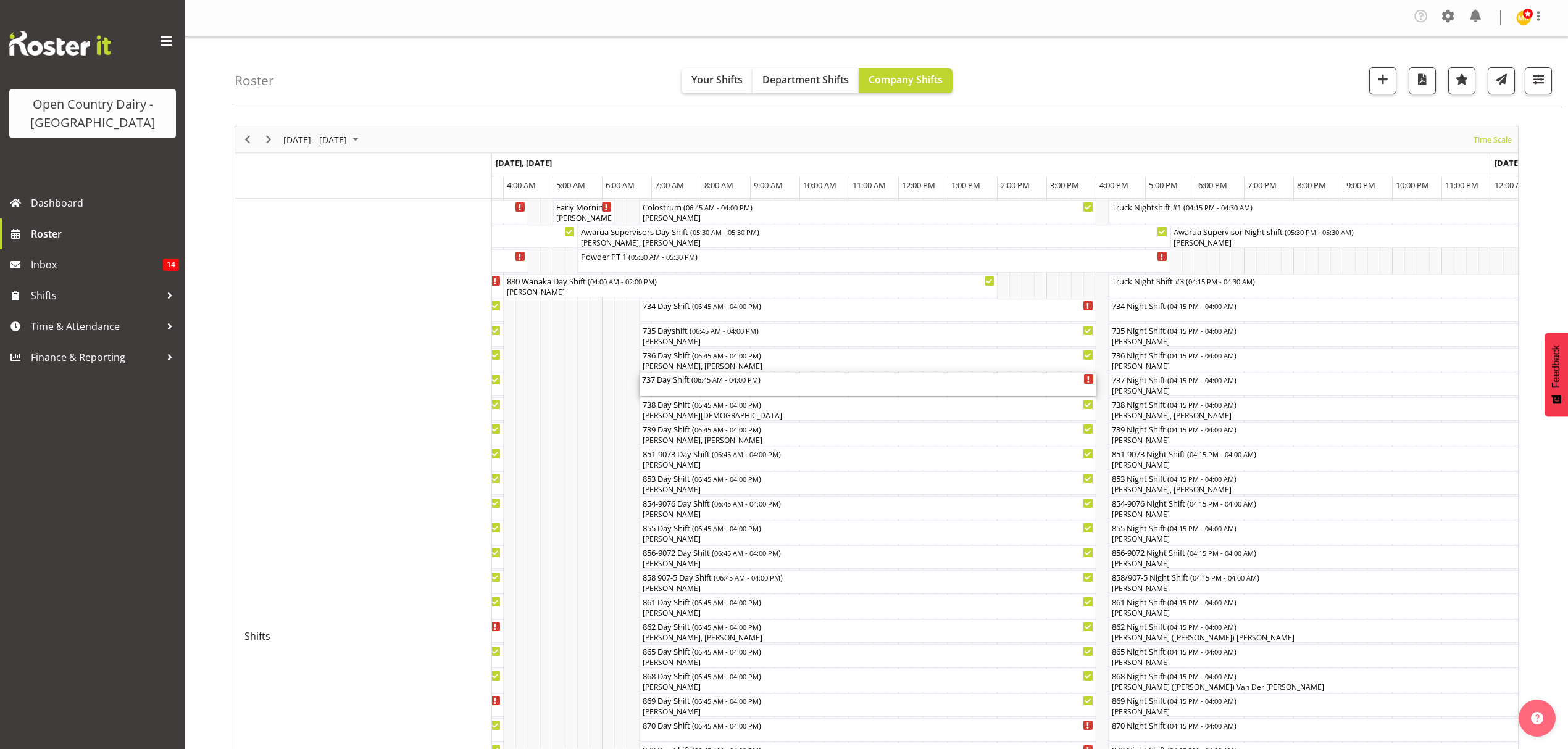
click at [716, 384] on span "06:45 AM - 04:00 PM" at bounding box center [726, 379] width 64 height 10
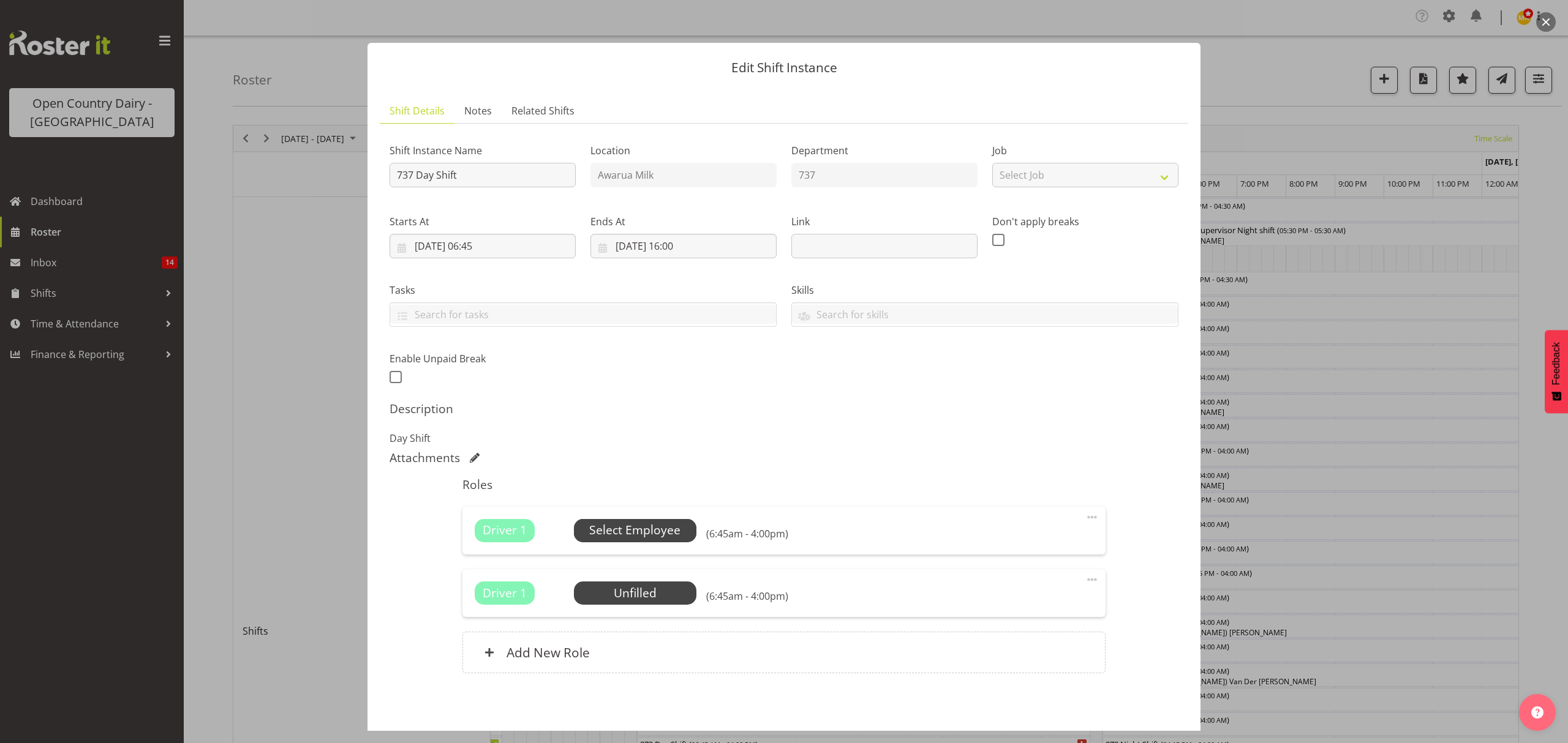
click at [593, 536] on span "Select Employee" at bounding box center [634, 530] width 91 height 18
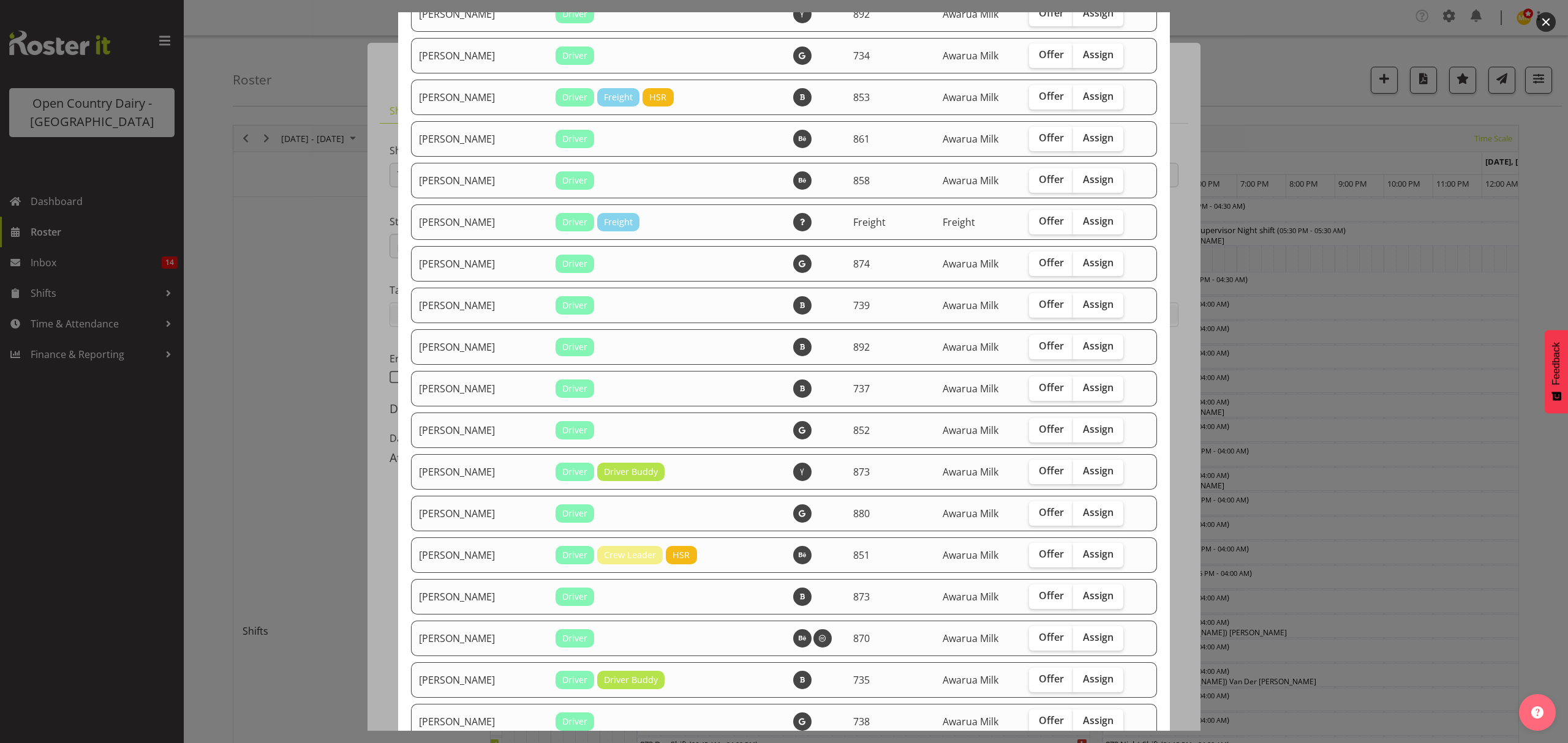
scroll to position [1224, 0]
click at [1083, 464] on span "Assign" at bounding box center [1098, 470] width 31 height 12
click at [1076, 466] on input "Assign" at bounding box center [1077, 470] width 8 height 8
checkbox input "true"
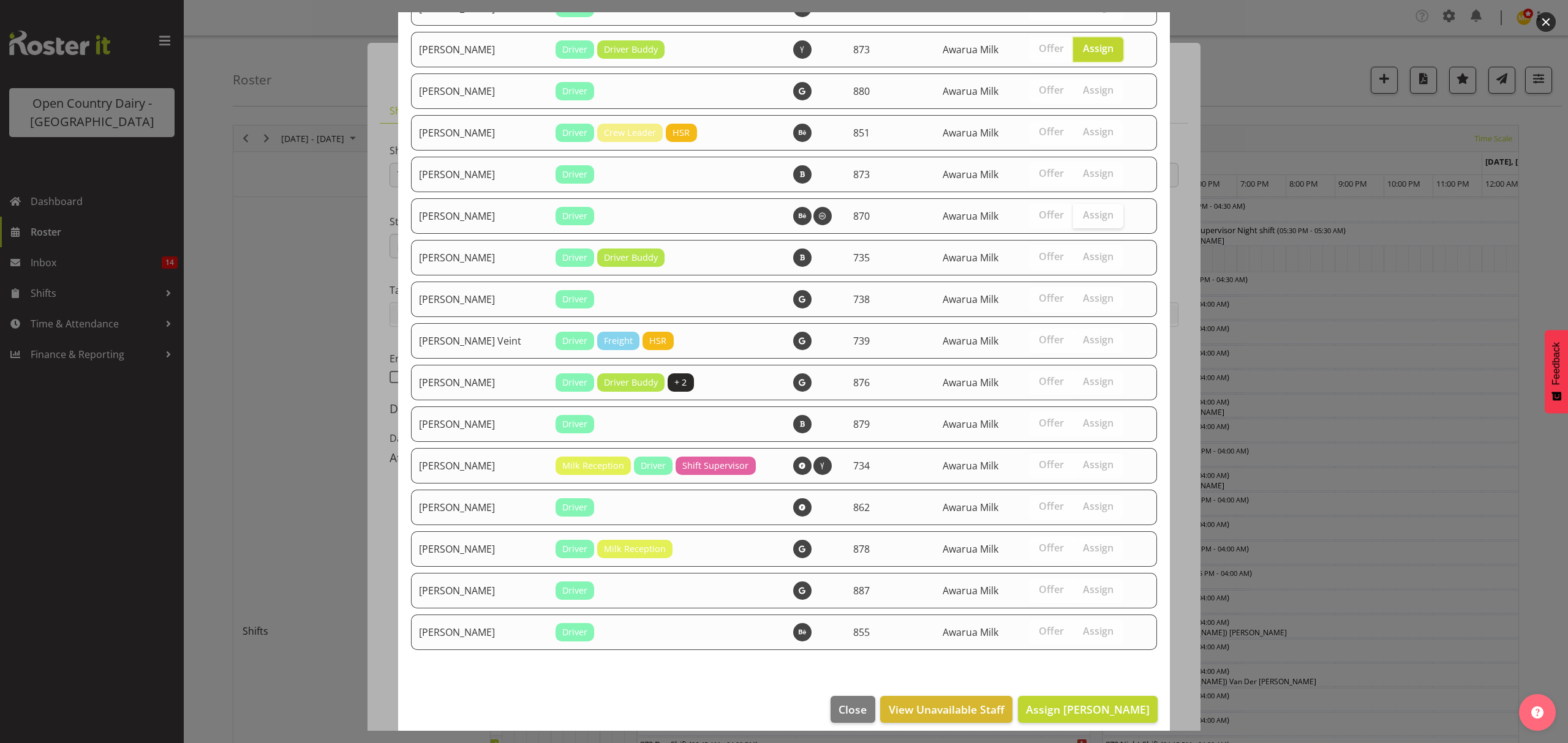
scroll to position [1655, 0]
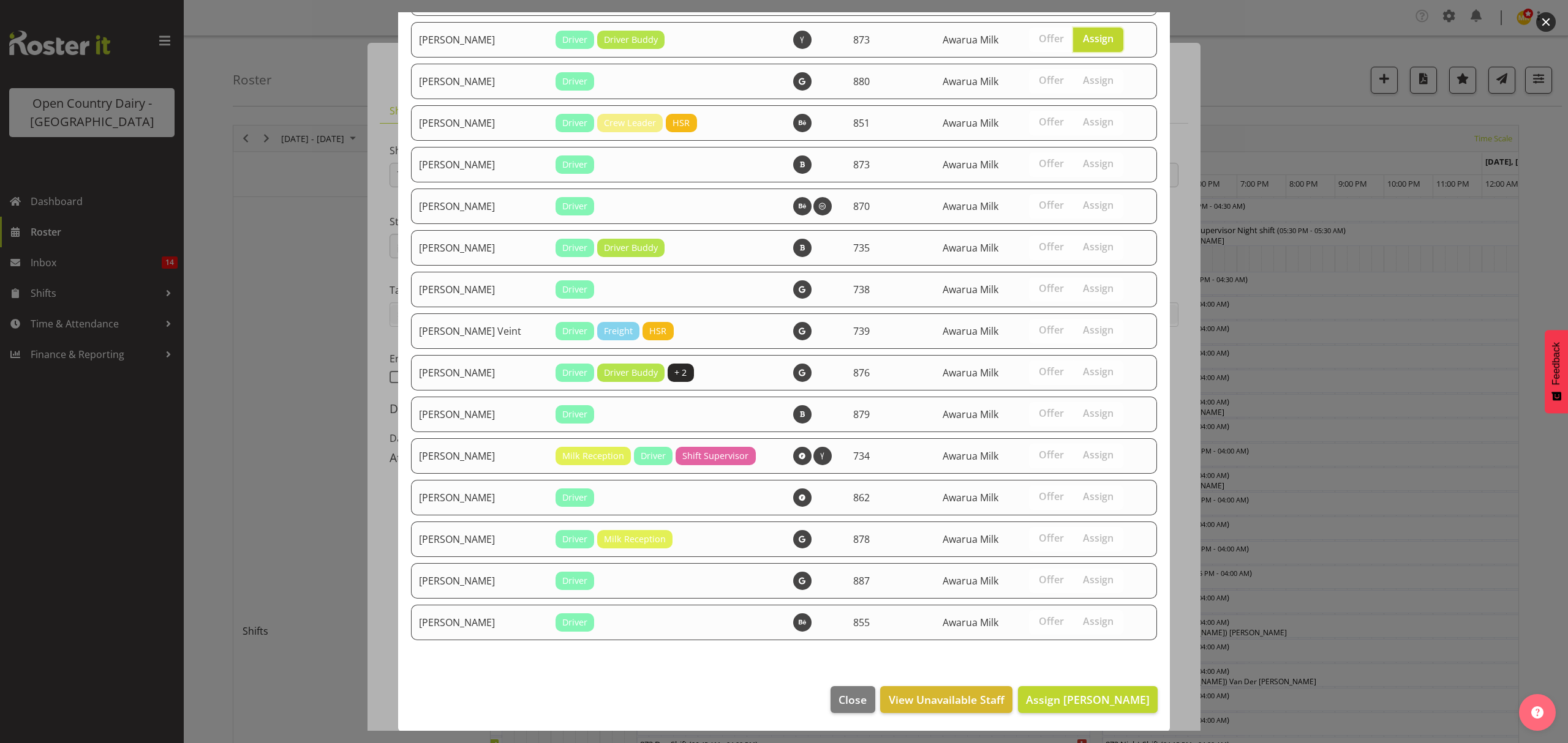
click at [1096, 684] on footer "Close View Unavailable Staff Assign [PERSON_NAME]" at bounding box center [784, 702] width 772 height 58
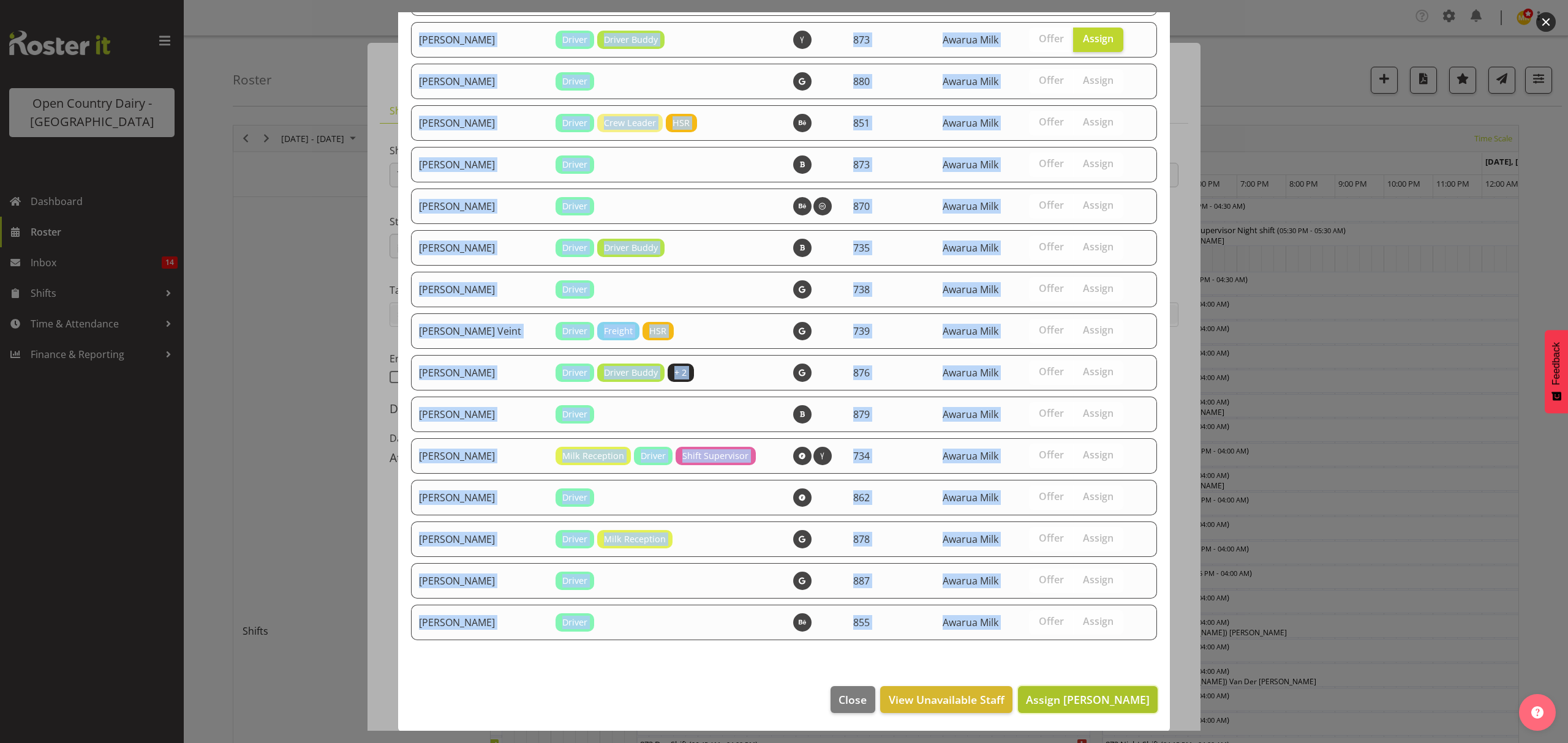
click at [1084, 698] on span "Assign [PERSON_NAME]" at bounding box center [1088, 700] width 124 height 15
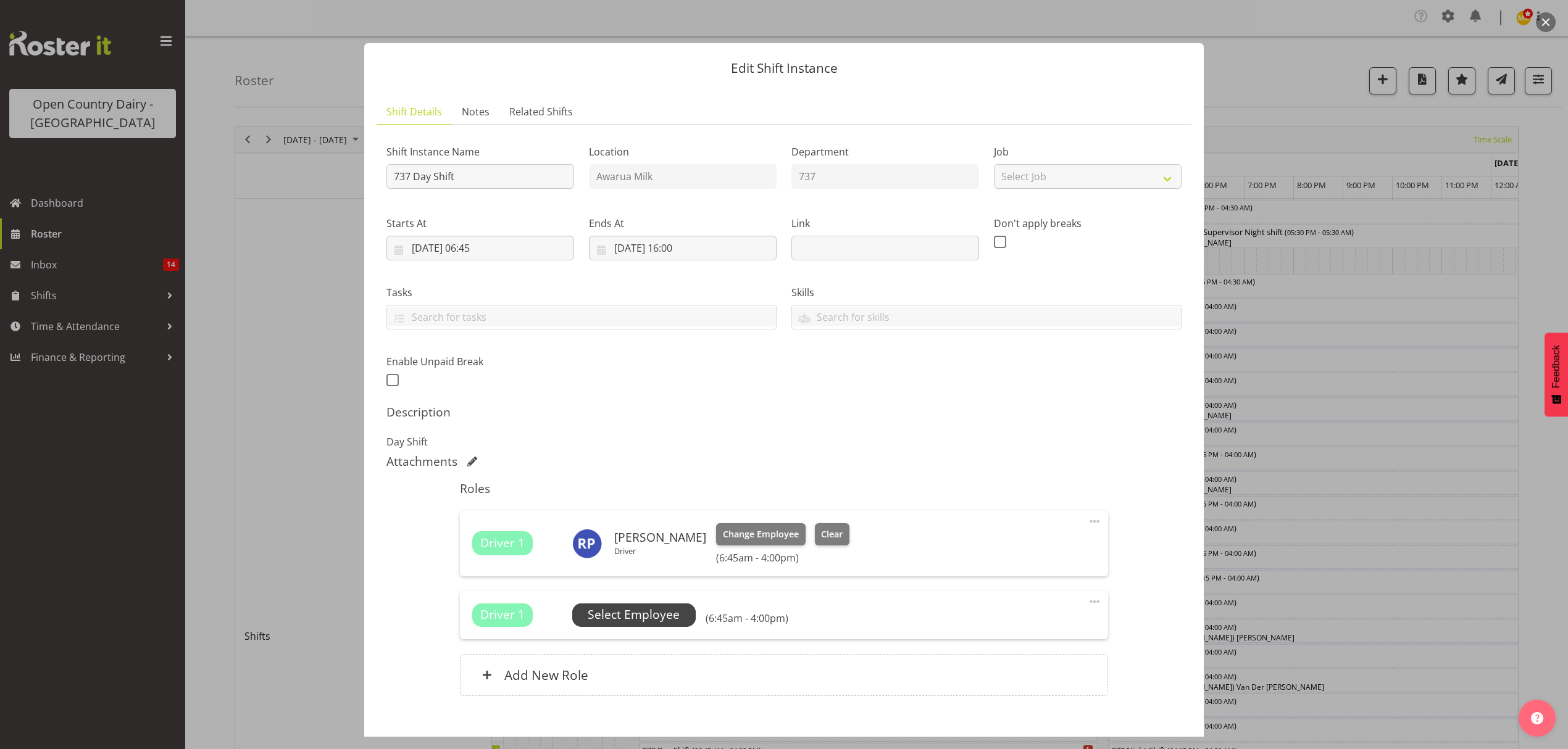
click at [668, 623] on span "Select Employee" at bounding box center [633, 615] width 92 height 18
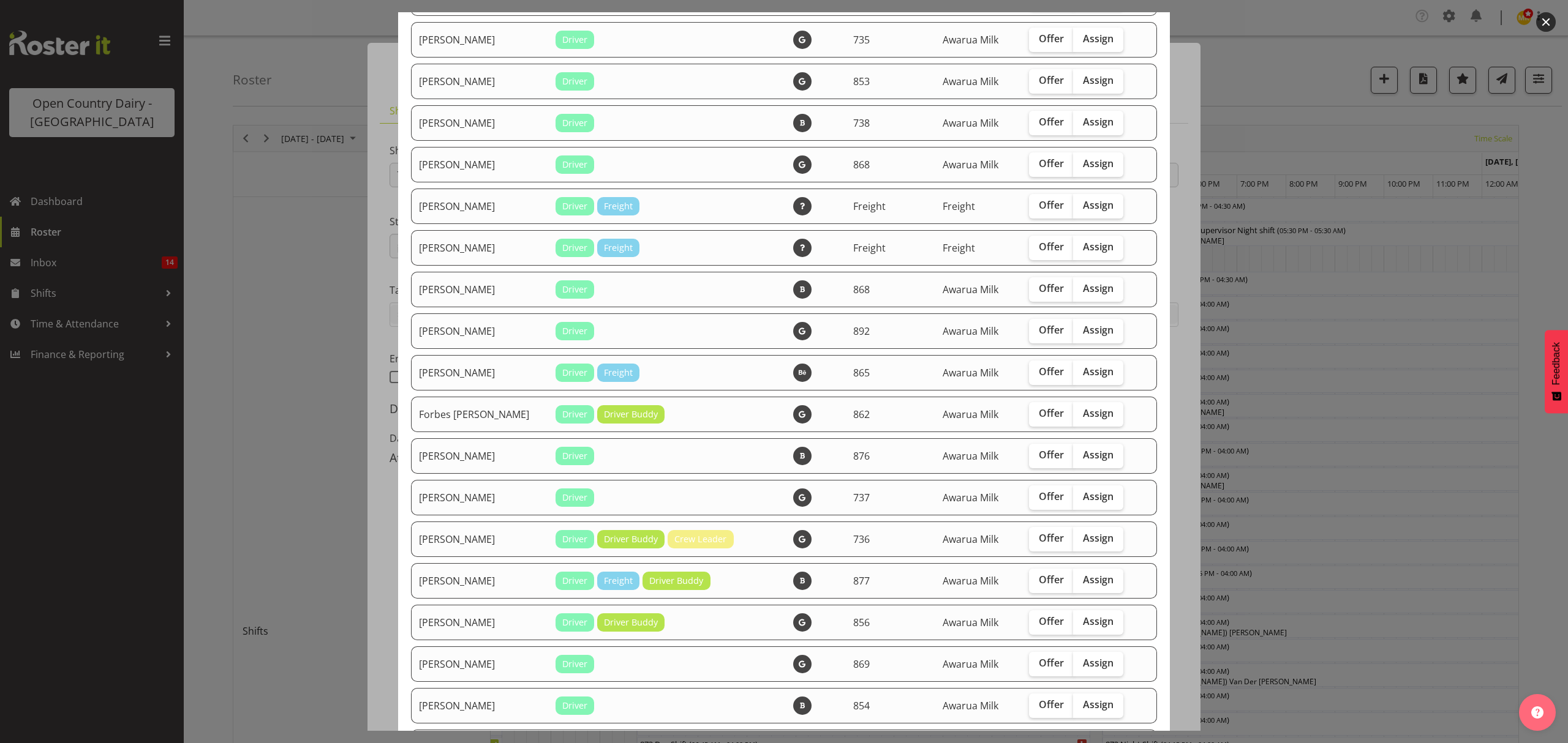
scroll to position [653, 0]
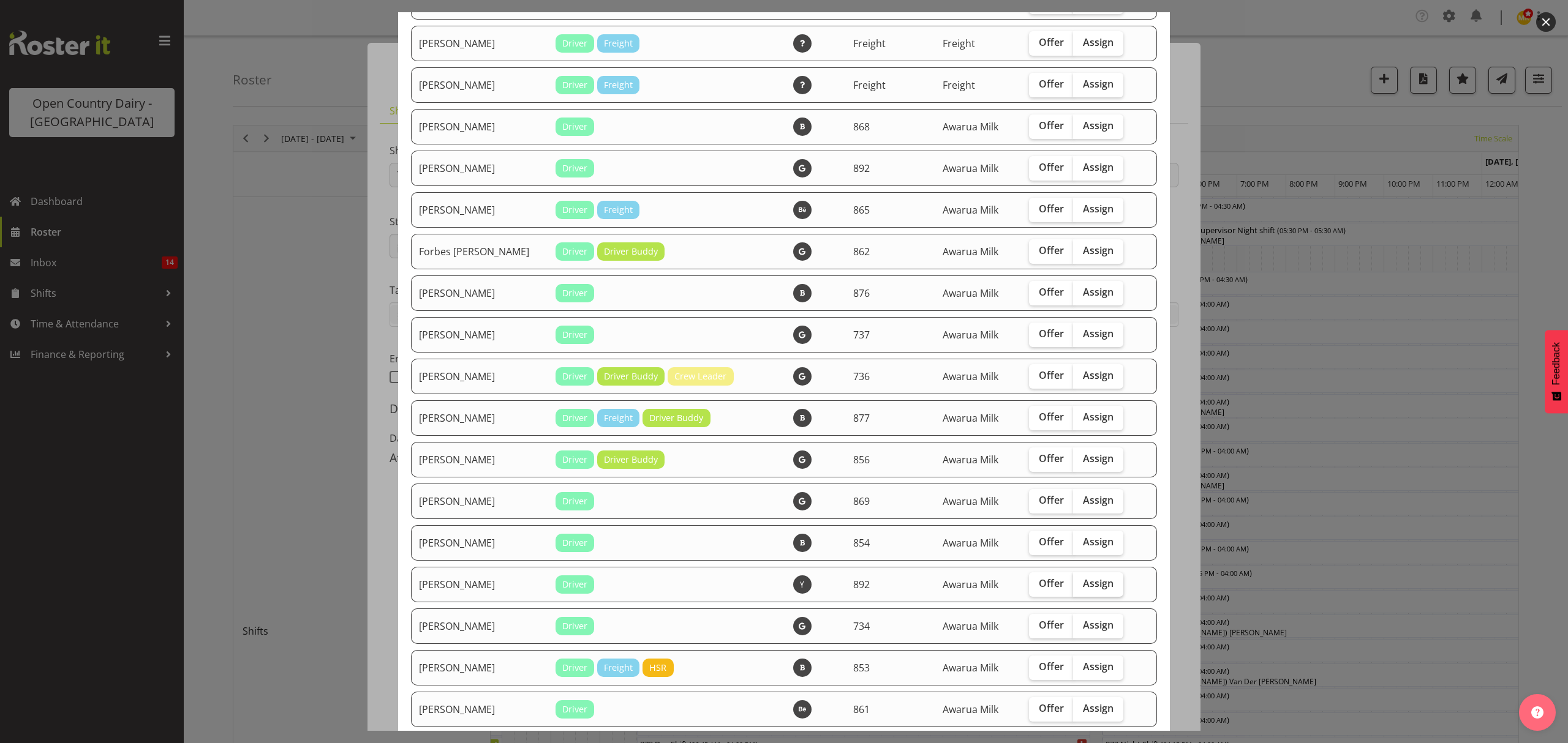
click at [1083, 583] on span "Assign" at bounding box center [1098, 583] width 31 height 12
click at [1073, 583] on input "Assign" at bounding box center [1077, 583] width 8 height 8
checkbox input "true"
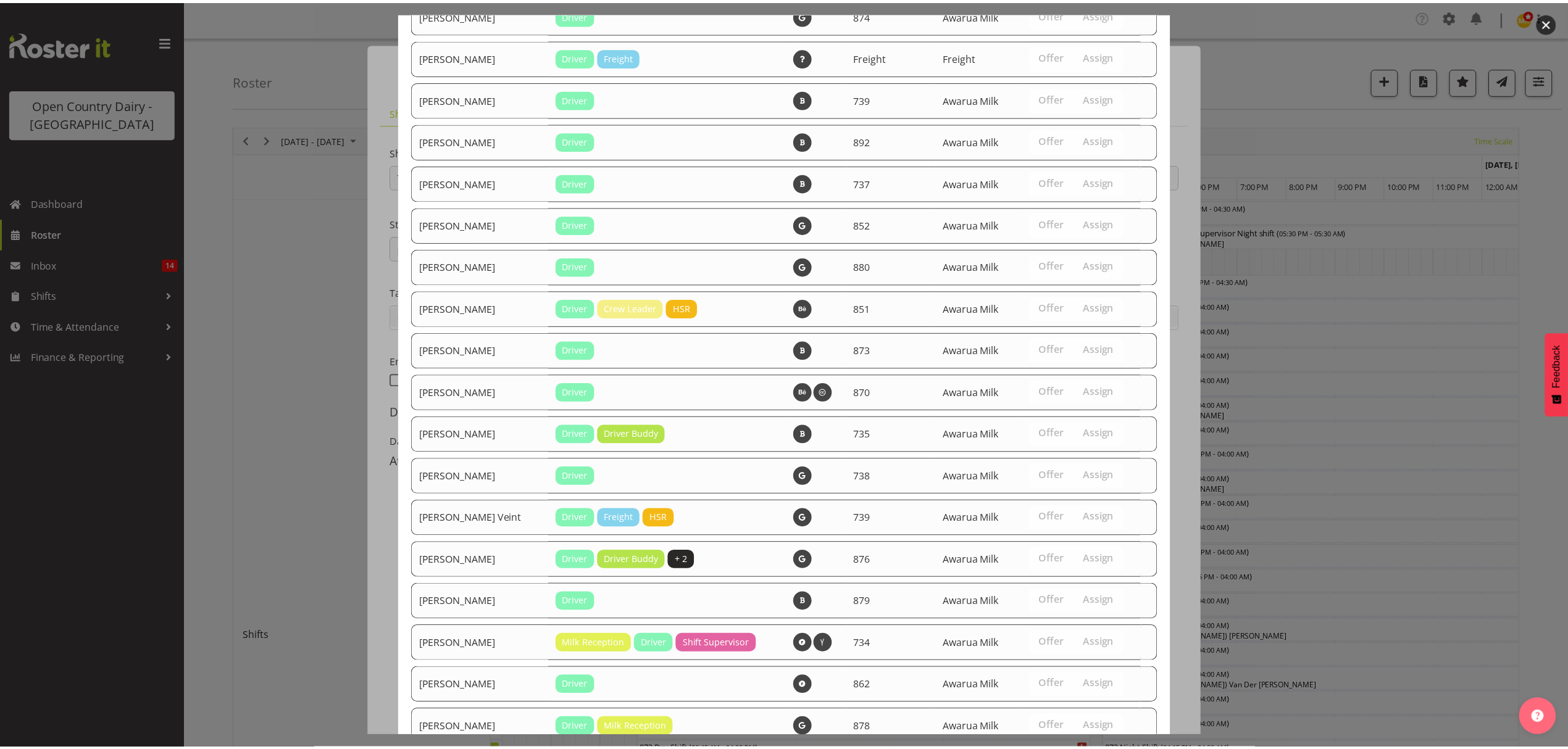
scroll to position [1627, 0]
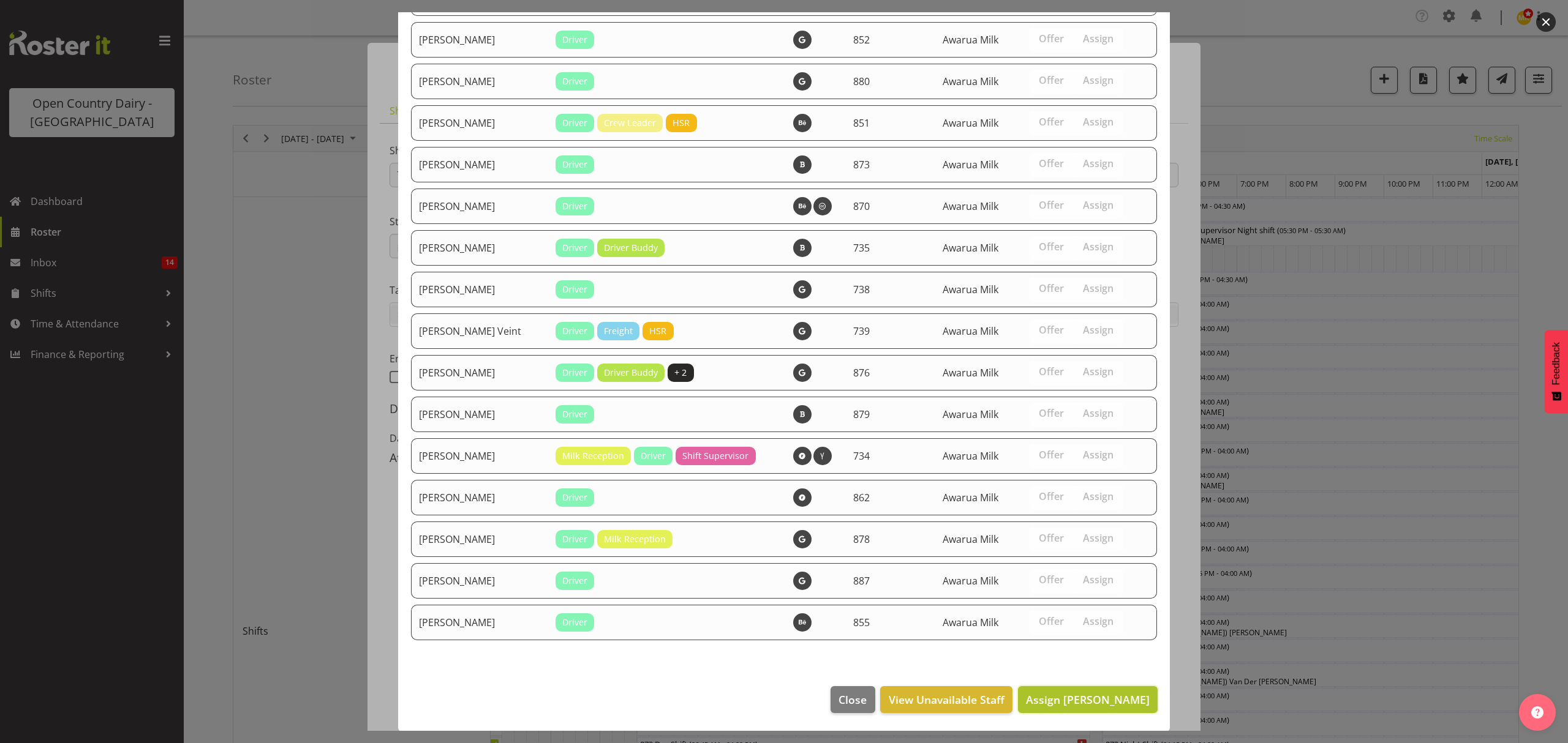
click at [1086, 700] on span "Assign [PERSON_NAME]" at bounding box center [1088, 700] width 124 height 15
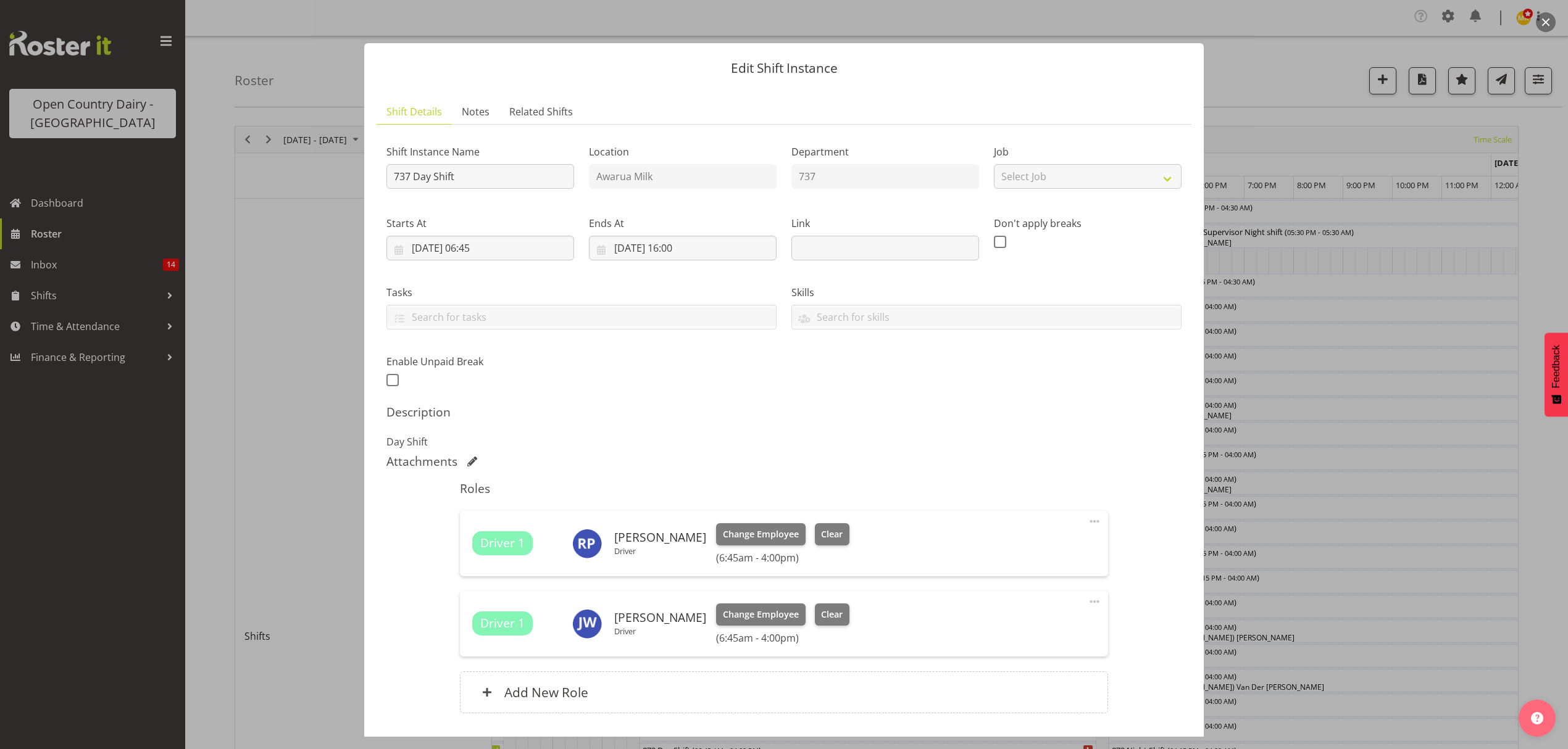
scroll to position [87, 0]
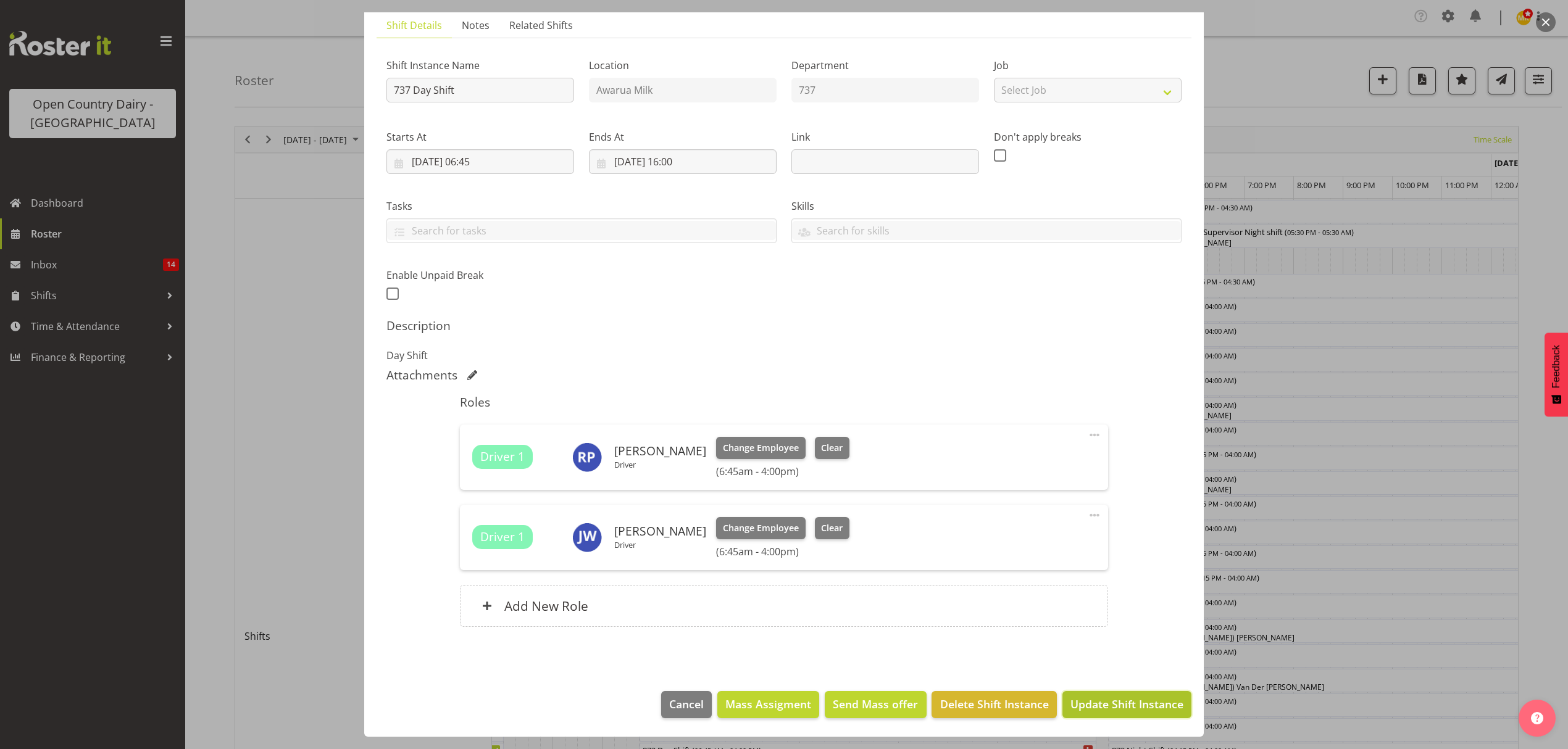
click at [1091, 711] on span "Update Shift Instance" at bounding box center [1127, 704] width 113 height 16
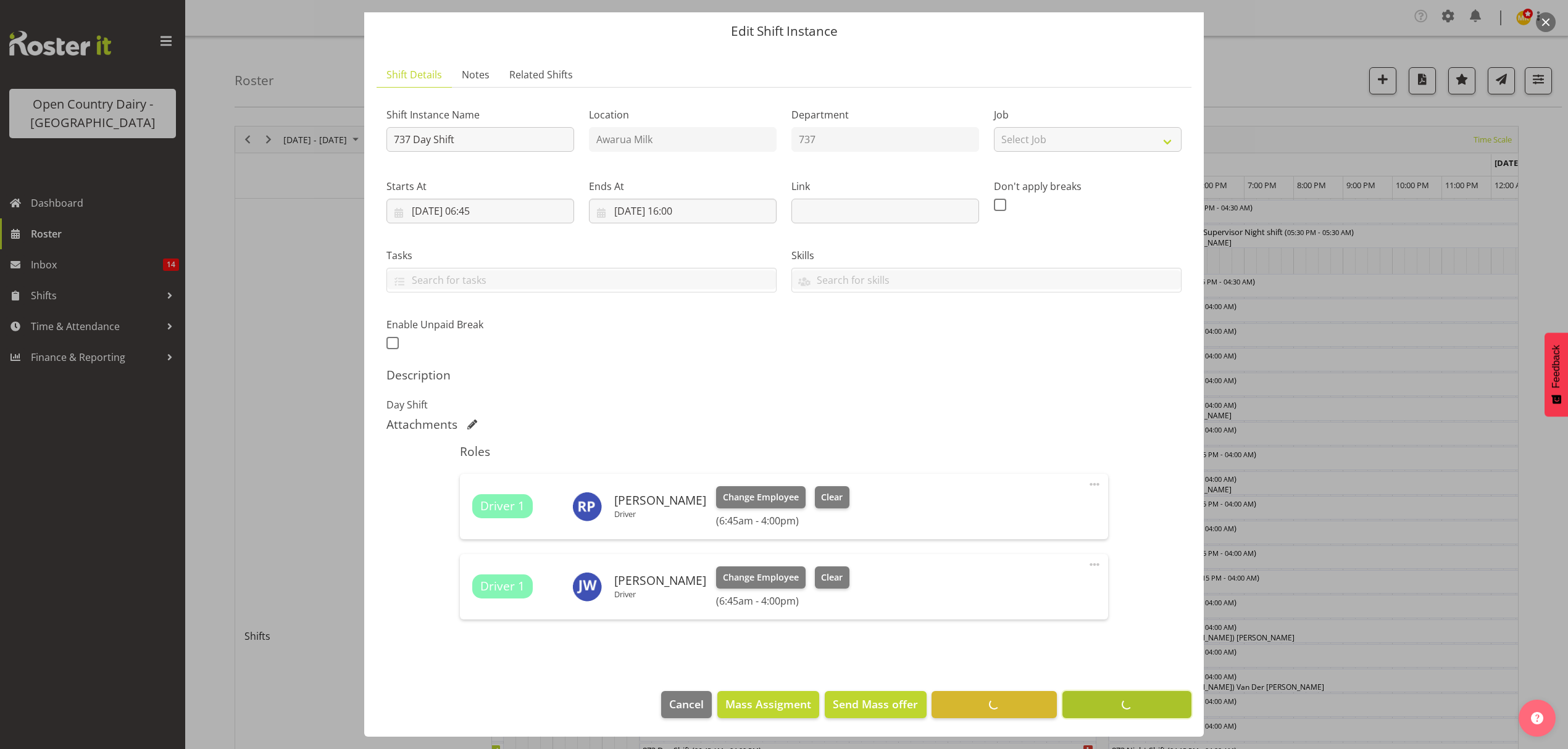
scroll to position [38, 0]
